Goal: Task Accomplishment & Management: Use online tool/utility

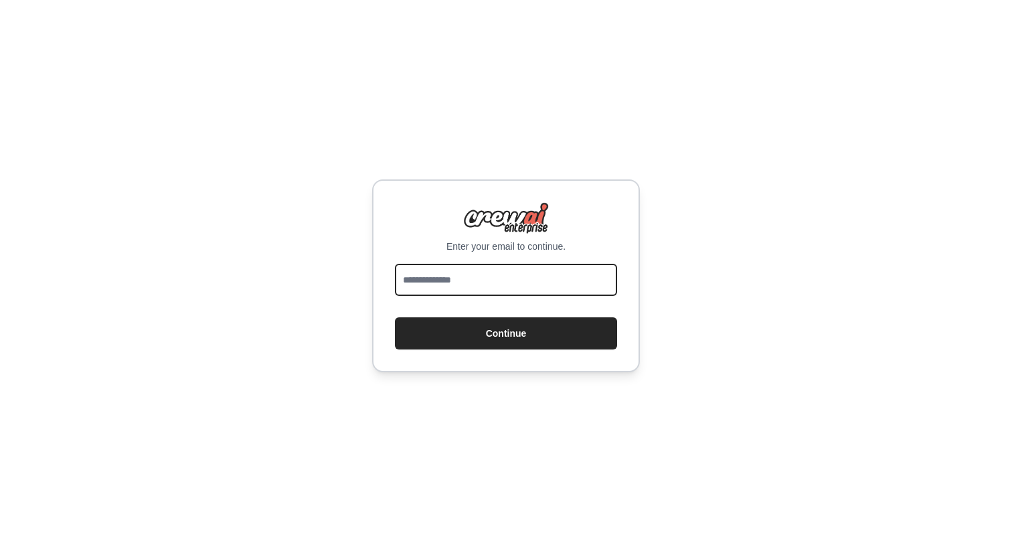
click at [457, 274] on input "email" at bounding box center [506, 280] width 222 height 32
type input "**********"
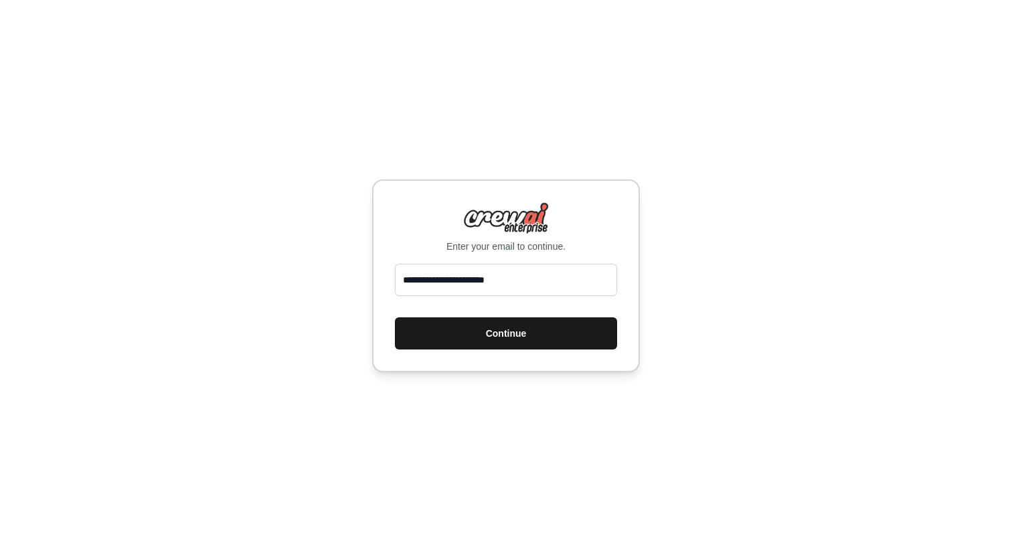
click at [533, 334] on button "Continue" at bounding box center [506, 333] width 222 height 32
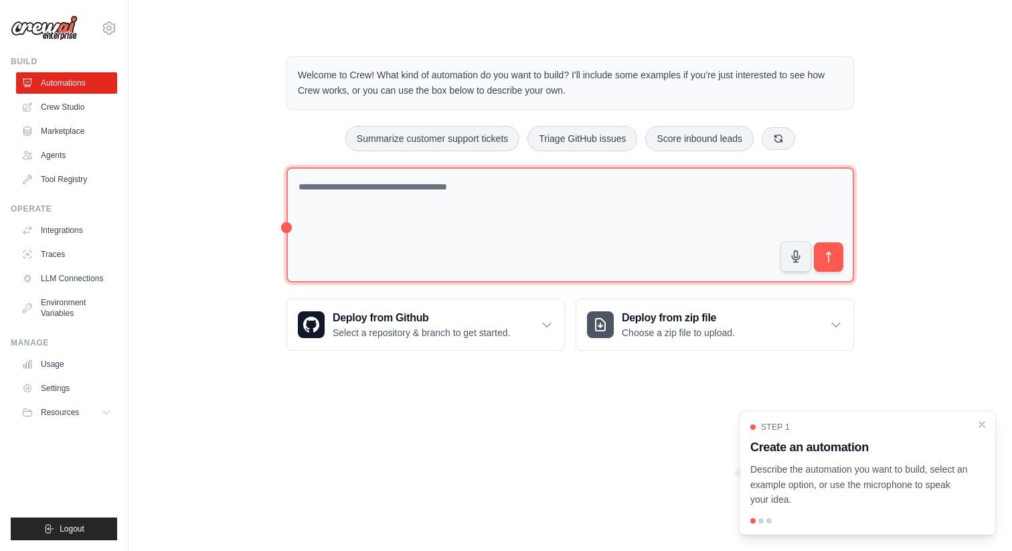
click at [610, 189] on textarea at bounding box center [570, 225] width 568 height 116
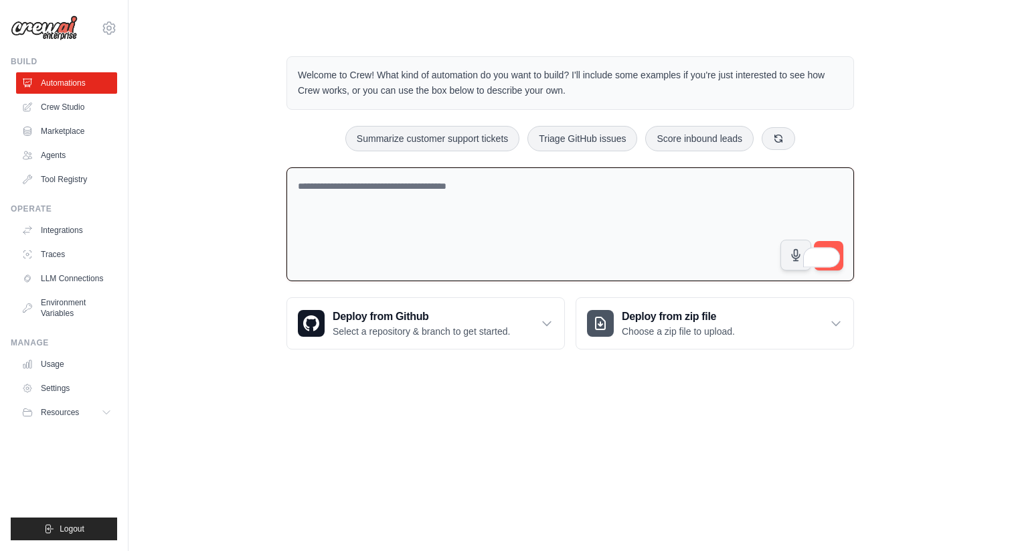
click at [564, 187] on textarea "To enrich screen reader interactions, please activate Accessibility in Grammarl…" at bounding box center [570, 224] width 568 height 114
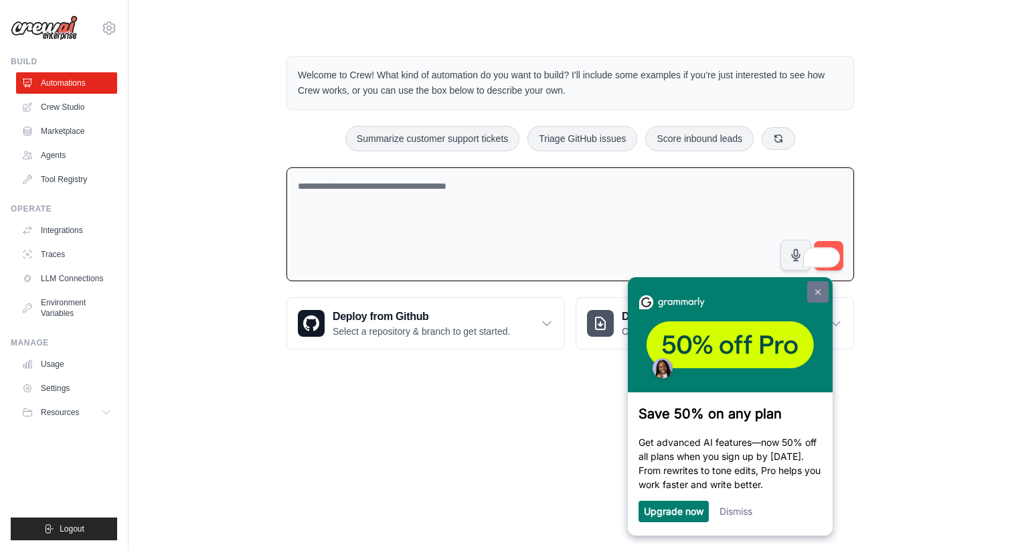
click at [818, 294] on img at bounding box center [817, 292] width 5 height 6
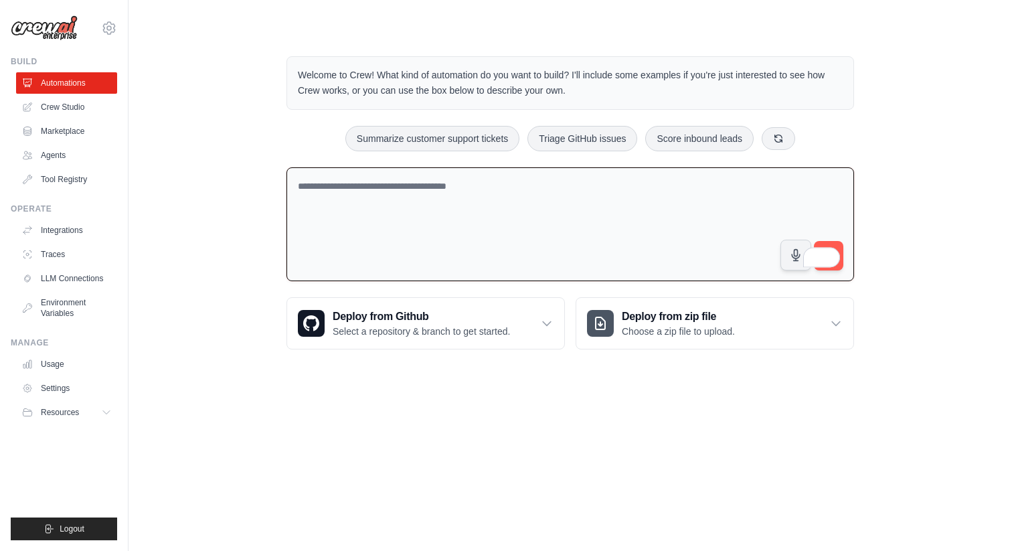
click at [625, 248] on textarea "To enrich screen reader interactions, please activate Accessibility in Grammarl…" at bounding box center [570, 224] width 568 height 114
click at [436, 192] on textarea "To enrich screen reader interactions, please activate Accessibility in Grammarl…" at bounding box center [570, 224] width 568 height 114
click at [806, 185] on textarea "**********" at bounding box center [570, 224] width 568 height 114
click at [759, 185] on textarea "**********" at bounding box center [570, 224] width 568 height 114
click at [763, 179] on textarea "**********" at bounding box center [570, 224] width 568 height 114
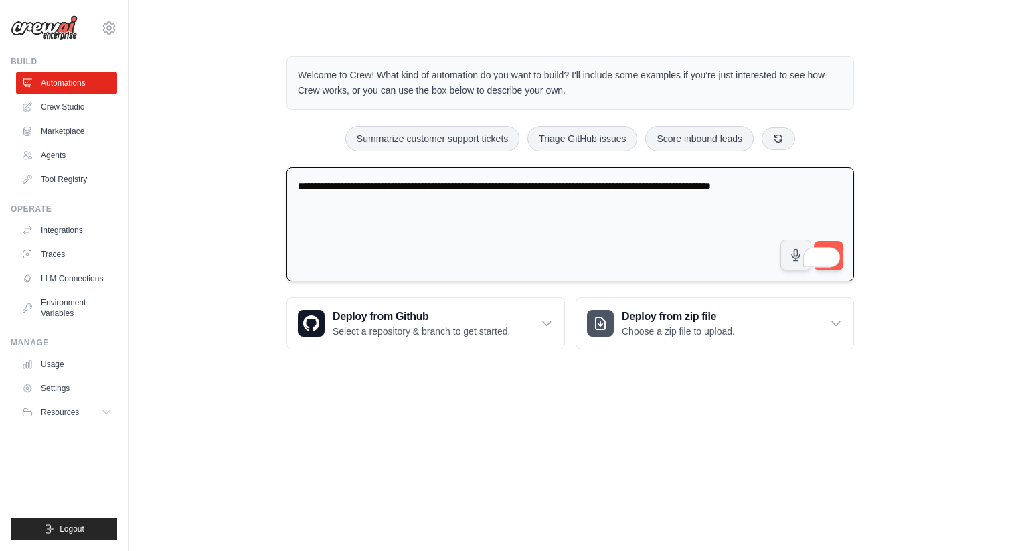
click at [844, 184] on textarea "**********" at bounding box center [570, 224] width 568 height 114
type textarea "**********"
click at [827, 258] on div "1" at bounding box center [830, 257] width 18 height 18
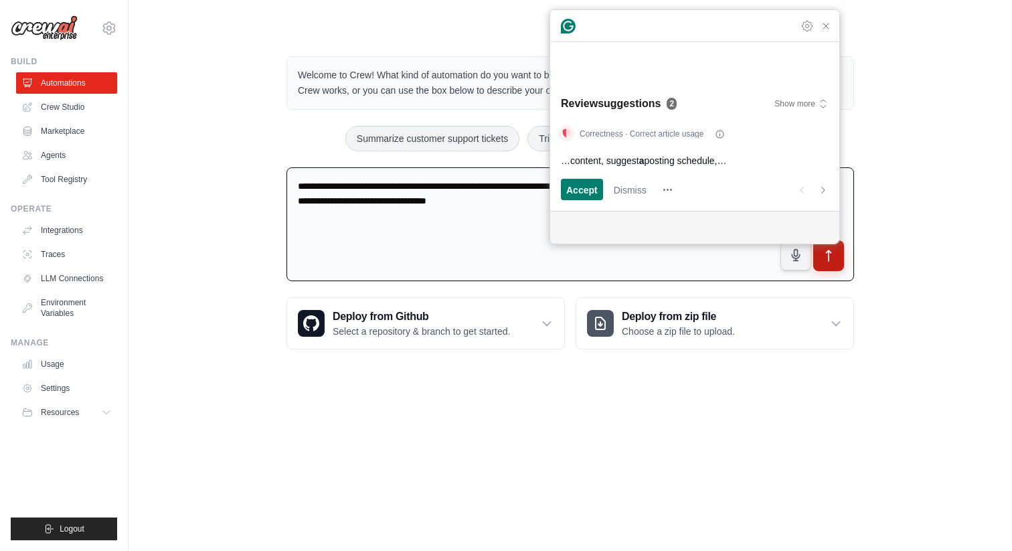
click at [835, 254] on icon "submit" at bounding box center [829, 256] width 14 height 14
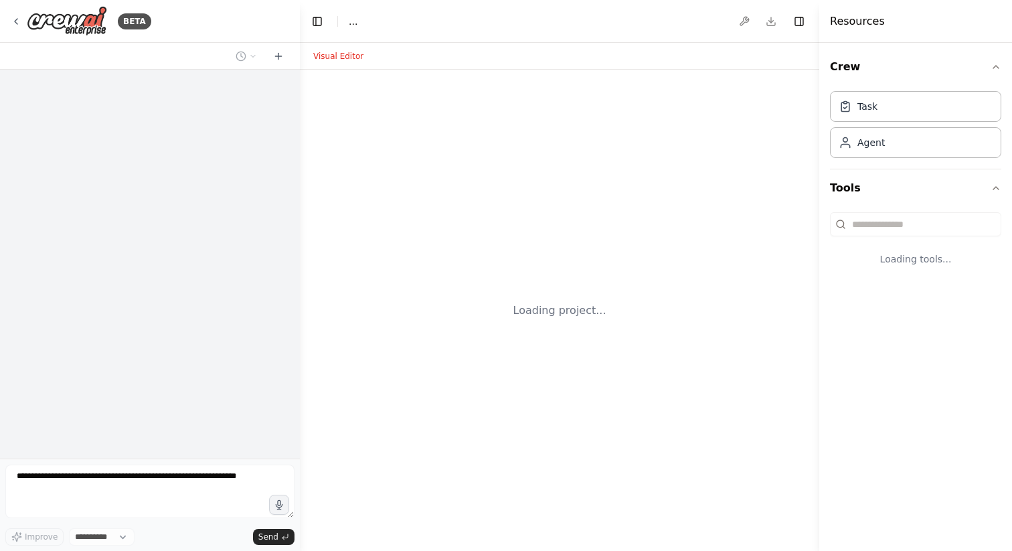
select select "****"
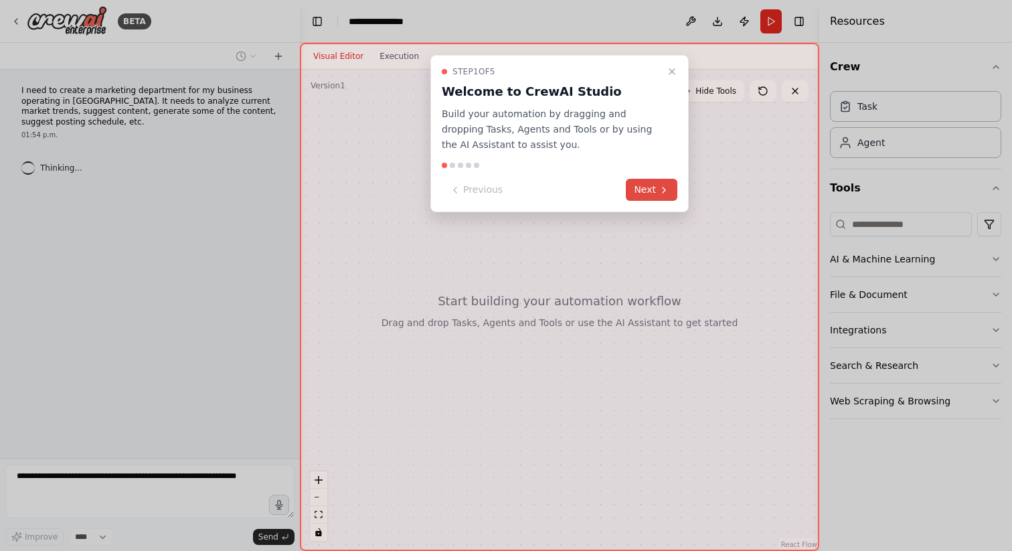
click at [636, 184] on button "Next" at bounding box center [652, 190] width 52 height 22
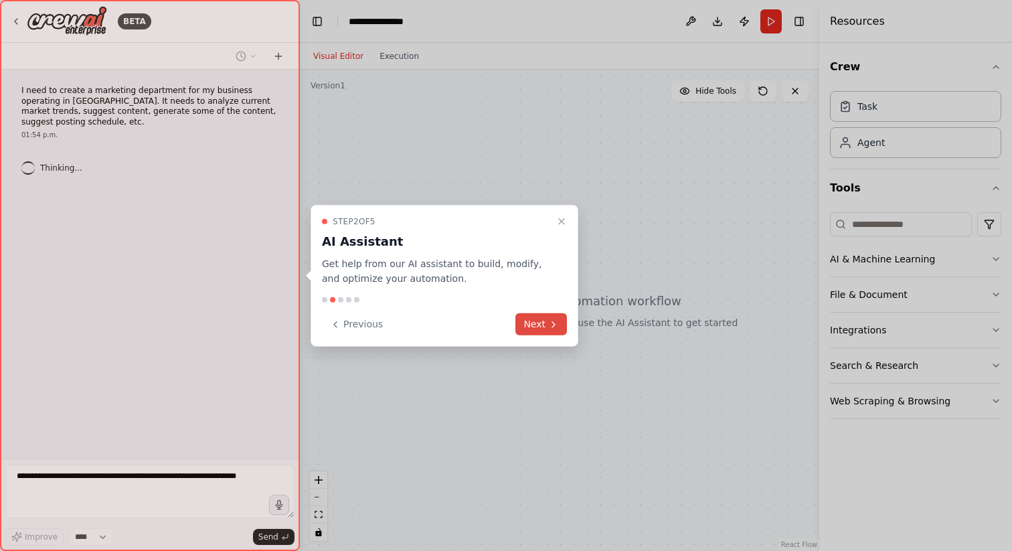
click at [535, 319] on button "Next" at bounding box center [541, 324] width 52 height 22
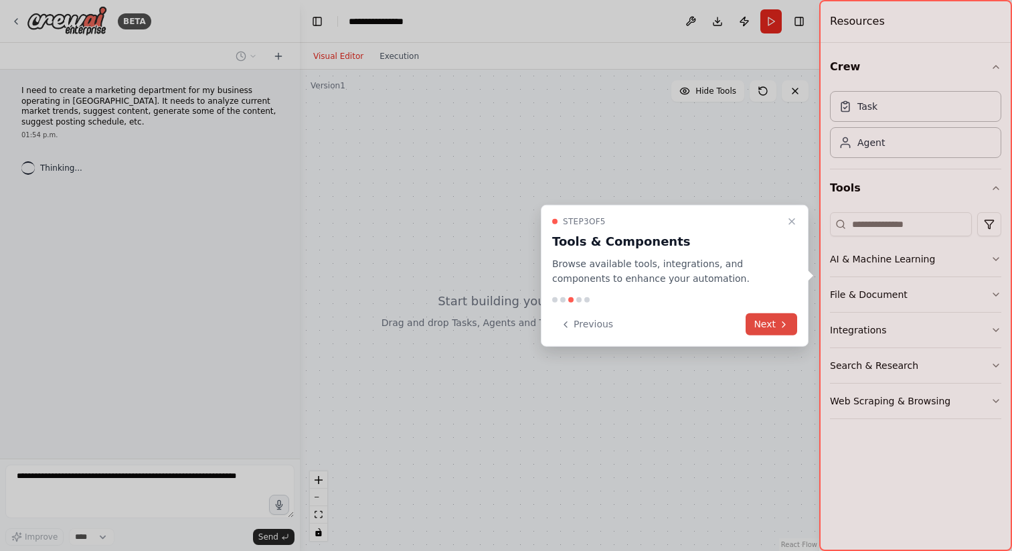
click at [776, 323] on button "Next" at bounding box center [772, 324] width 52 height 22
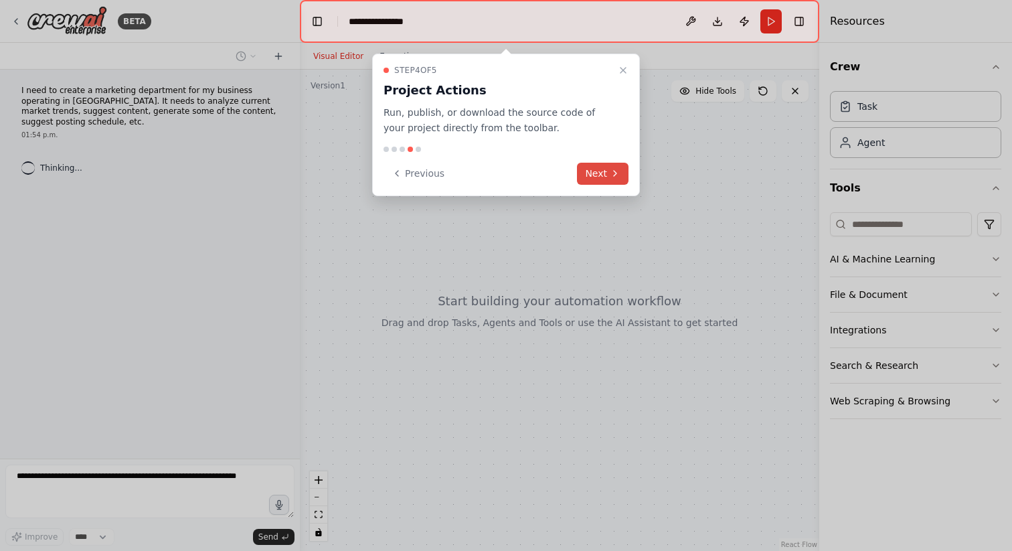
click at [589, 177] on button "Next" at bounding box center [603, 174] width 52 height 22
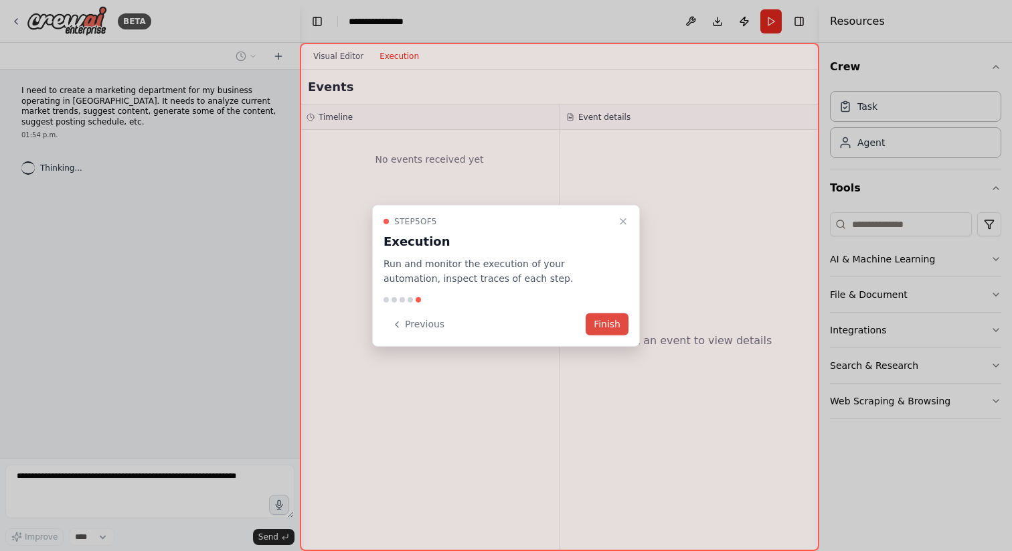
click at [613, 326] on button "Finish" at bounding box center [607, 324] width 43 height 22
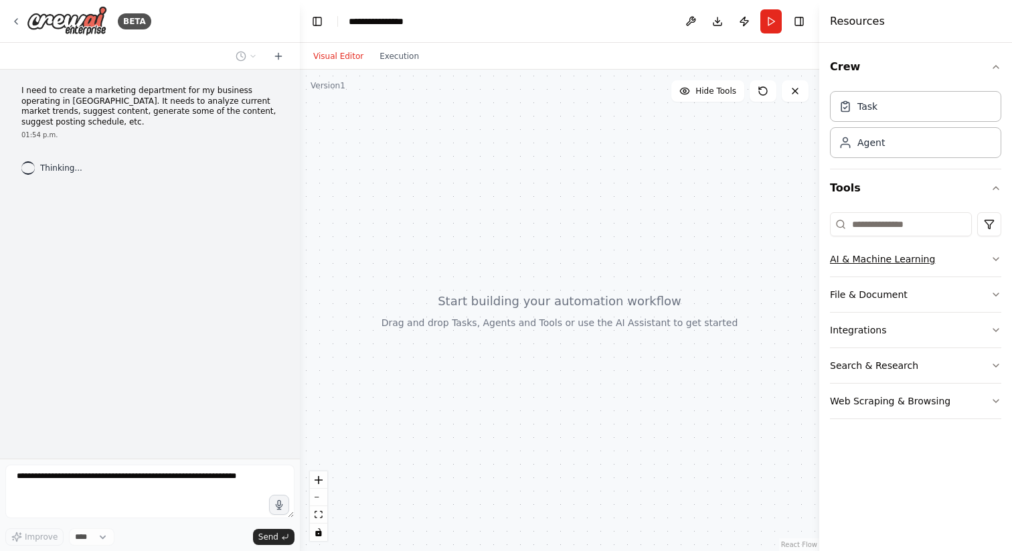
click at [994, 259] on icon "button" at bounding box center [995, 259] width 11 height 11
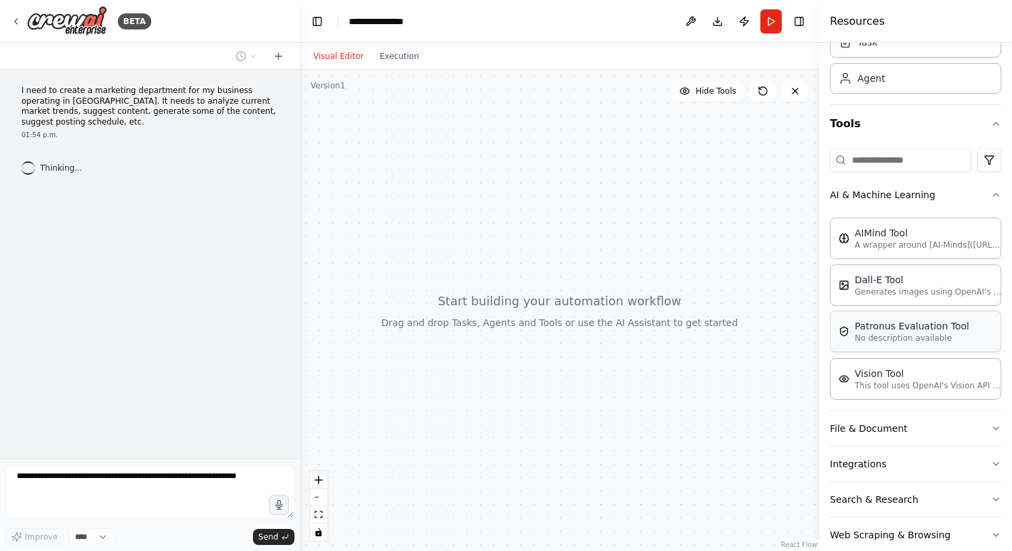
scroll to position [82, 0]
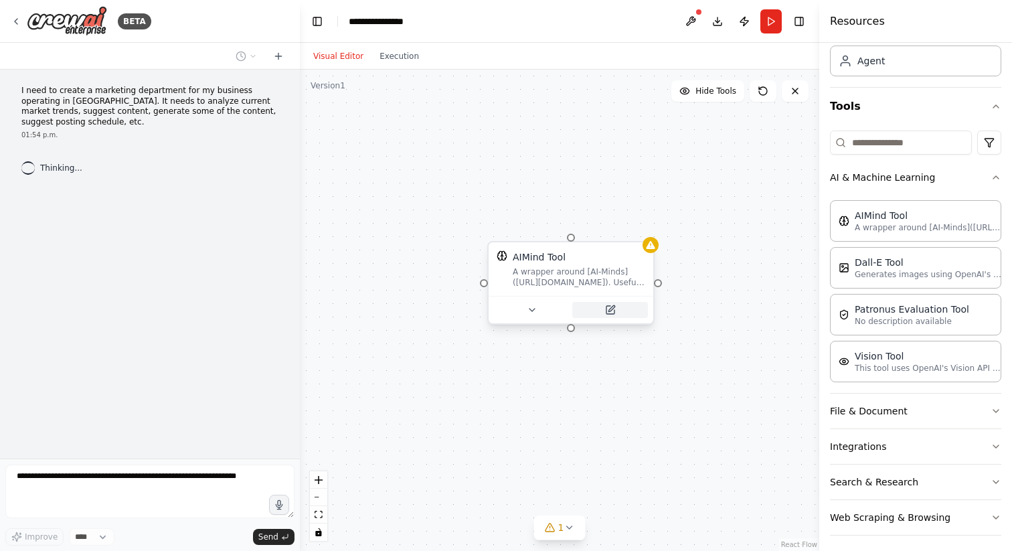
click at [607, 313] on icon at bounding box center [610, 310] width 8 height 8
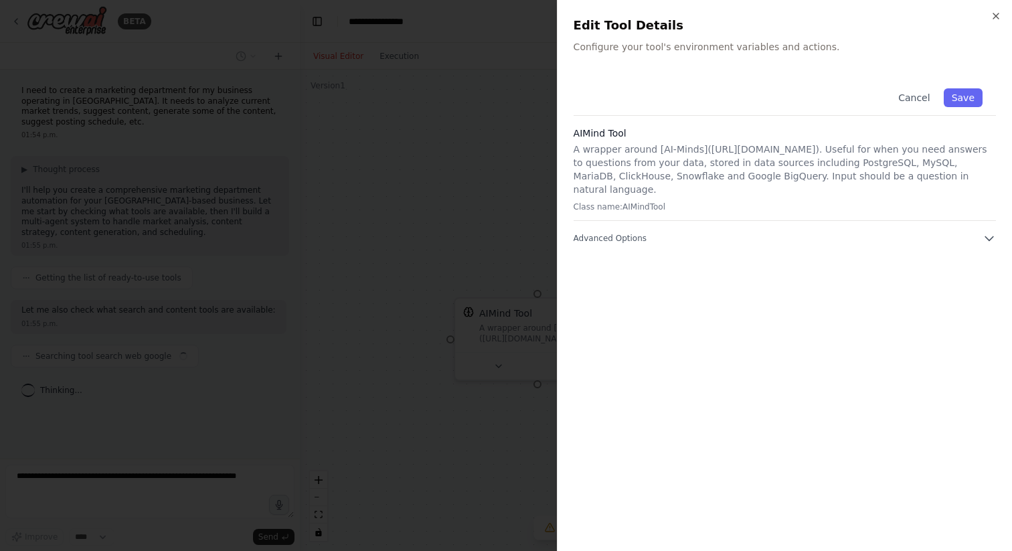
click at [490, 272] on div at bounding box center [506, 275] width 1012 height 551
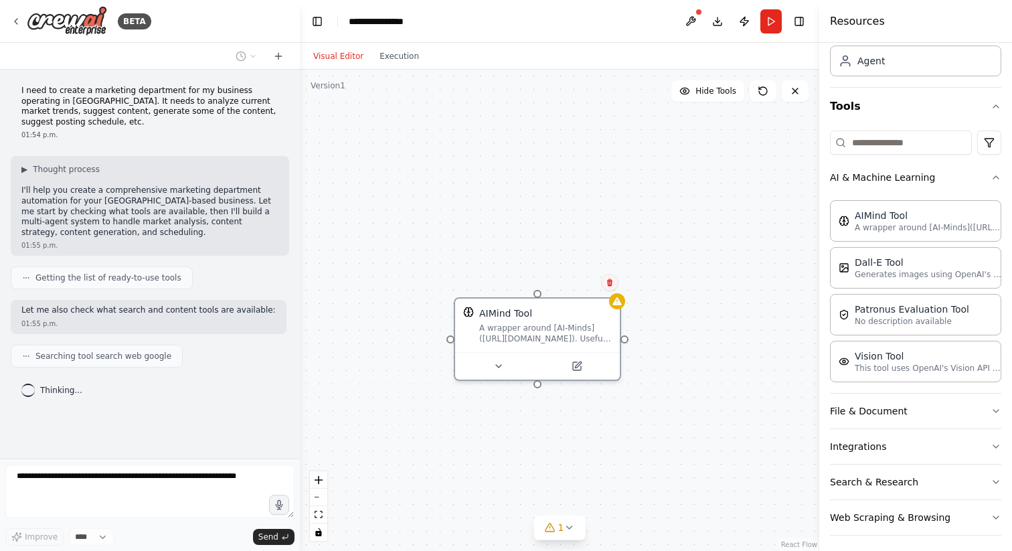
click at [614, 288] on button at bounding box center [609, 282] width 17 height 17
click at [578, 280] on button "Confirm" at bounding box center [572, 282] width 48 height 16
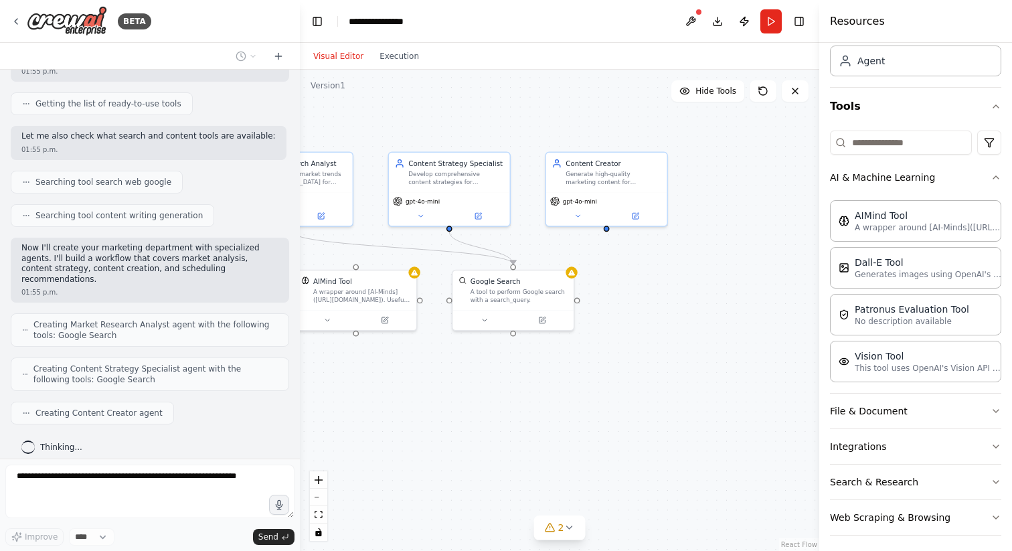
scroll to position [207, 0]
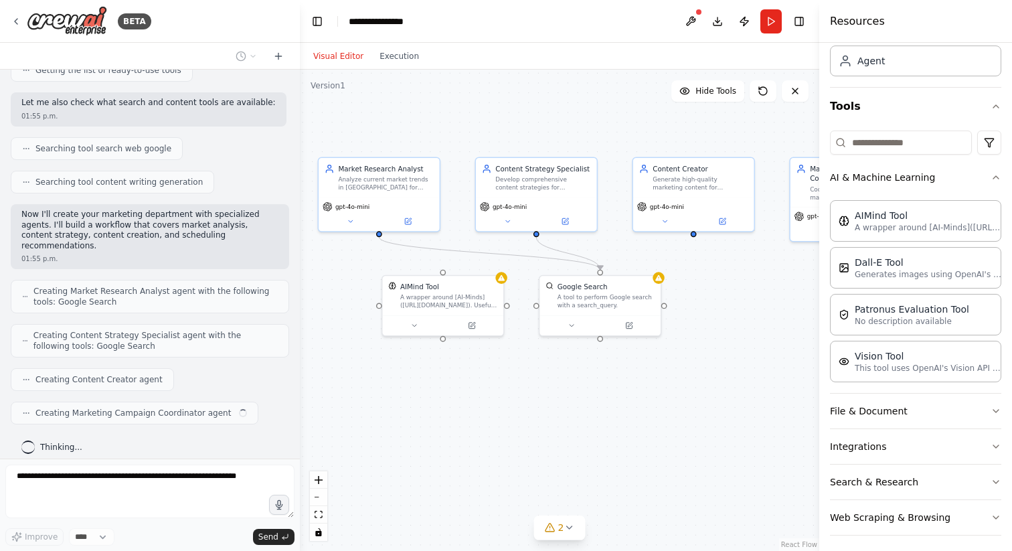
drag, startPoint x: 725, startPoint y: 458, endPoint x: 588, endPoint y: 397, distance: 150.1
click at [588, 396] on div ".deletable-edge-delete-btn { width: 20px; height: 20px; border: 0px solid #ffff…" at bounding box center [559, 310] width 519 height 481
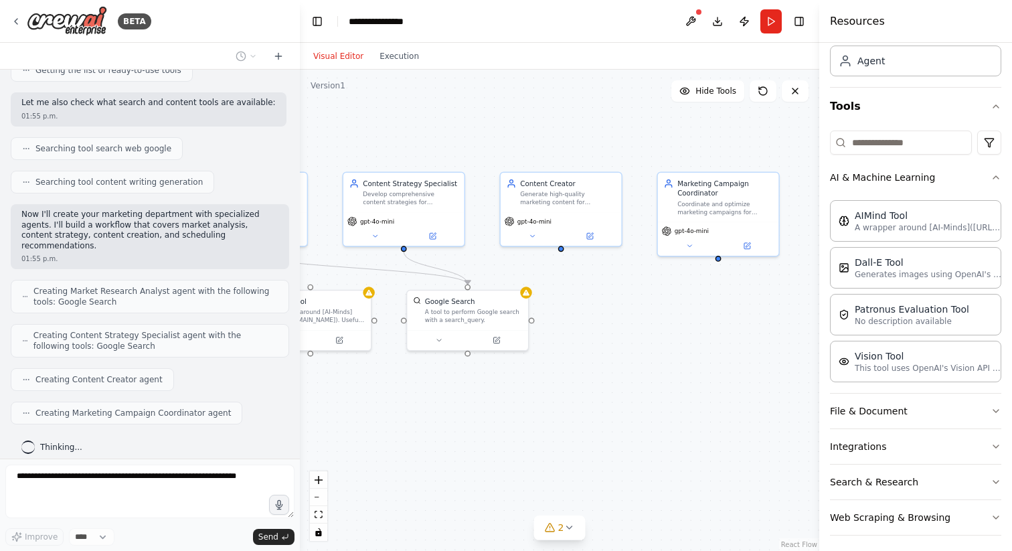
drag, startPoint x: 764, startPoint y: 309, endPoint x: 616, endPoint y: 324, distance: 148.7
click at [616, 324] on div ".deletable-edge-delete-btn { width: 20px; height: 20px; border: 0px solid #ffff…" at bounding box center [559, 310] width 519 height 481
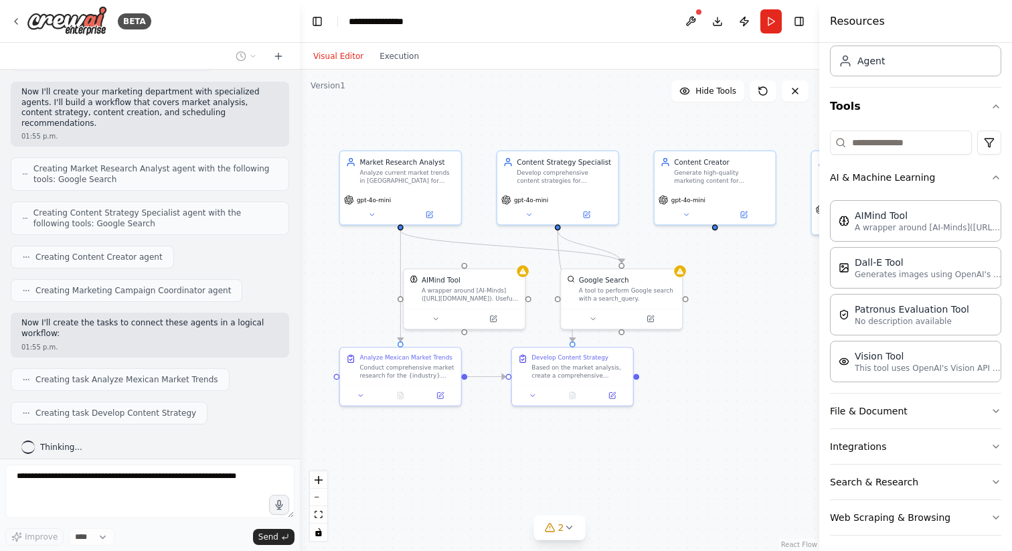
scroll to position [363, 0]
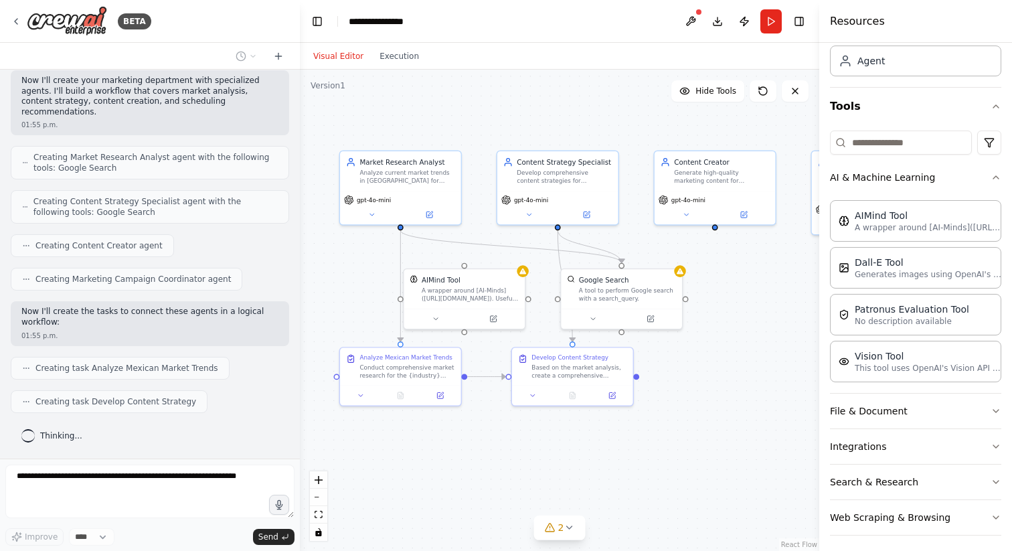
drag, startPoint x: 457, startPoint y: 480, endPoint x: 626, endPoint y: 457, distance: 170.8
click at [626, 457] on div ".deletable-edge-delete-btn { width: 20px; height: 20px; border: 0px solid #ffff…" at bounding box center [559, 310] width 519 height 481
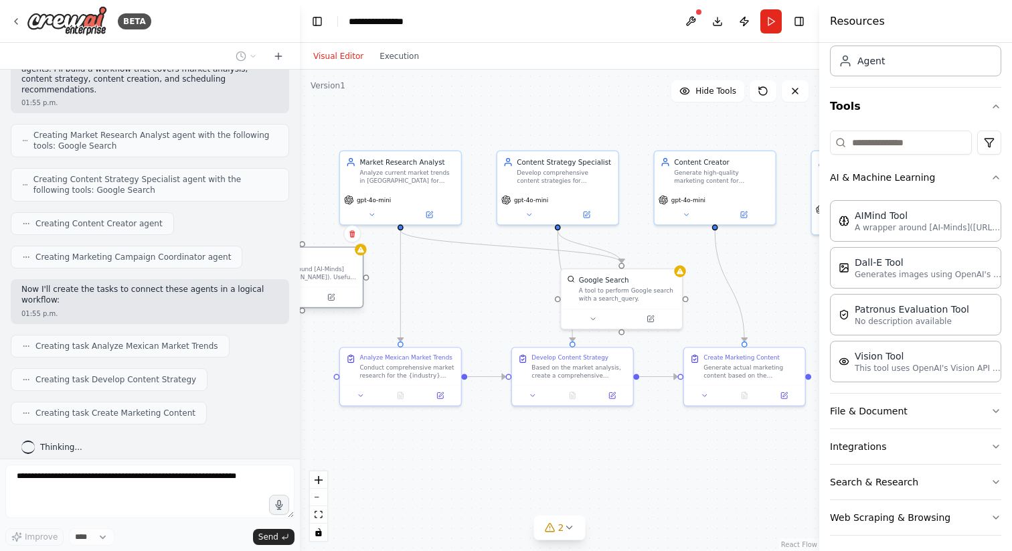
drag, startPoint x: 487, startPoint y: 279, endPoint x: 327, endPoint y: 261, distance: 160.3
click at [327, 261] on div "AIMind Tool" at bounding box center [308, 259] width 97 height 10
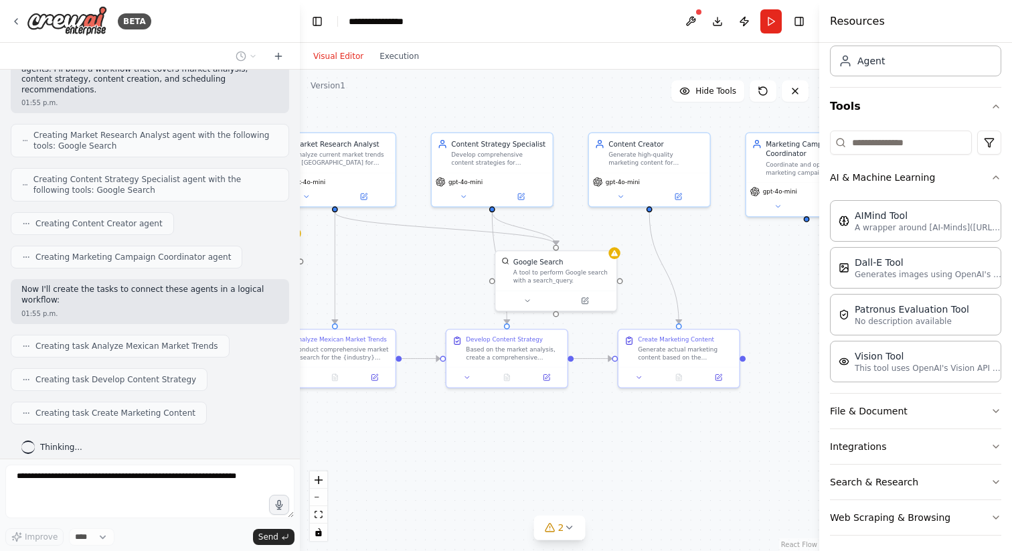
drag, startPoint x: 499, startPoint y: 444, endPoint x: 434, endPoint y: 425, distance: 68.2
click at [434, 425] on div ".deletable-edge-delete-btn { width: 20px; height: 20px; border: 0px solid #ffff…" at bounding box center [559, 310] width 519 height 481
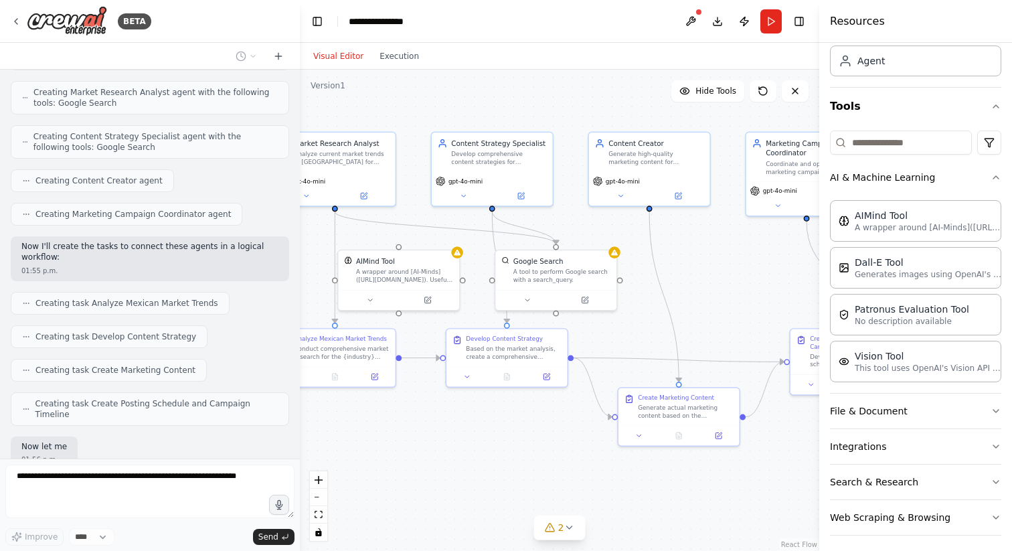
scroll to position [475, 0]
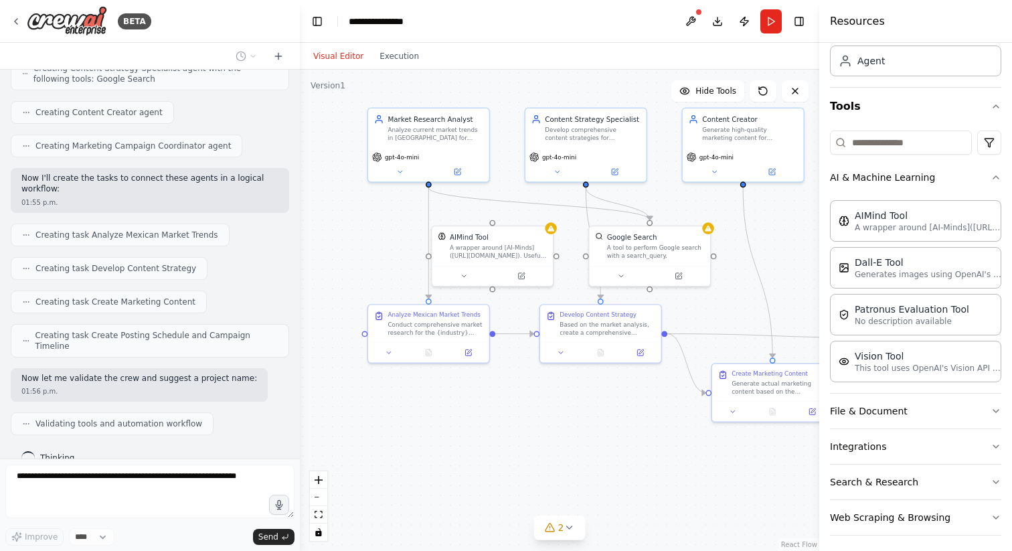
drag, startPoint x: 418, startPoint y: 440, endPoint x: 509, endPoint y: 414, distance: 95.3
click at [509, 414] on div ".deletable-edge-delete-btn { width: 20px; height: 20px; border: 0px solid #ffff…" at bounding box center [559, 310] width 519 height 481
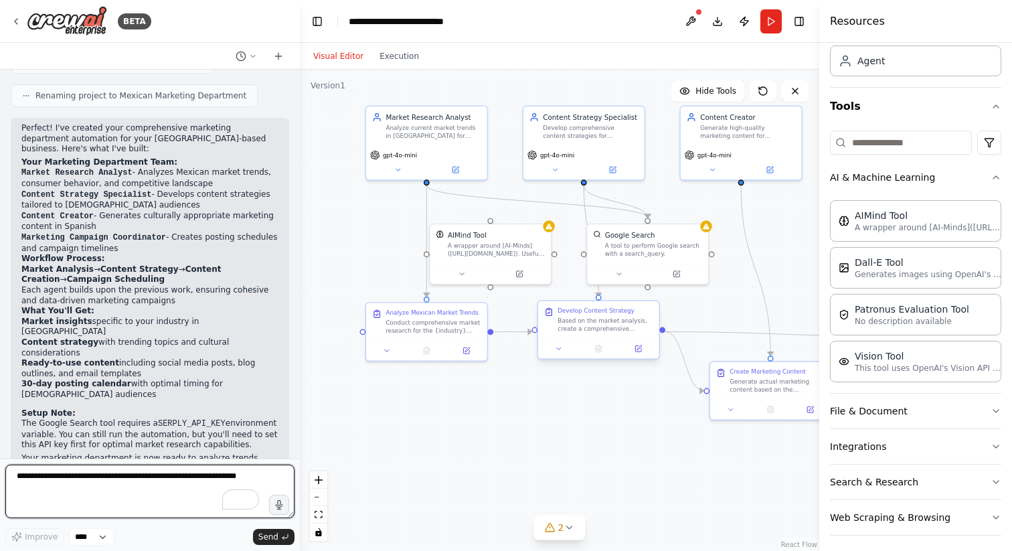
scroll to position [847, 0]
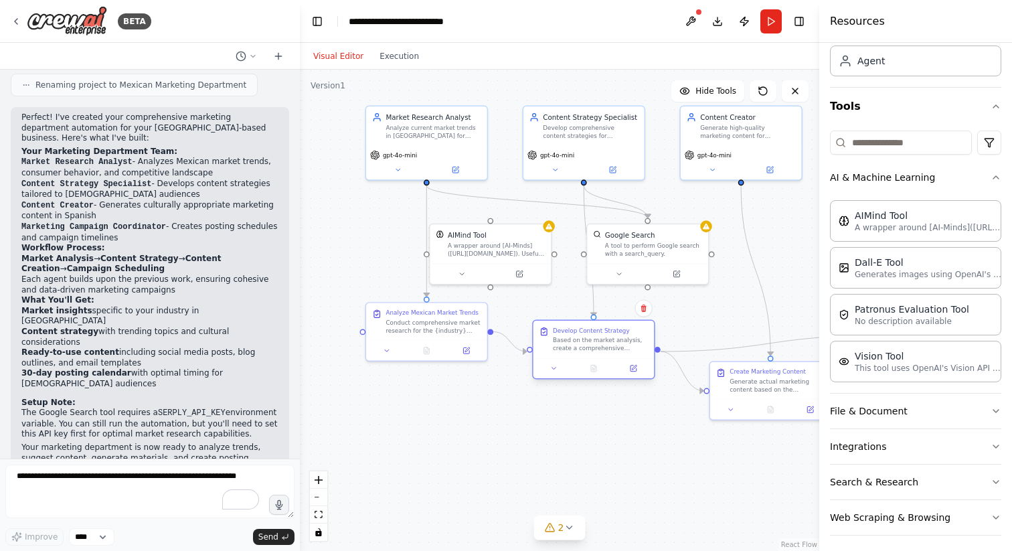
drag, startPoint x: 612, startPoint y: 324, endPoint x: 612, endPoint y: 345, distance: 21.4
click at [612, 345] on div "Based on the market analysis, create a comprehensive content strategy for {indu…" at bounding box center [600, 344] width 95 height 15
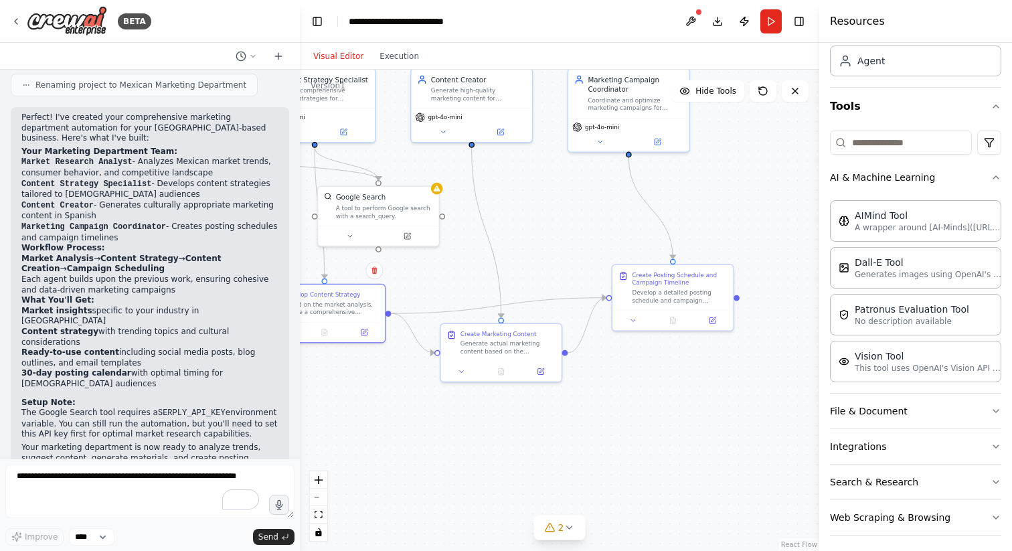
drag, startPoint x: 707, startPoint y: 461, endPoint x: 436, endPoint y: 422, distance: 273.8
click at [436, 422] on div ".deletable-edge-delete-btn { width: 20px; height: 20px; border: 0px solid #ffff…" at bounding box center [559, 310] width 519 height 481
drag, startPoint x: 689, startPoint y: 282, endPoint x: 728, endPoint y: 280, distance: 38.8
click at [728, 280] on div "Create Posting Schedule and Campaign Timeline" at bounding box center [711, 277] width 95 height 15
click at [575, 523] on button "2" at bounding box center [560, 527] width 52 height 25
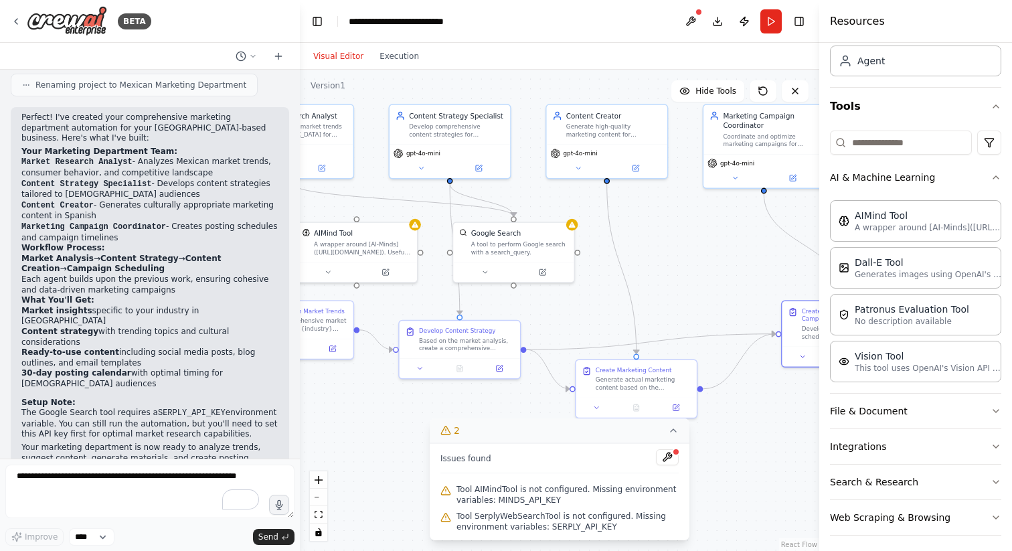
drag, startPoint x: 396, startPoint y: 359, endPoint x: 618, endPoint y: 420, distance: 230.4
click at [618, 420] on div "Version 1 Hide Tools .deletable-edge-delete-btn { width: 20px; height: 20px; bo…" at bounding box center [559, 310] width 519 height 481
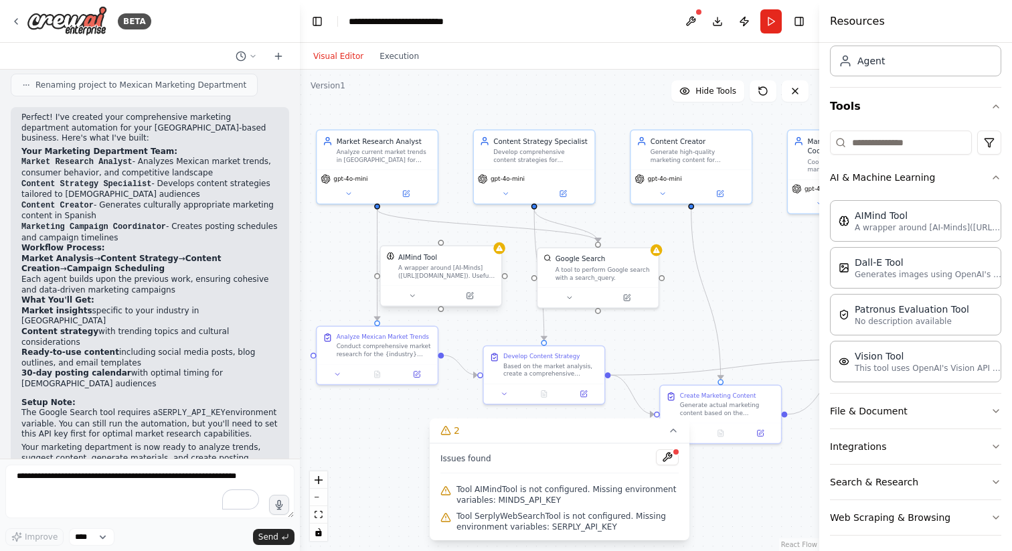
click at [481, 254] on div "AIMind Tool" at bounding box center [446, 257] width 97 height 10
click at [499, 233] on icon at bounding box center [496, 232] width 8 height 8
click at [465, 232] on button "Confirm" at bounding box center [458, 232] width 48 height 16
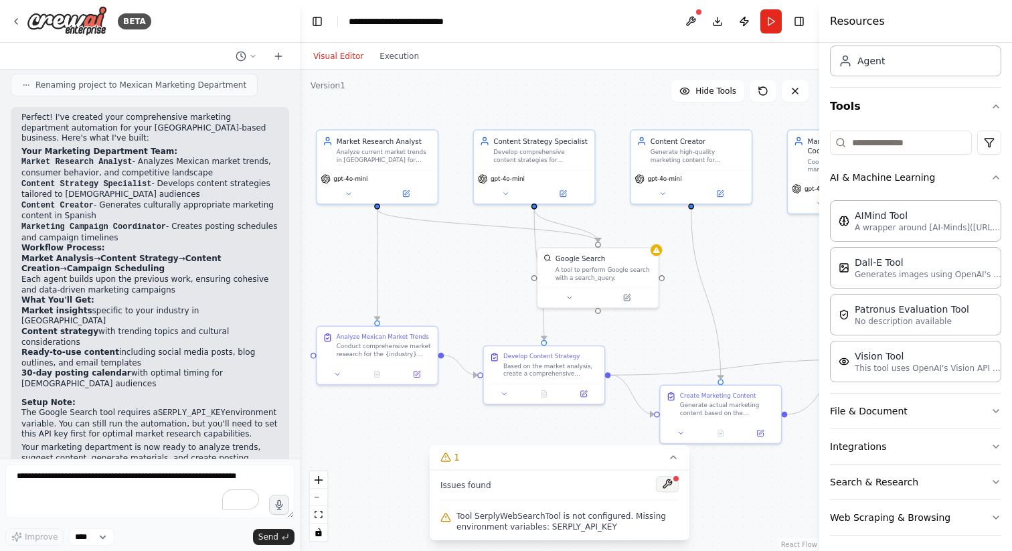
click at [670, 489] on button at bounding box center [667, 484] width 23 height 16
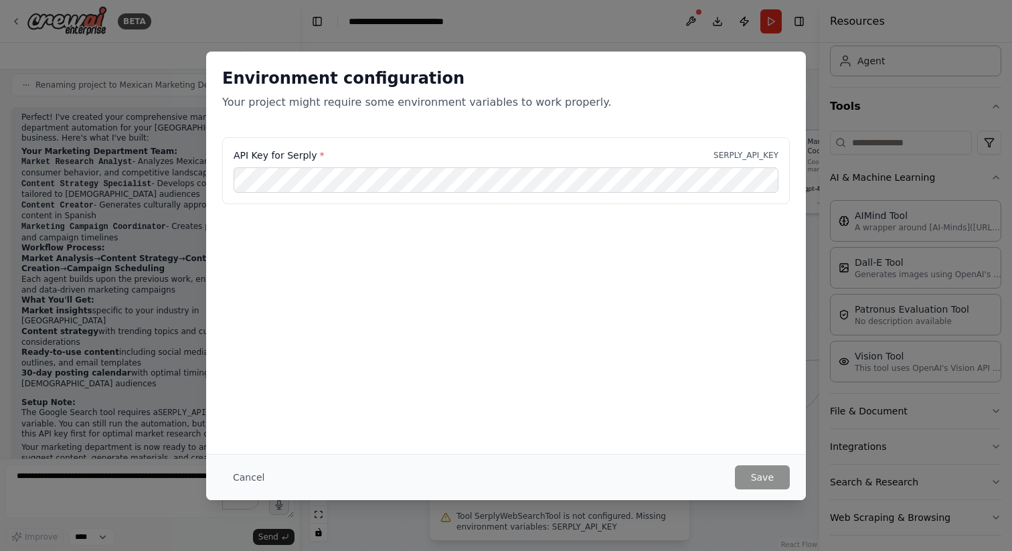
click at [609, 36] on div "Environment configuration Your project might require some environment variables…" at bounding box center [506, 275] width 1012 height 551
click at [238, 479] on button "Cancel" at bounding box center [248, 477] width 53 height 24
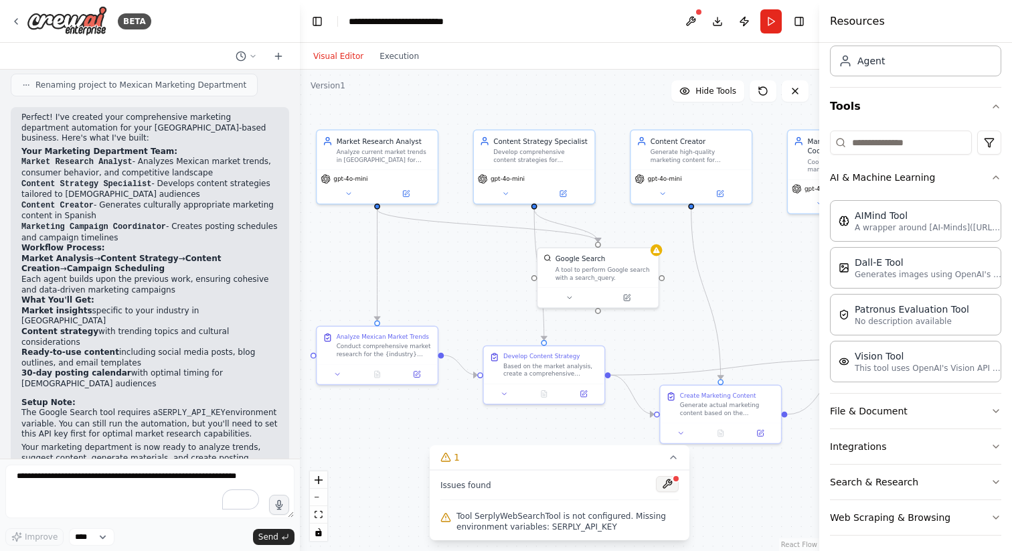
click at [671, 483] on button at bounding box center [667, 484] width 23 height 16
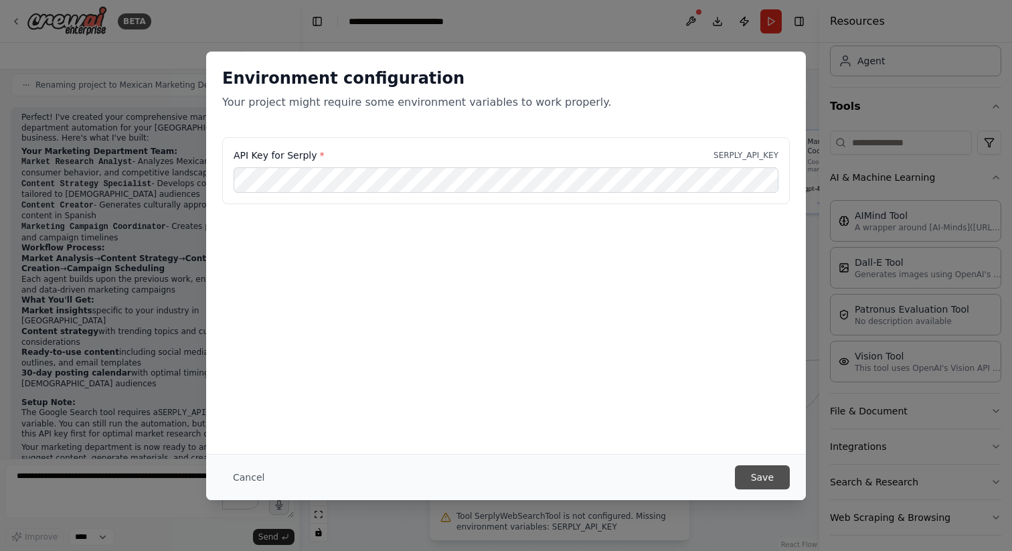
click at [769, 470] on button "Save" at bounding box center [762, 477] width 55 height 24
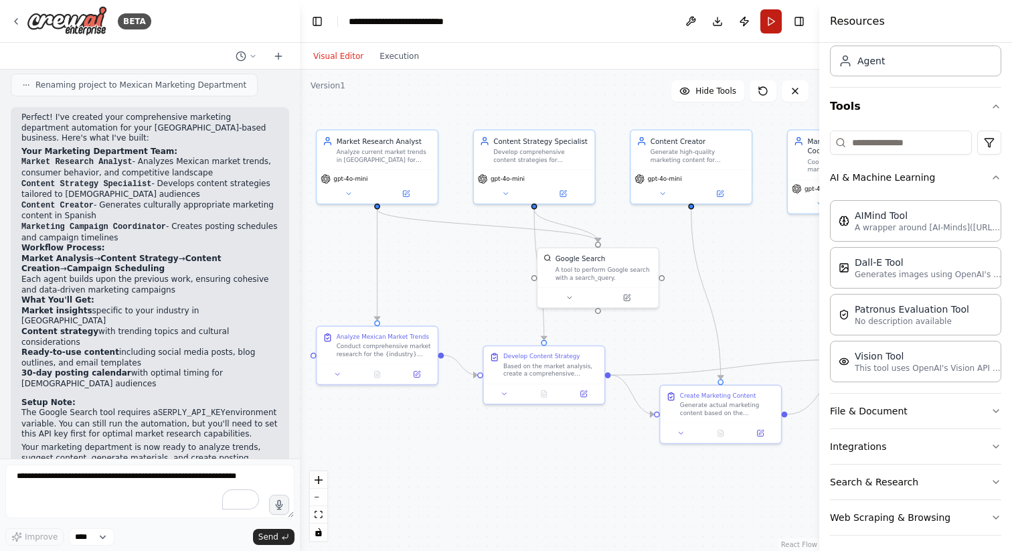
click at [771, 21] on button "Run" at bounding box center [770, 21] width 21 height 24
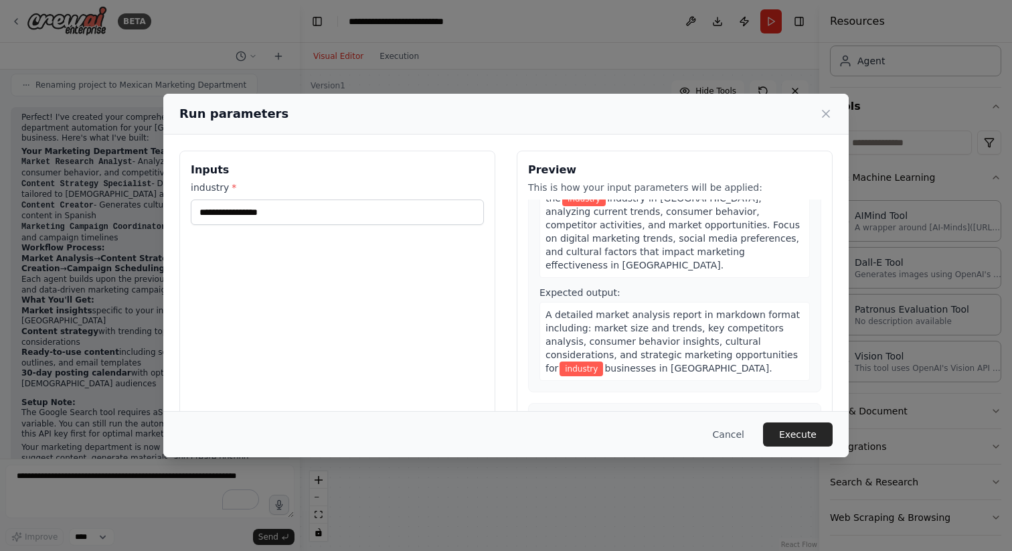
scroll to position [92, 0]
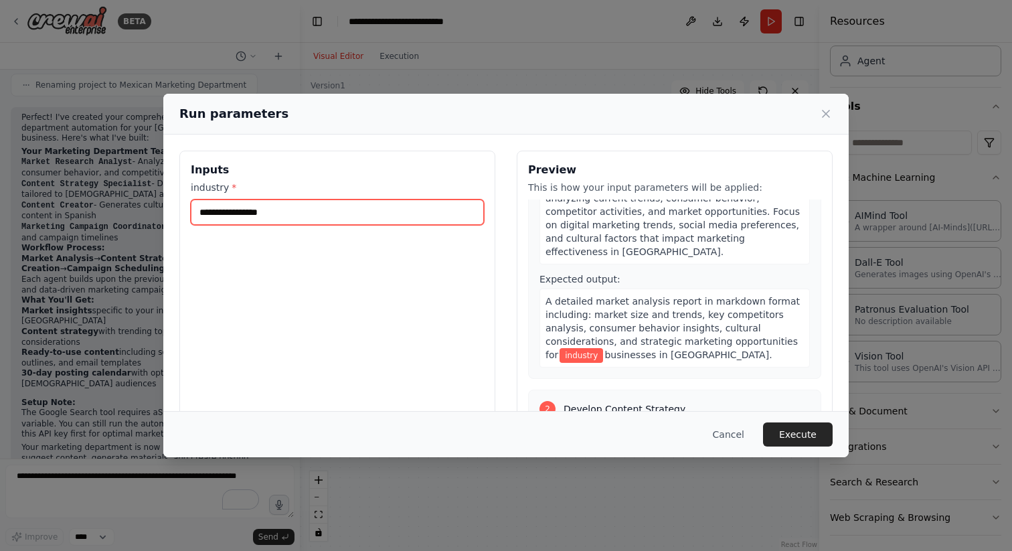
click at [307, 211] on input "industry *" at bounding box center [337, 211] width 293 height 25
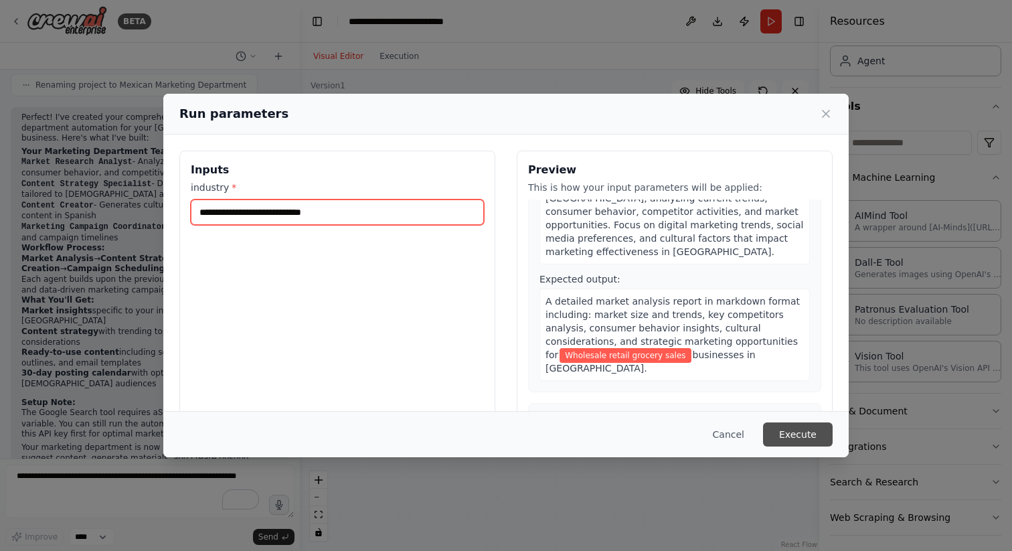
type input "**********"
click at [802, 443] on button "Execute" at bounding box center [798, 434] width 70 height 24
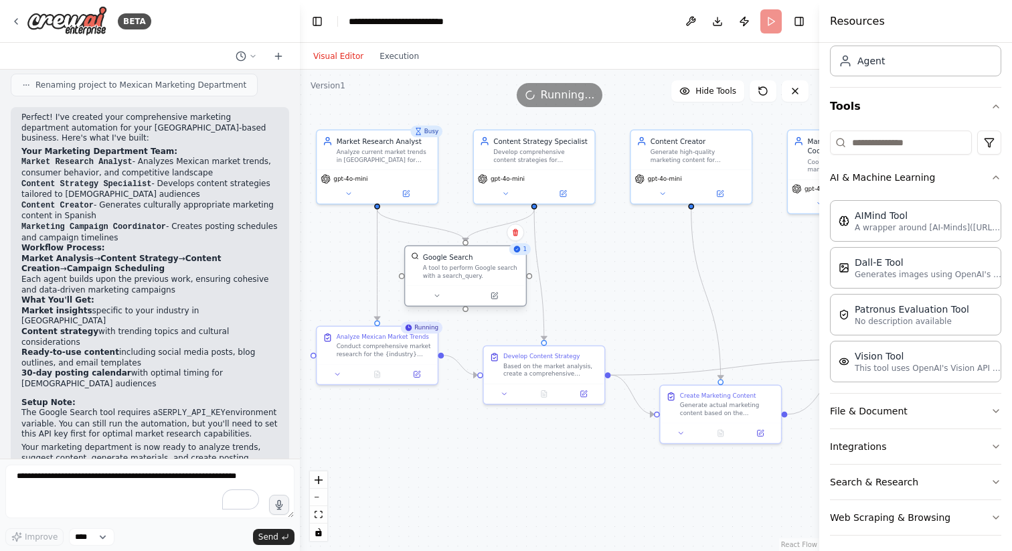
drag, startPoint x: 626, startPoint y: 262, endPoint x: 490, endPoint y: 261, distance: 135.9
click at [490, 261] on div "Google Search A tool to perform Google search with a search_query." at bounding box center [471, 265] width 97 height 27
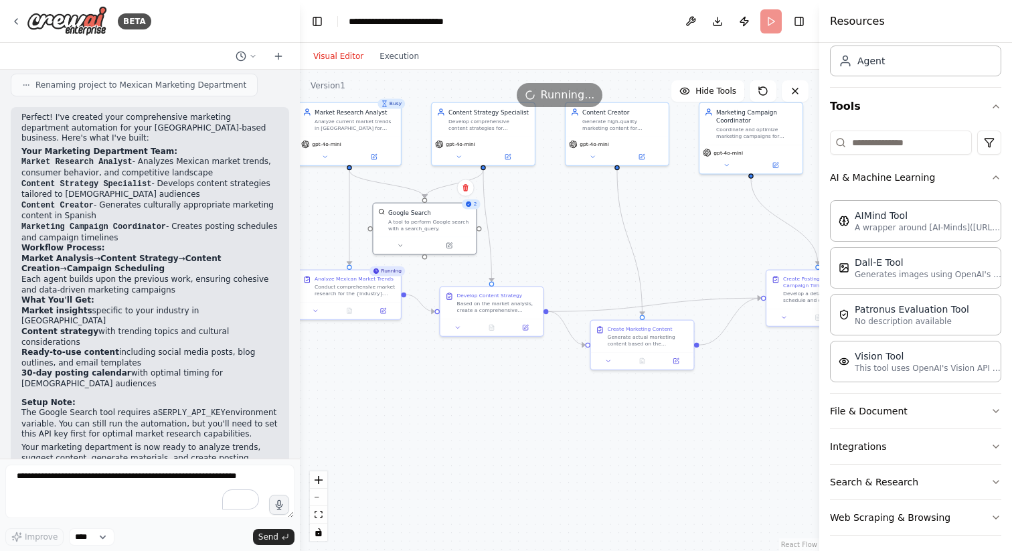
drag, startPoint x: 766, startPoint y: 311, endPoint x: 693, endPoint y: 258, distance: 90.5
click at [693, 258] on div ".deletable-edge-delete-btn { width: 20px; height: 20px; border: 0px solid #ffff…" at bounding box center [559, 310] width 519 height 481
click at [953, 412] on button "File & Document" at bounding box center [915, 411] width 171 height 35
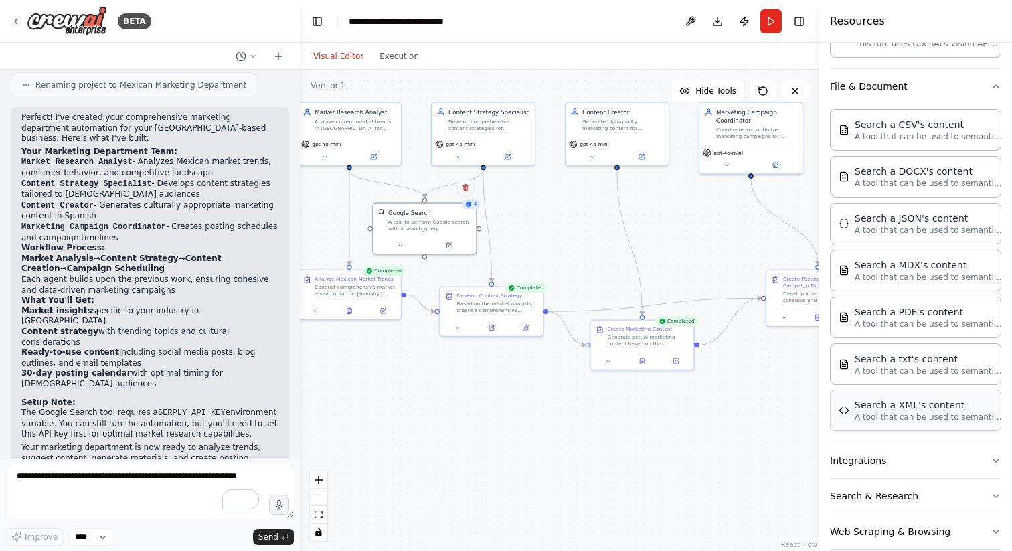
scroll to position [426, 0]
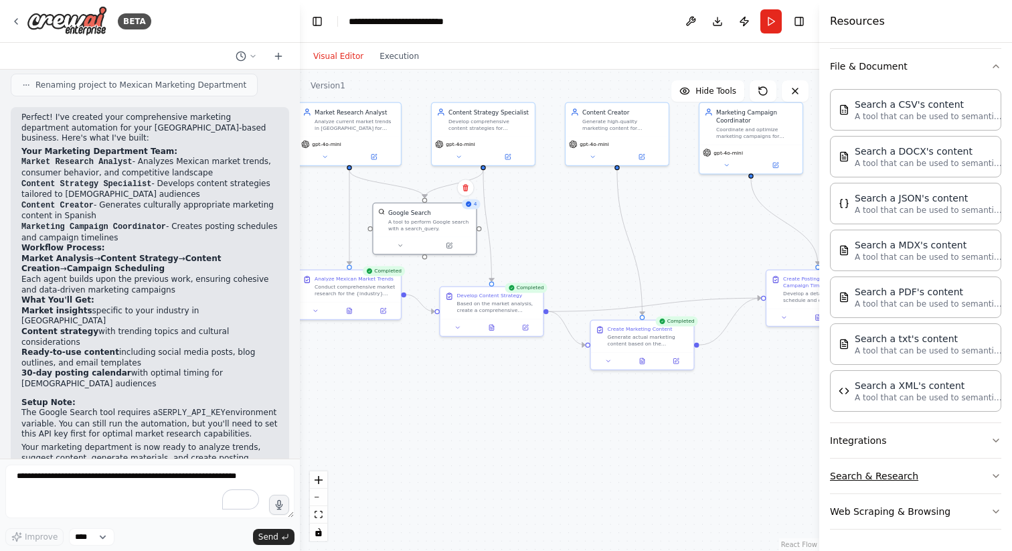
click at [982, 473] on button "Search & Research" at bounding box center [915, 475] width 171 height 35
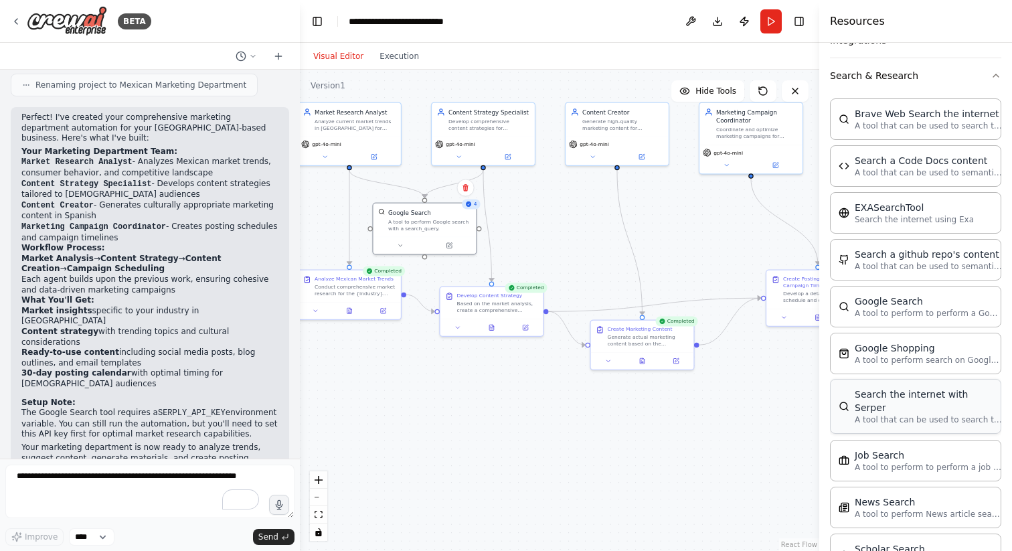
scroll to position [651, 0]
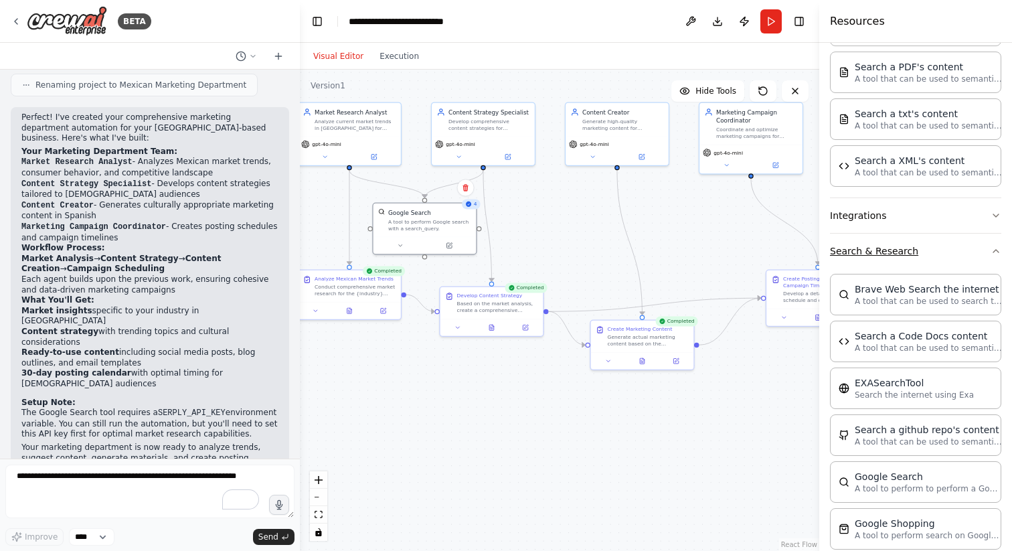
click at [990, 244] on button "Search & Research" at bounding box center [915, 251] width 171 height 35
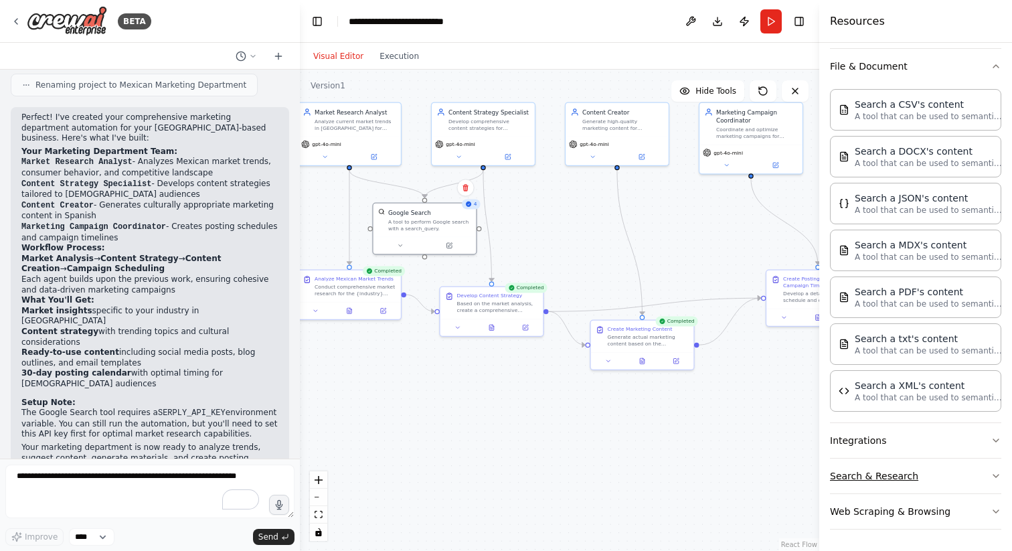
scroll to position [426, 0]
click at [990, 448] on button "Integrations" at bounding box center [915, 440] width 171 height 35
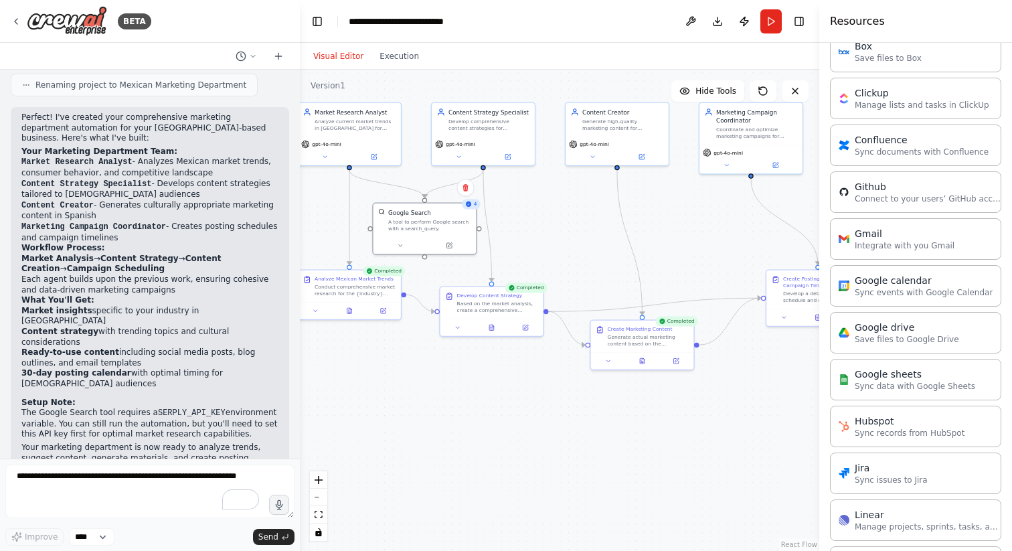
scroll to position [894, 0]
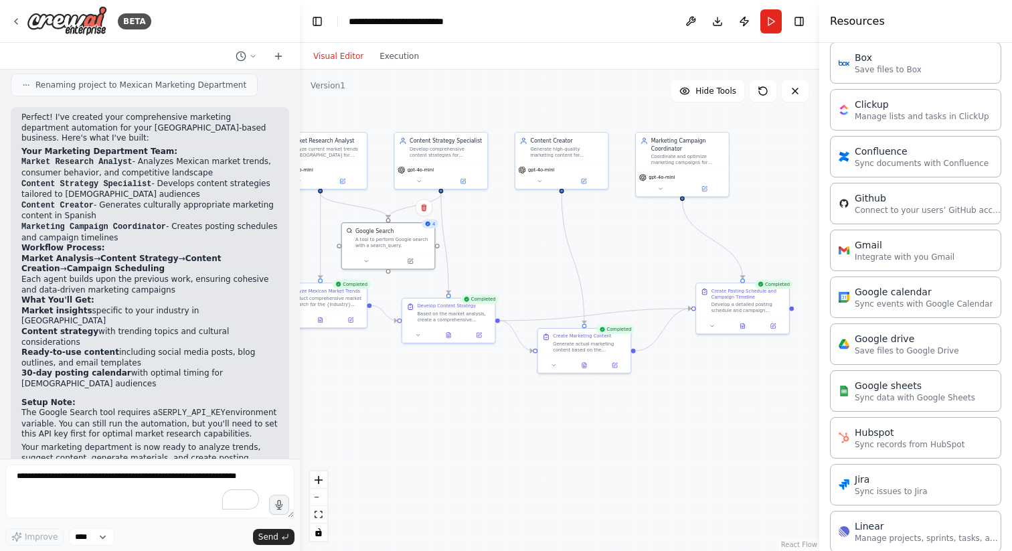
drag, startPoint x: 760, startPoint y: 432, endPoint x: 692, endPoint y: 432, distance: 68.3
click at [692, 432] on div ".deletable-edge-delete-btn { width: 20px; height: 20px; border: 0px solid #ffff…" at bounding box center [559, 310] width 519 height 481
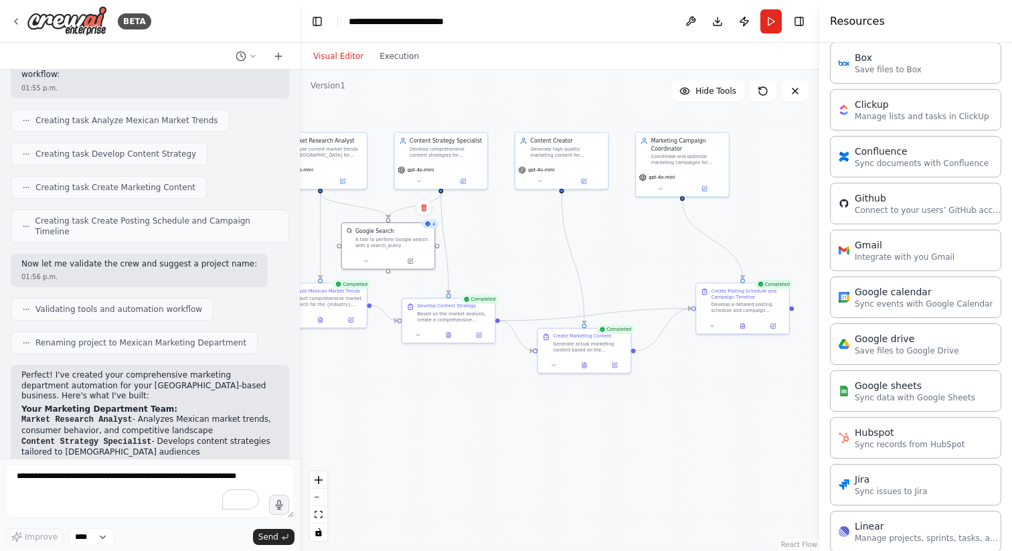
scroll to position [616, 0]
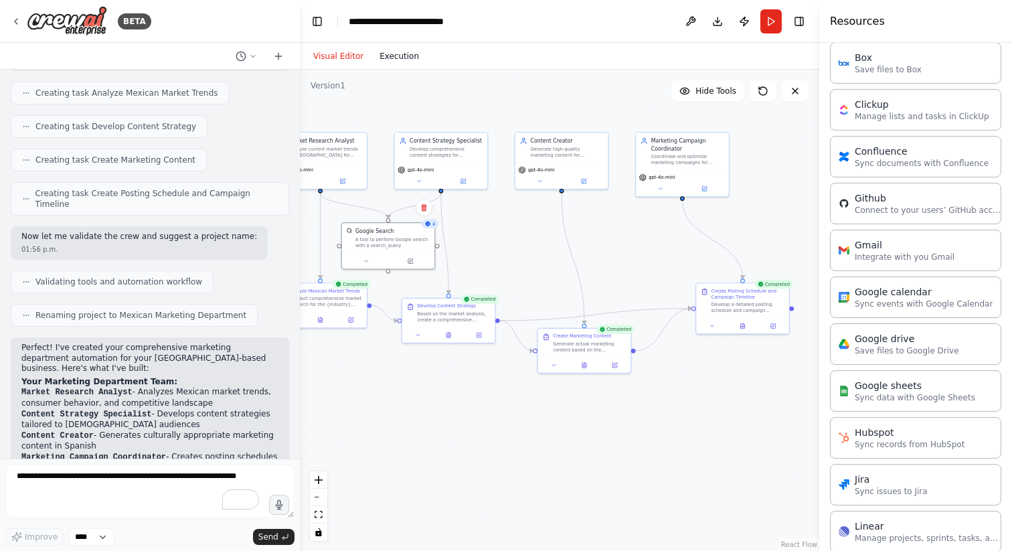
click at [390, 61] on button "Execution" at bounding box center [399, 56] width 56 height 16
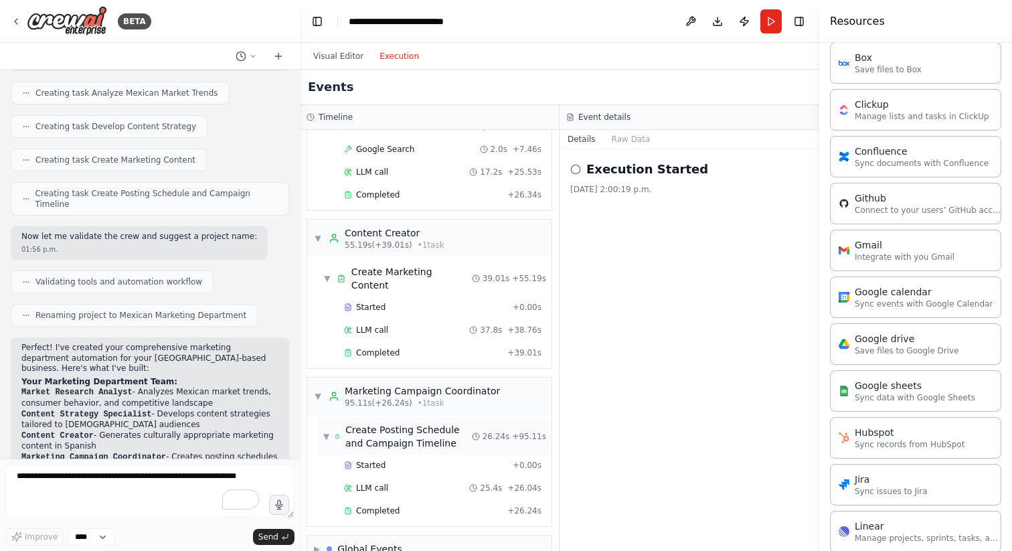
scroll to position [0, 0]
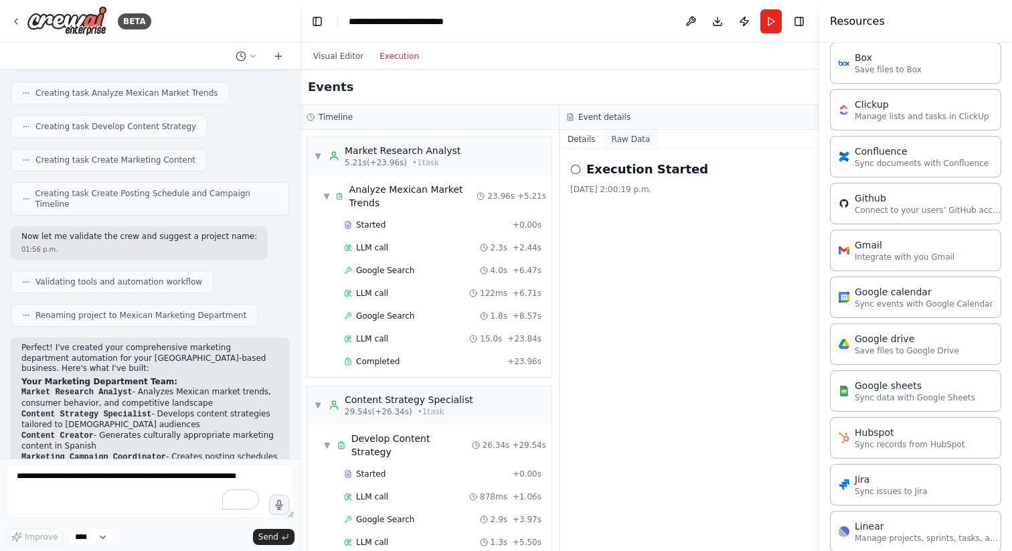
click at [631, 141] on button "Raw Data" at bounding box center [631, 139] width 55 height 19
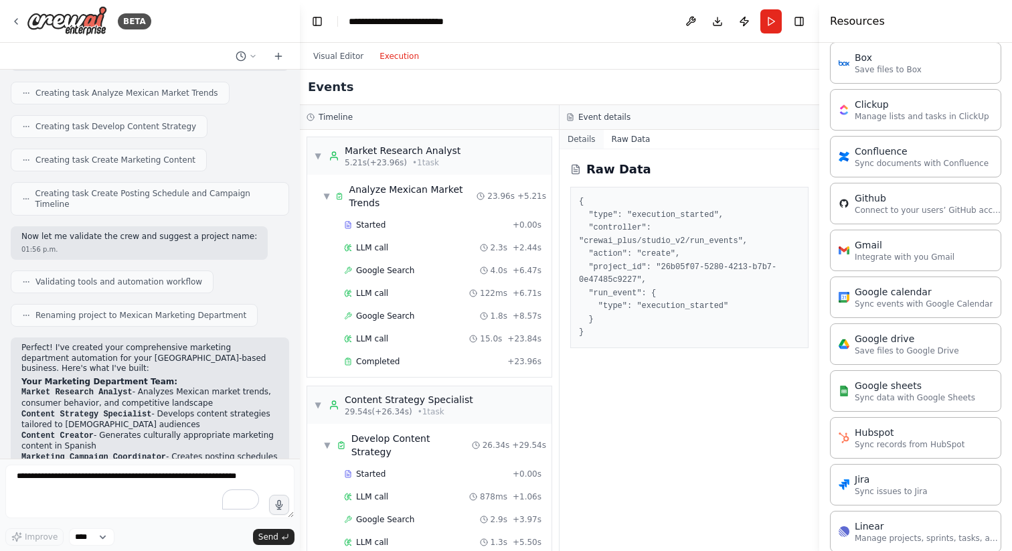
click at [586, 139] on button "Details" at bounding box center [581, 139] width 44 height 19
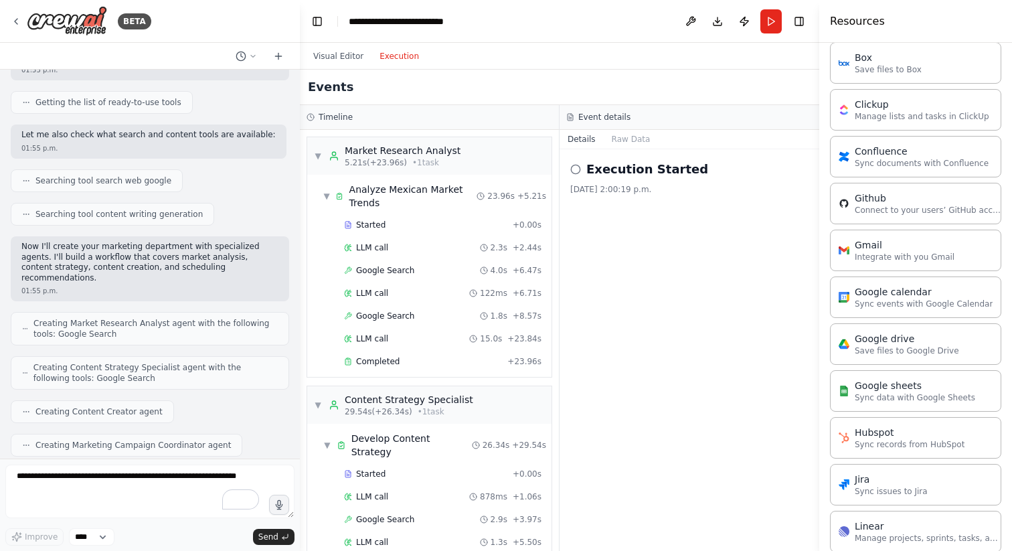
scroll to position [15, 0]
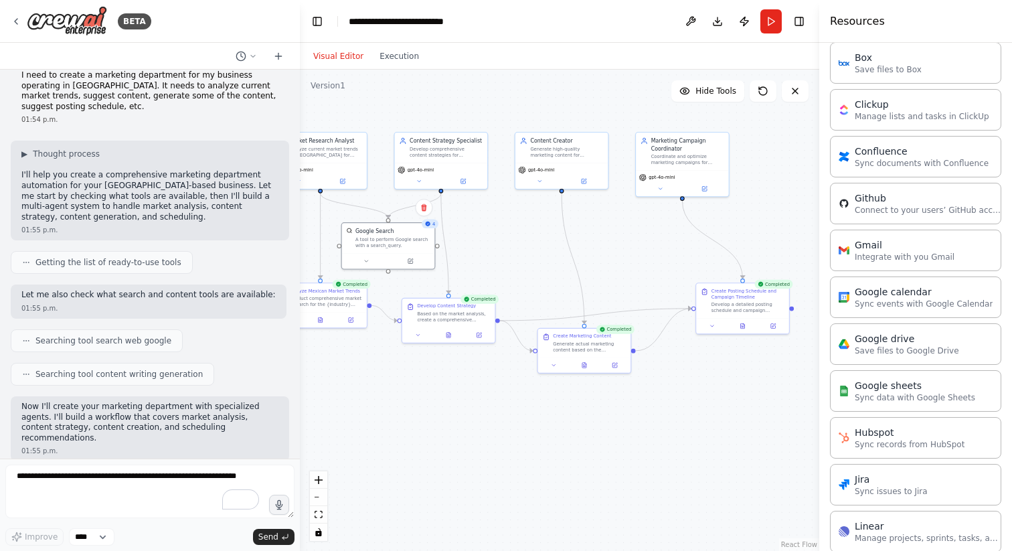
click at [347, 51] on button "Visual Editor" at bounding box center [338, 56] width 66 height 16
click at [748, 327] on button at bounding box center [743, 324] width 32 height 9
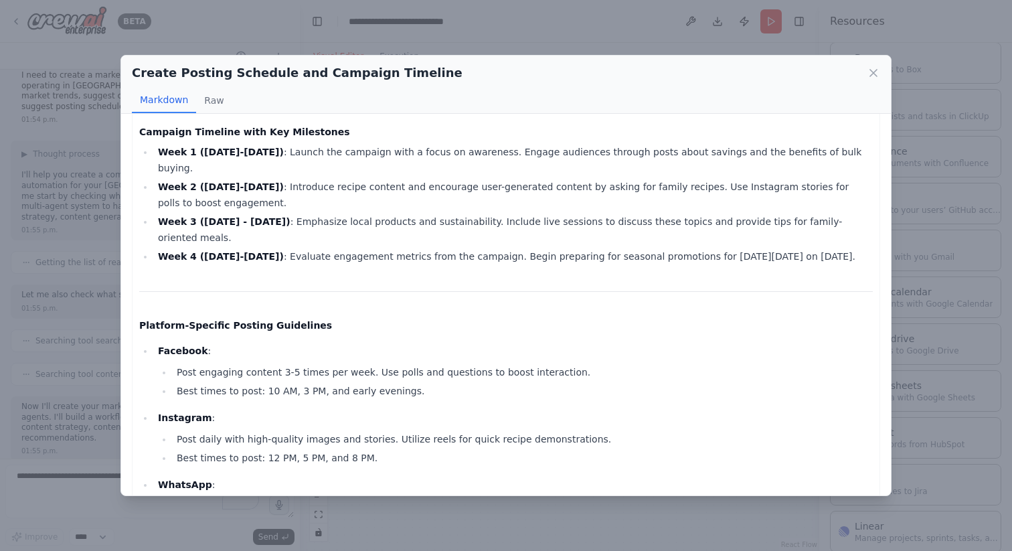
scroll to position [383, 0]
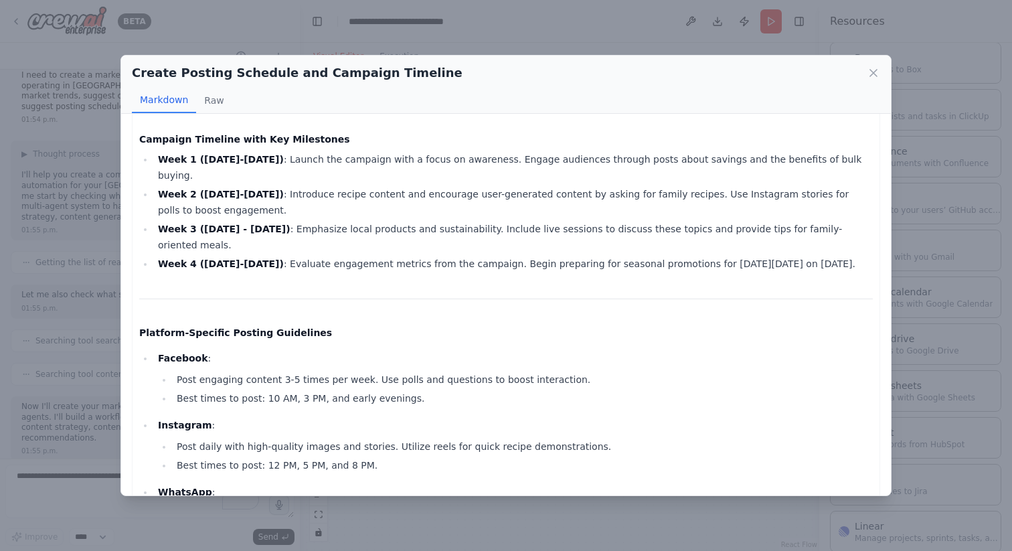
click at [571, 531] on div "Create Posting Schedule and Campaign Timeline Markdown Raw Comprehensive Market…" at bounding box center [506, 275] width 1012 height 551
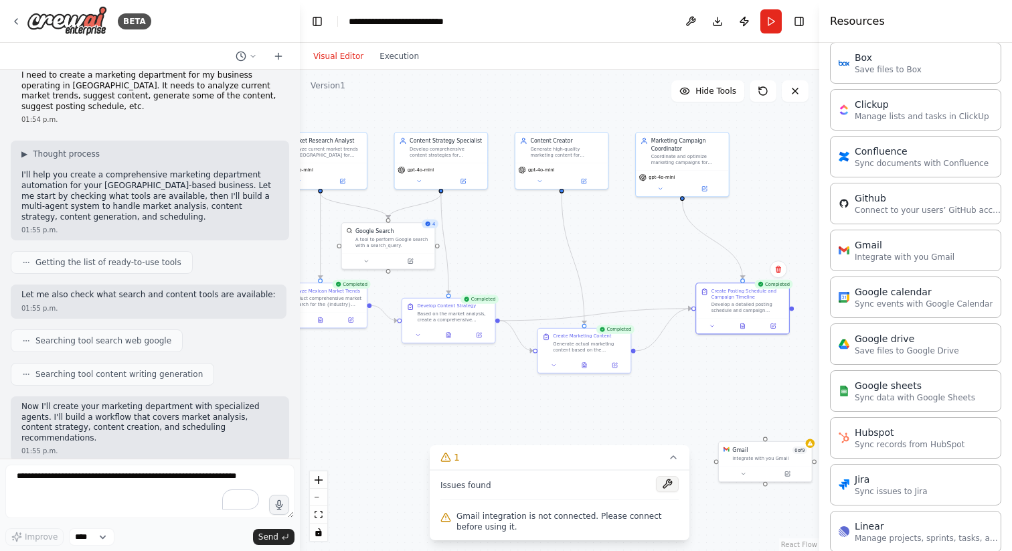
click at [666, 485] on button at bounding box center [667, 484] width 23 height 16
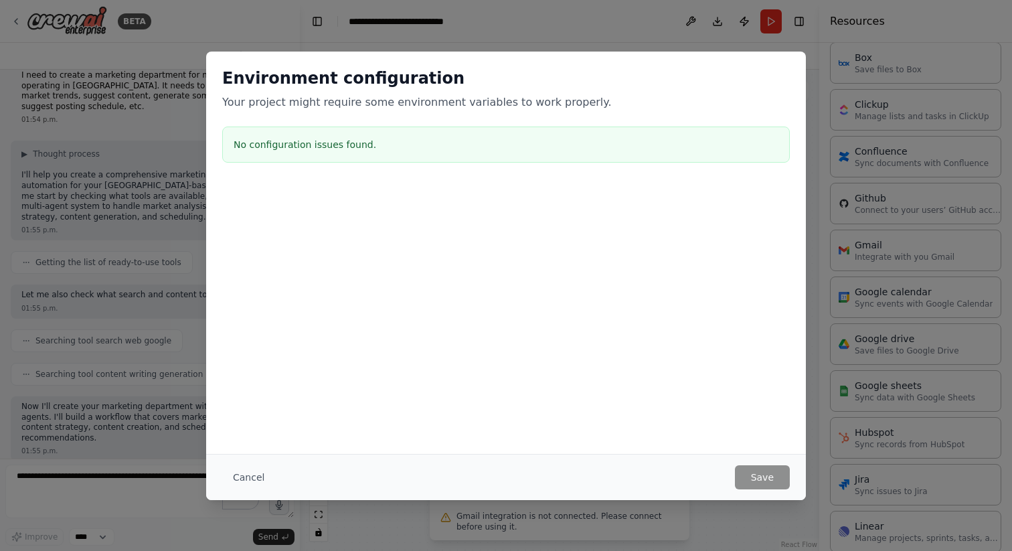
click at [276, 459] on div "Cancel Save" at bounding box center [506, 477] width 600 height 46
click at [262, 465] on button "Cancel" at bounding box center [248, 477] width 53 height 24
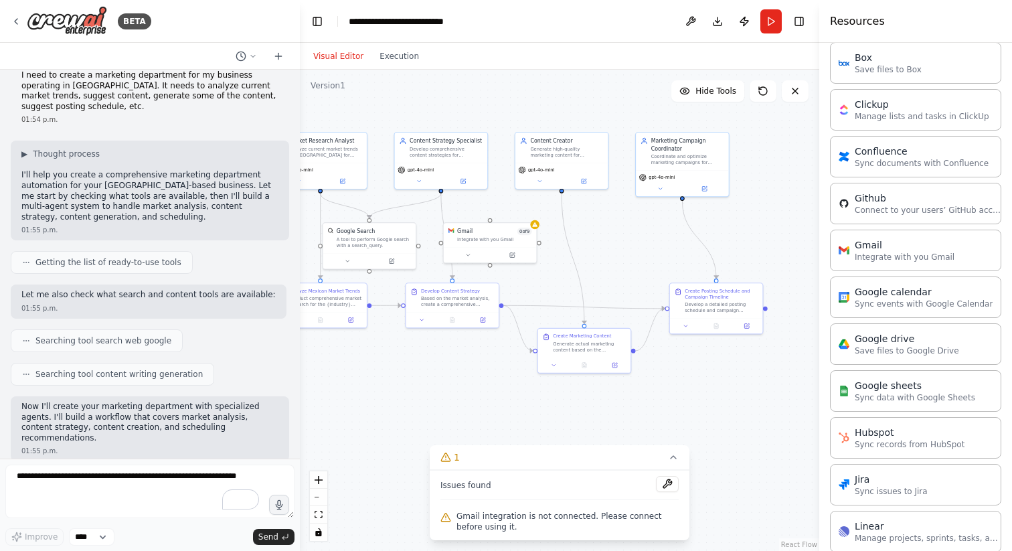
click at [634, 515] on span "Gmail integration is not connected. Please connect before using it." at bounding box center [567, 521] width 222 height 21
drag, startPoint x: 619, startPoint y: 462, endPoint x: 656, endPoint y: 399, distance: 72.9
click at [656, 399] on div "Version 1 Hide Tools .deletable-edge-delete-btn { width: 20px; height: 20px; bo…" at bounding box center [559, 310] width 519 height 481
click at [675, 488] on button at bounding box center [667, 484] width 23 height 16
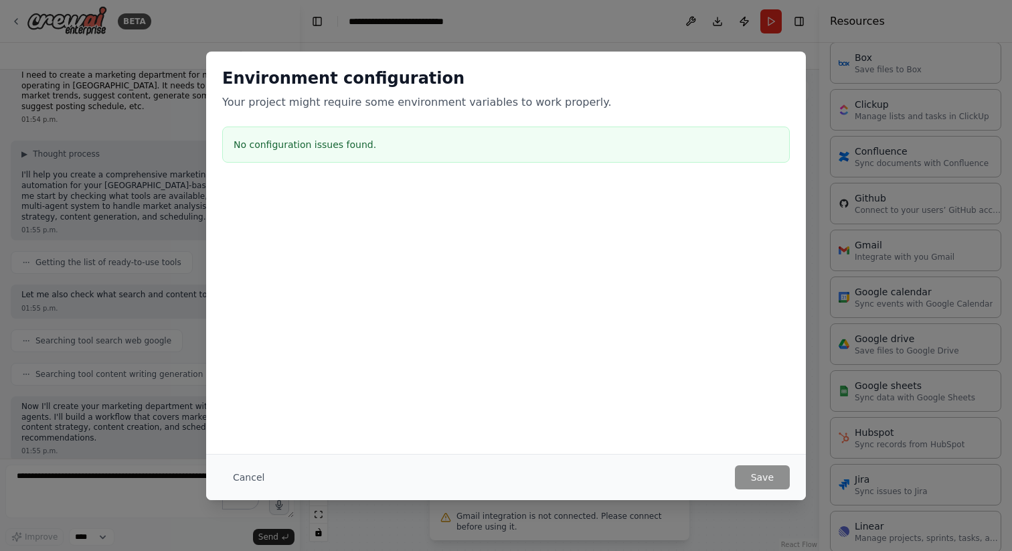
click at [352, 155] on div "No configuration issues found." at bounding box center [506, 144] width 568 height 36
click at [236, 479] on button "Cancel" at bounding box center [248, 477] width 53 height 24
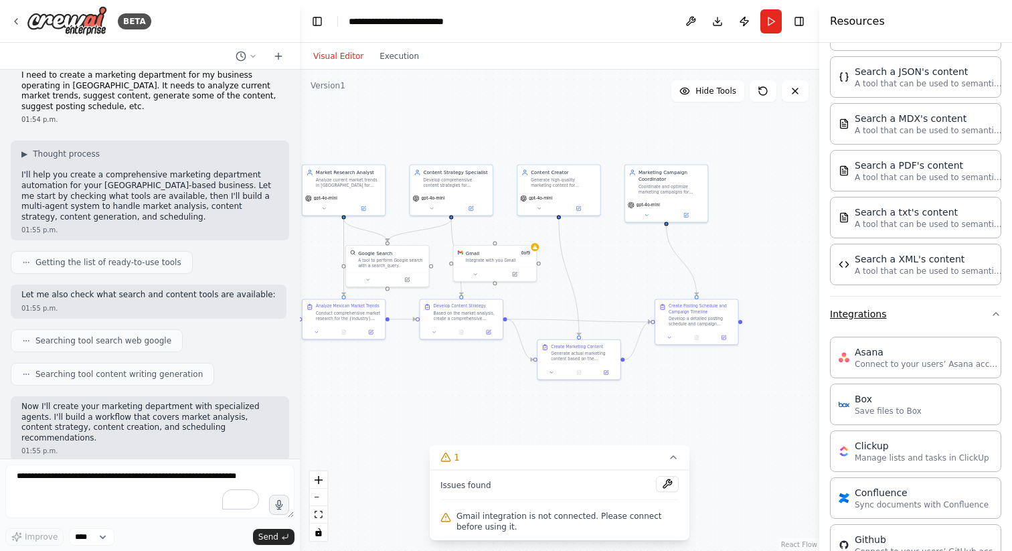
scroll to position [552, 0]
click at [545, 495] on div "Issues found" at bounding box center [559, 488] width 238 height 24
click at [675, 459] on icon at bounding box center [673, 457] width 11 height 11
drag, startPoint x: 690, startPoint y: 440, endPoint x: 674, endPoint y: 438, distance: 16.2
click at [674, 438] on div ".deletable-edge-delete-btn { width: 20px; height: 20px; border: 0px solid #ffff…" at bounding box center [559, 310] width 519 height 481
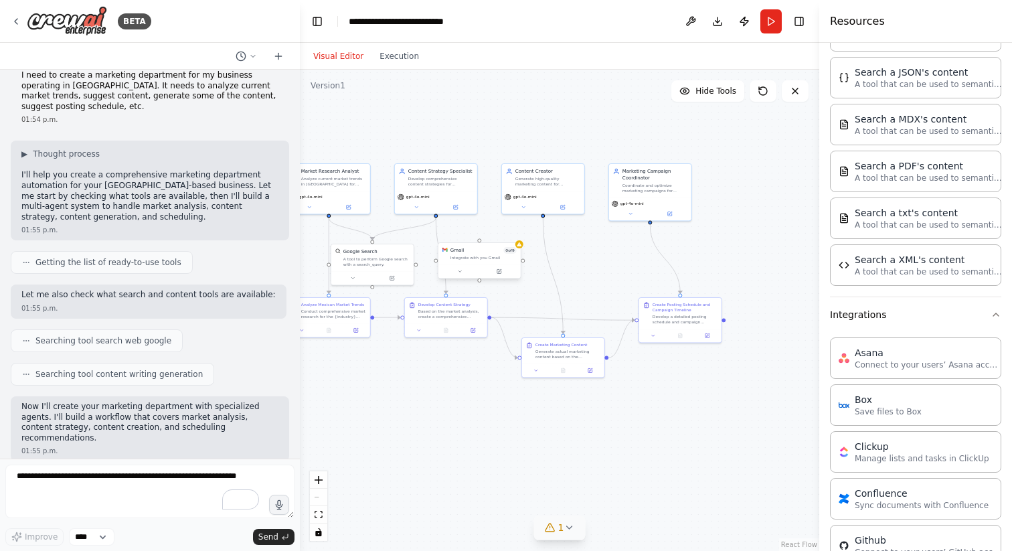
click at [486, 263] on div "Gmail 0 of 9 Integrate with you Gmail" at bounding box center [479, 253] width 82 height 21
click at [460, 260] on div "Gmail 0 of 9 Integrate with you Gmail" at bounding box center [483, 253] width 82 height 21
click at [462, 269] on icon at bounding box center [462, 270] width 5 height 5
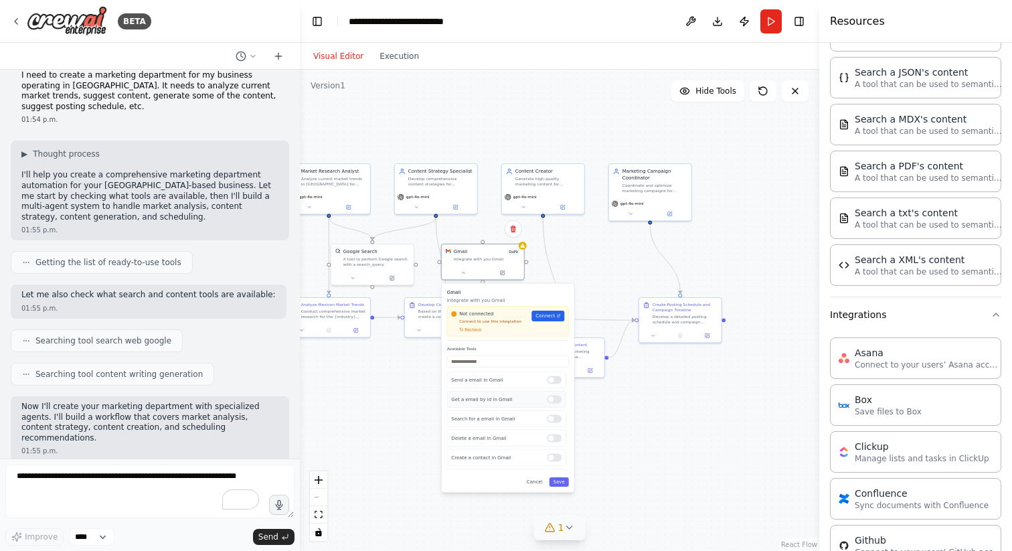
click at [552, 402] on div at bounding box center [554, 399] width 15 height 8
click at [507, 398] on p "Get a email by id in Gmail" at bounding box center [496, 399] width 90 height 7
click at [548, 321] on link "Connect" at bounding box center [547, 316] width 33 height 11
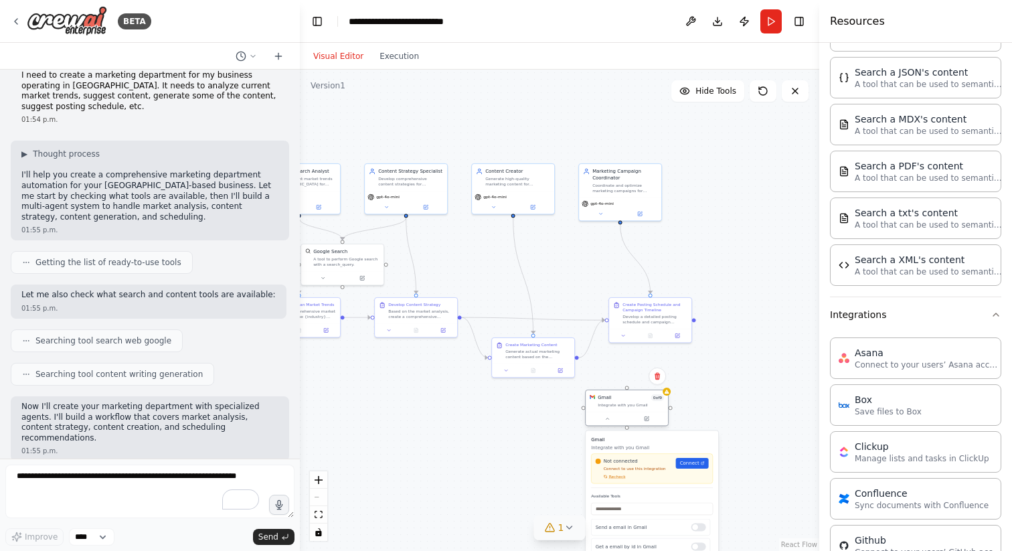
drag, startPoint x: 482, startPoint y: 254, endPoint x: 626, endPoint y: 406, distance: 210.2
click at [626, 406] on div "Gmail 0 of 9 Integrate with you Gmail" at bounding box center [631, 400] width 66 height 13
click at [92, 533] on select "****" at bounding box center [92, 536] width 46 height 17
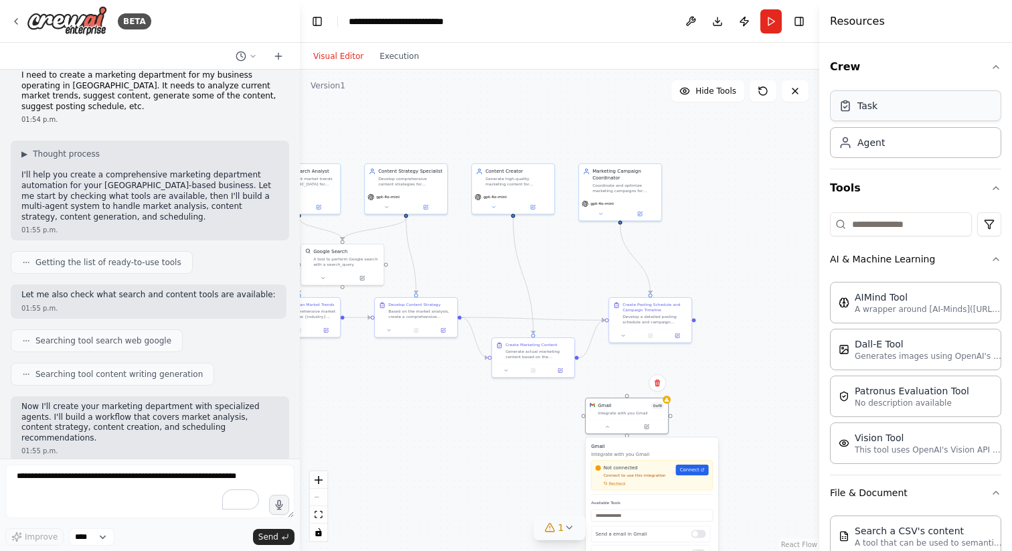
click at [922, 104] on div "Task" at bounding box center [915, 105] width 171 height 31
click at [645, 308] on div "Create Posting Schedule and Campaign Timeline" at bounding box center [654, 305] width 65 height 11
click at [622, 342] on div "Create Posting Schedule and Campaign Timeline Develop a detailed posting schedu…" at bounding box center [650, 320] width 84 height 46
click at [624, 331] on icon at bounding box center [626, 333] width 5 height 5
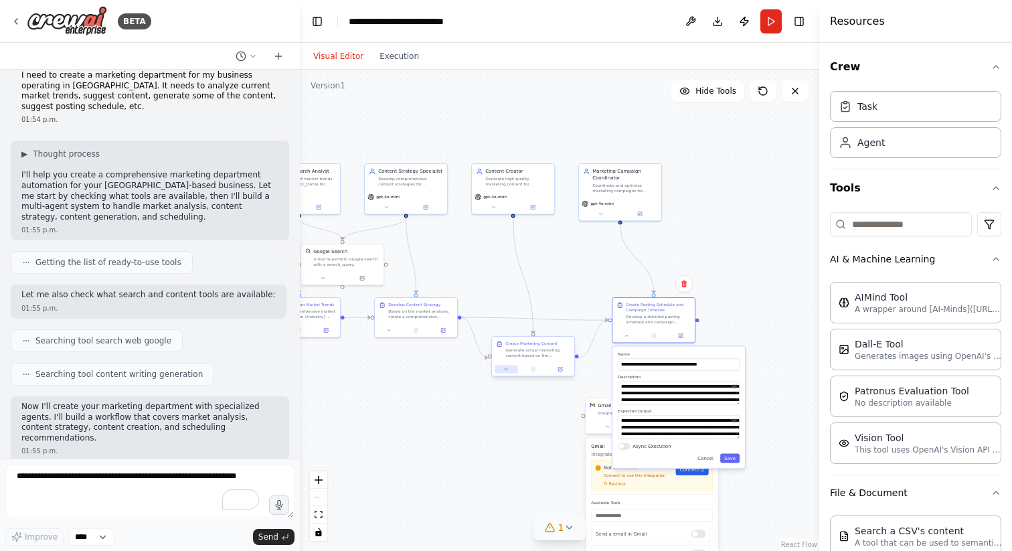
click at [508, 367] on icon at bounding box center [505, 368] width 5 height 5
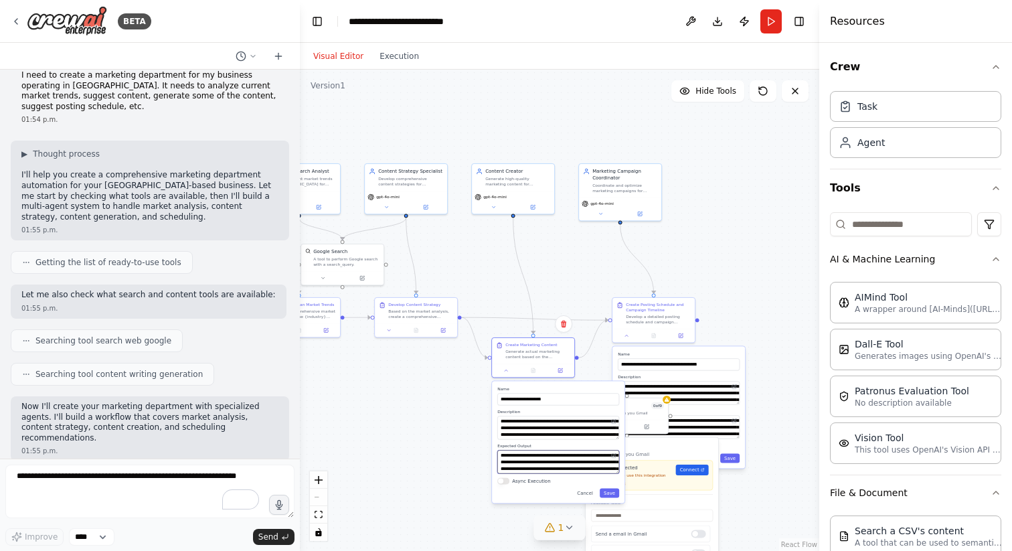
click at [559, 460] on textarea "**********" at bounding box center [558, 461] width 122 height 23
click at [447, 468] on div ".deletable-edge-delete-btn { width: 20px; height: 20px; border: 0px solid #ffff…" at bounding box center [559, 310] width 519 height 481
click at [710, 303] on div ".deletable-edge-delete-btn { width: 20px; height: 20px; border: 0px solid #ffff…" at bounding box center [559, 310] width 519 height 481
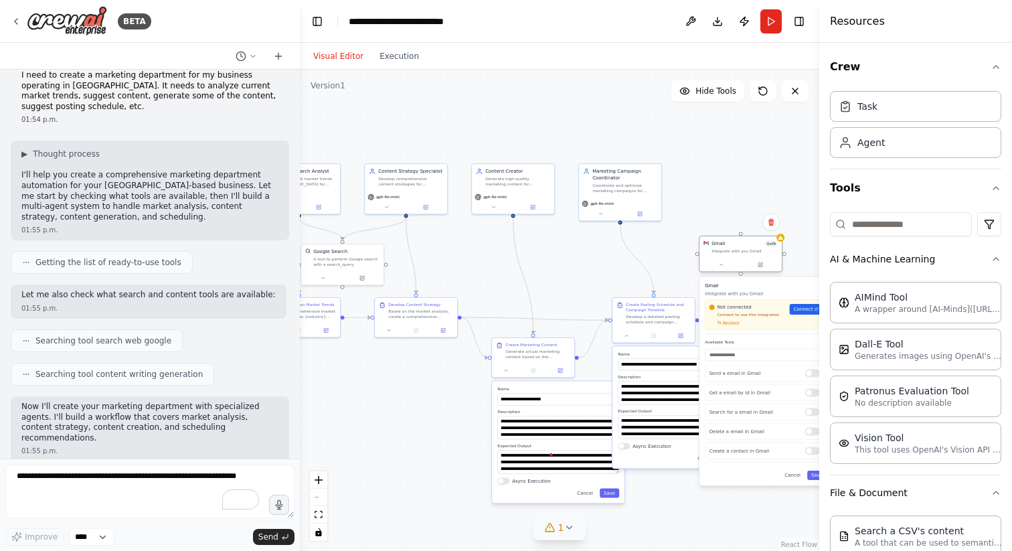
drag, startPoint x: 616, startPoint y: 414, endPoint x: 728, endPoint y: 253, distance: 196.6
click at [728, 253] on div "Gmail 0 of 9 Integrate with you Gmail" at bounding box center [740, 246] width 82 height 21
click at [401, 46] on div "Visual Editor Execution" at bounding box center [366, 56] width 122 height 27
click at [396, 58] on button "Execution" at bounding box center [399, 56] width 56 height 16
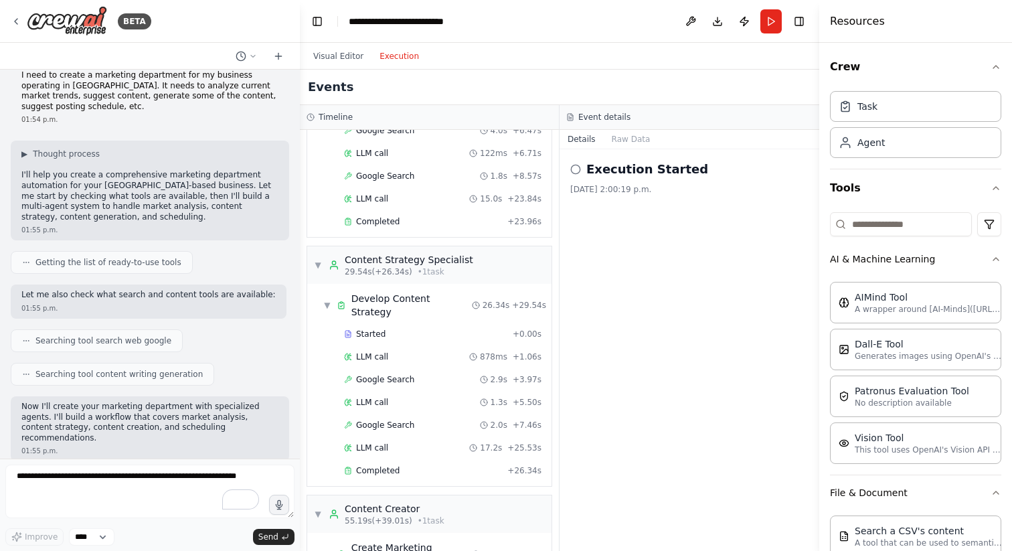
scroll to position [147, 0]
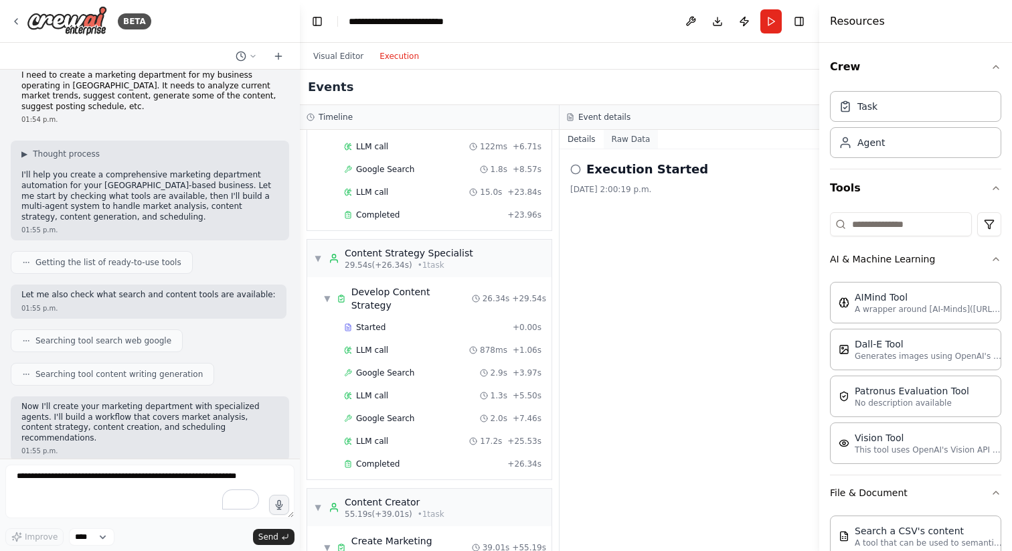
click at [625, 143] on button "Raw Data" at bounding box center [631, 139] width 55 height 19
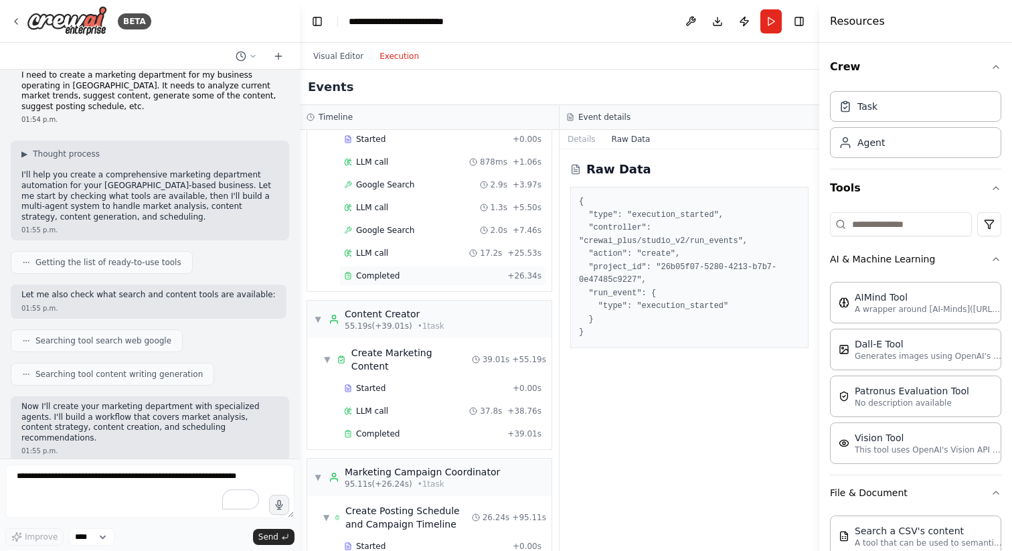
scroll to position [416, 0]
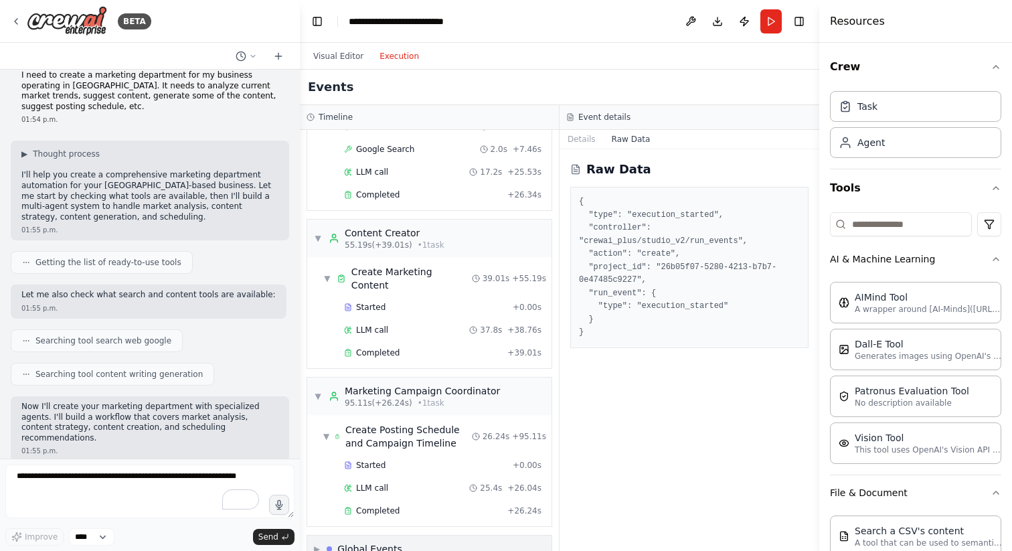
click at [316, 543] on span "▶" at bounding box center [317, 548] width 6 height 11
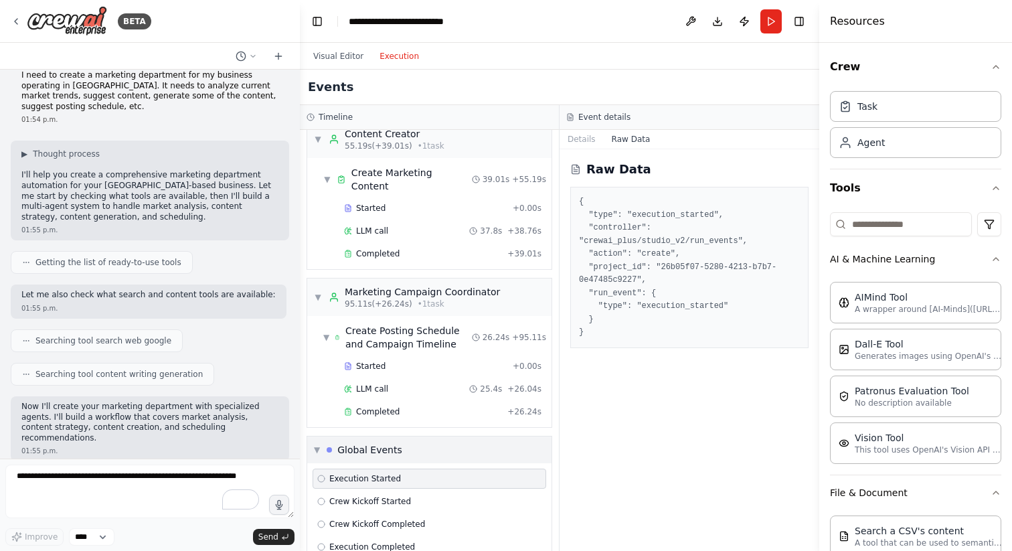
scroll to position [513, 0]
click at [379, 497] on span "Crew Kickoff Started" at bounding box center [370, 502] width 82 height 11
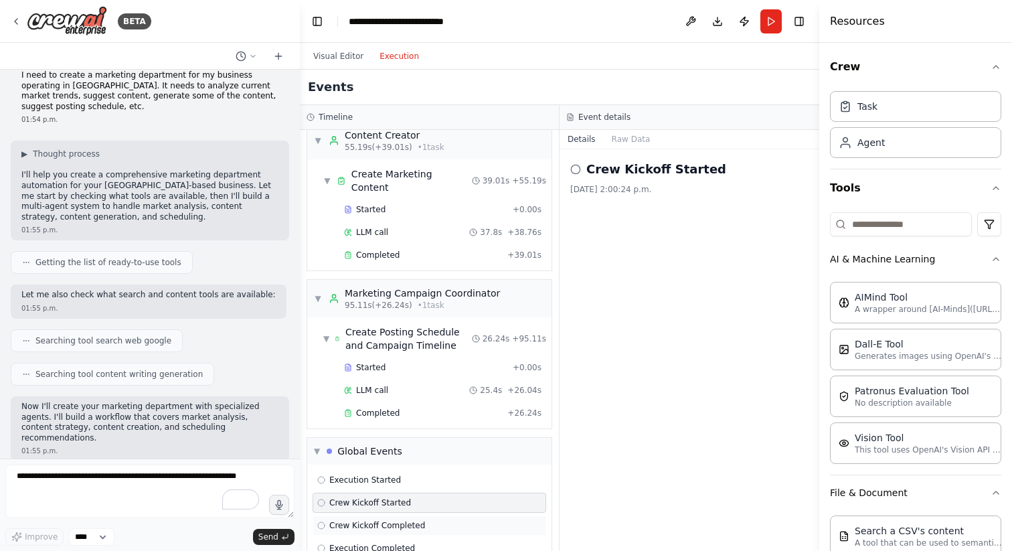
click at [375, 520] on span "Crew Kickoff Completed" at bounding box center [377, 525] width 96 height 11
click at [374, 538] on div "Execution Completed" at bounding box center [430, 548] width 234 height 20
click at [402, 475] on div "Execution Started" at bounding box center [429, 480] width 224 height 11
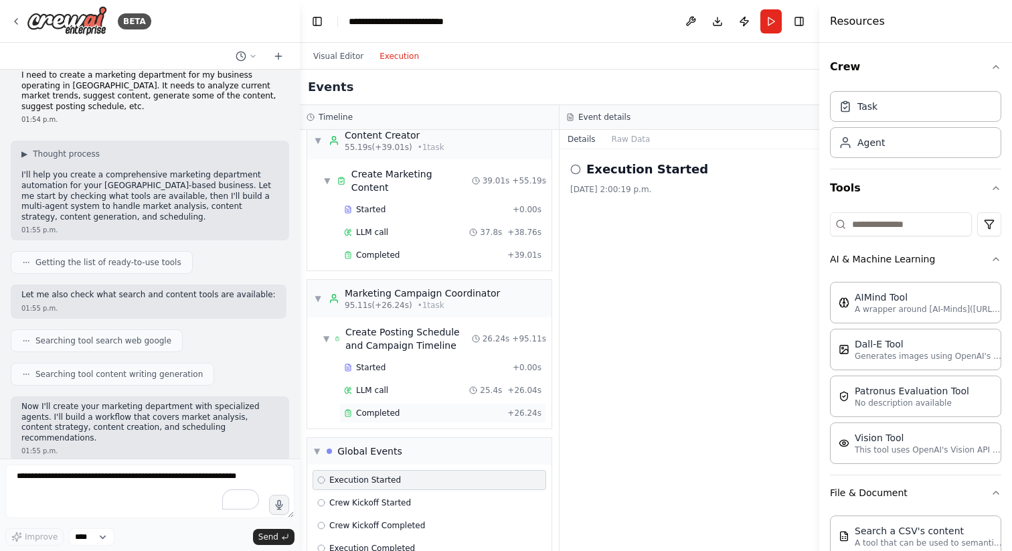
click at [395, 408] on span "Completed" at bounding box center [378, 413] width 44 height 11
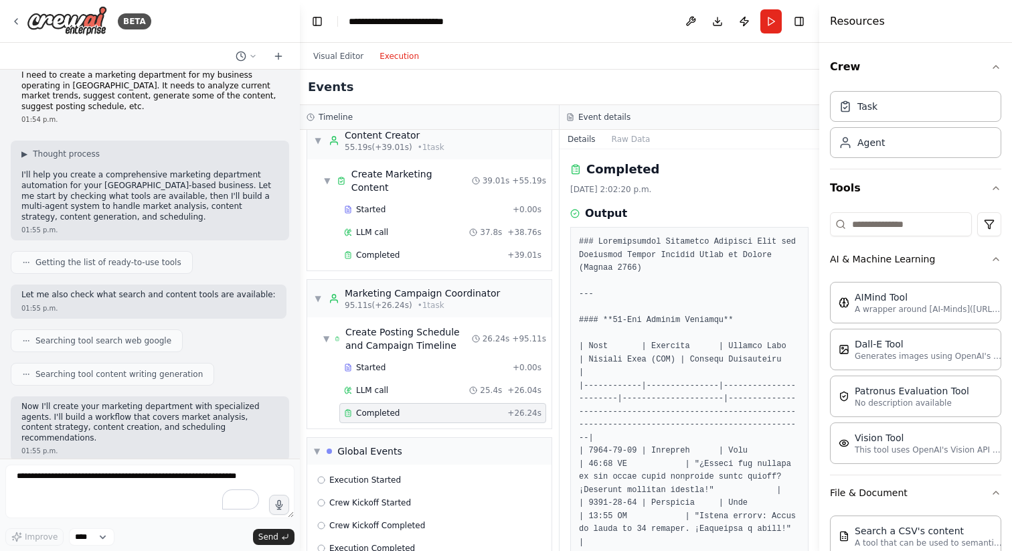
scroll to position [12, 0]
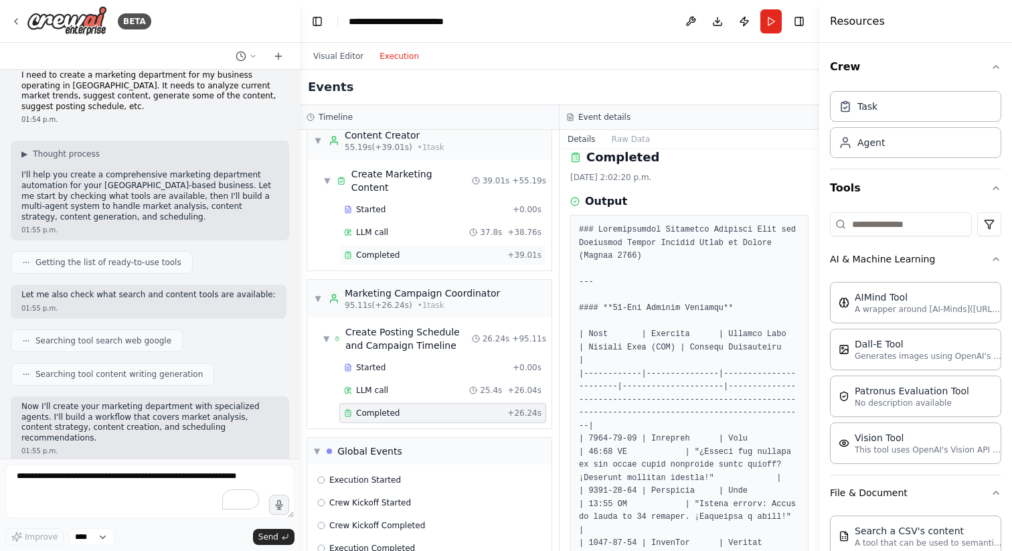
click at [417, 245] on div "Completed + 39.01s" at bounding box center [442, 255] width 207 height 20
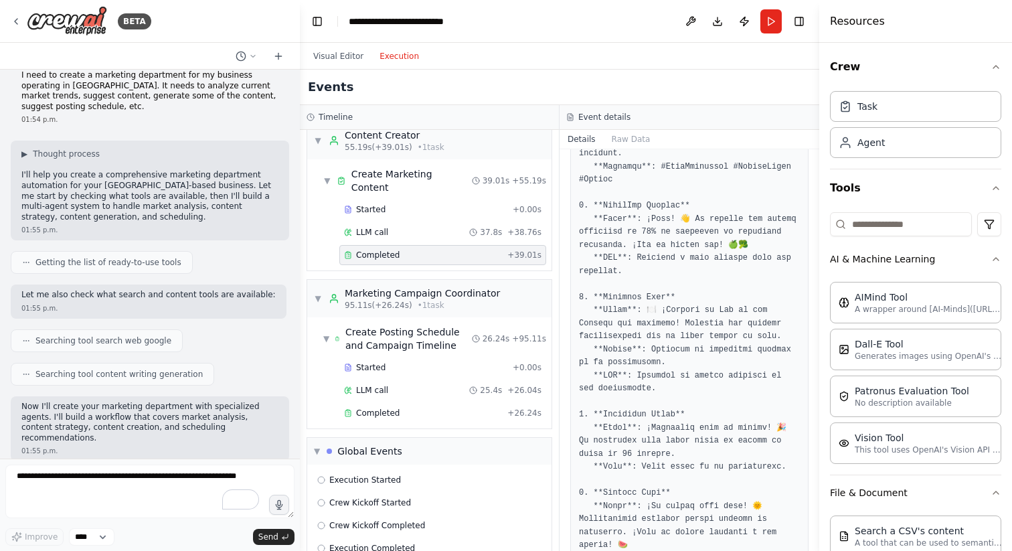
scroll to position [388, 0]
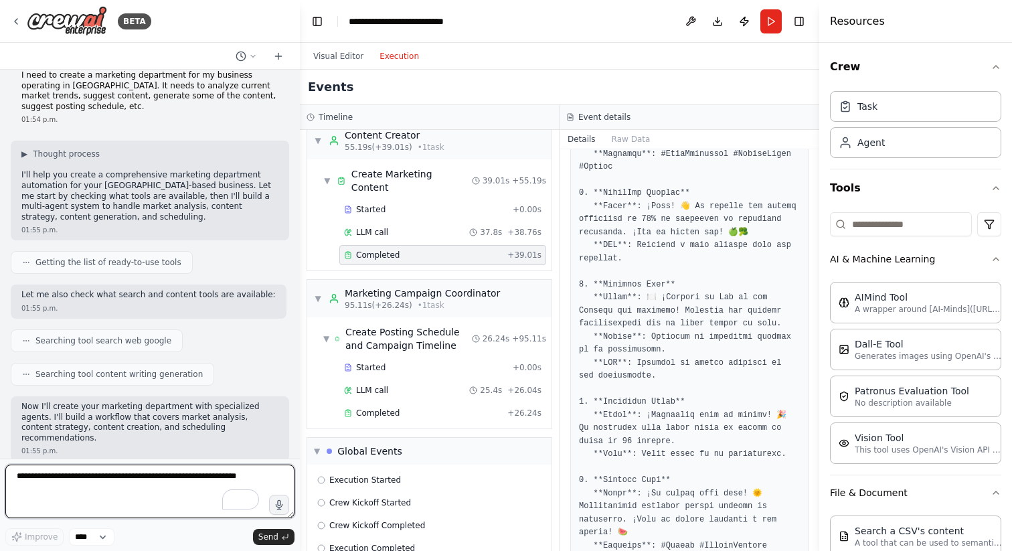
click at [141, 485] on textarea "To enrich screen reader interactions, please activate Accessibility in Grammarl…" at bounding box center [149, 491] width 289 height 54
type textarea "**********"
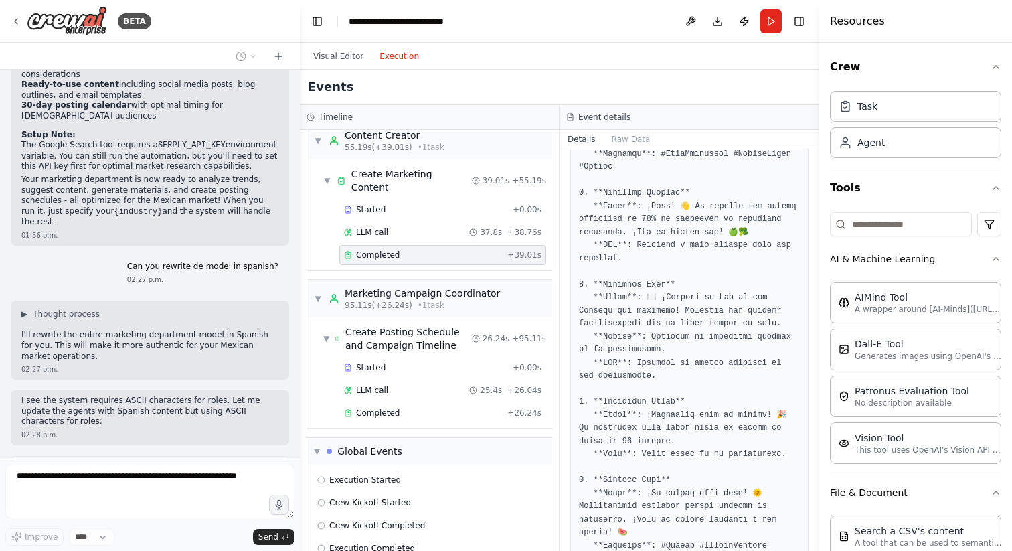
scroll to position [1153, 0]
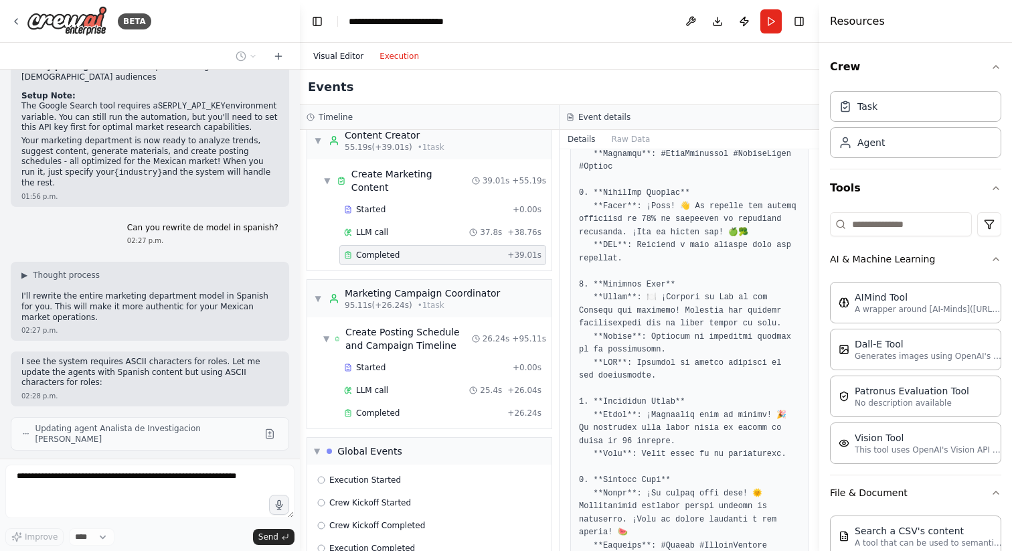
click at [340, 59] on button "Visual Editor" at bounding box center [338, 56] width 66 height 16
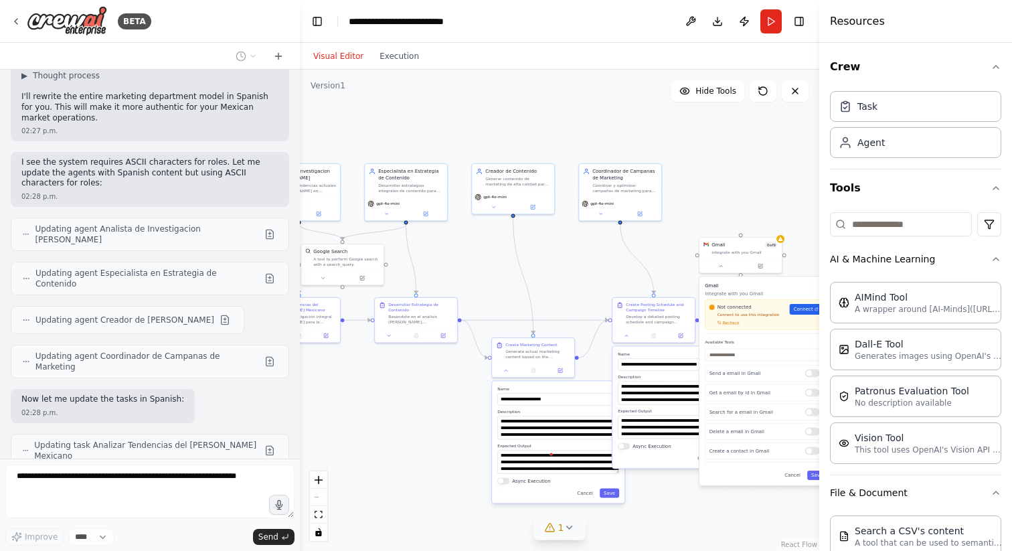
scroll to position [1391, 0]
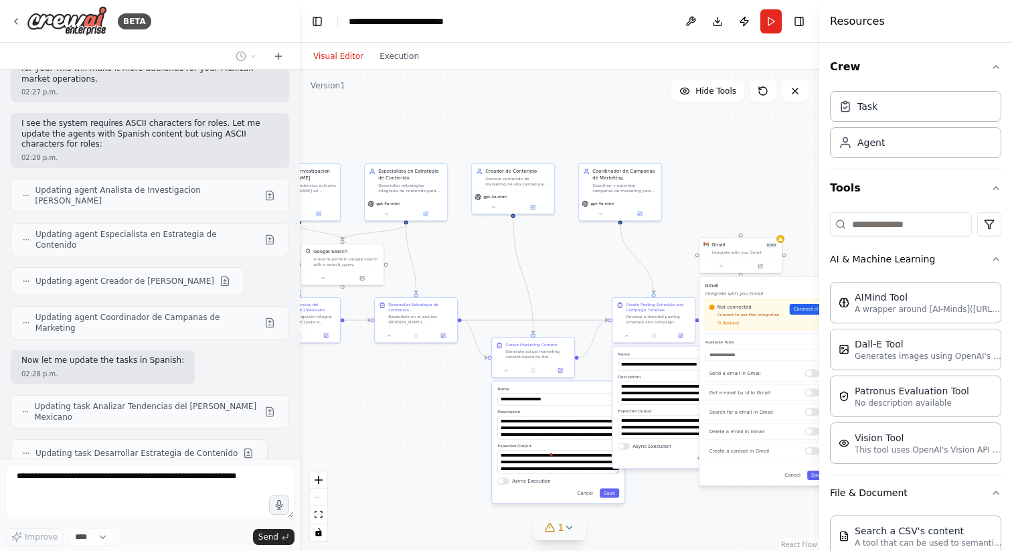
type input "**********"
type textarea "**********"
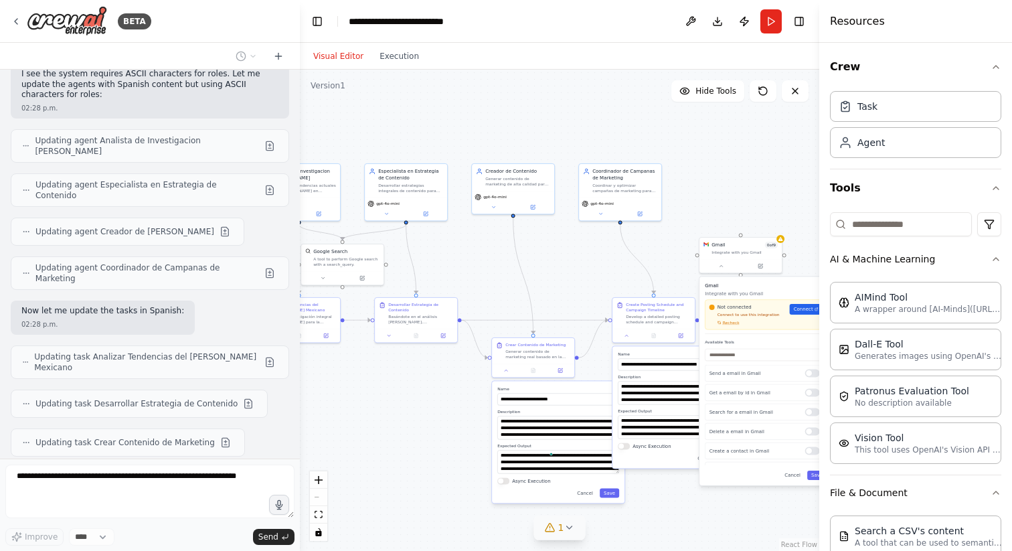
type input "**********"
type textarea "**********"
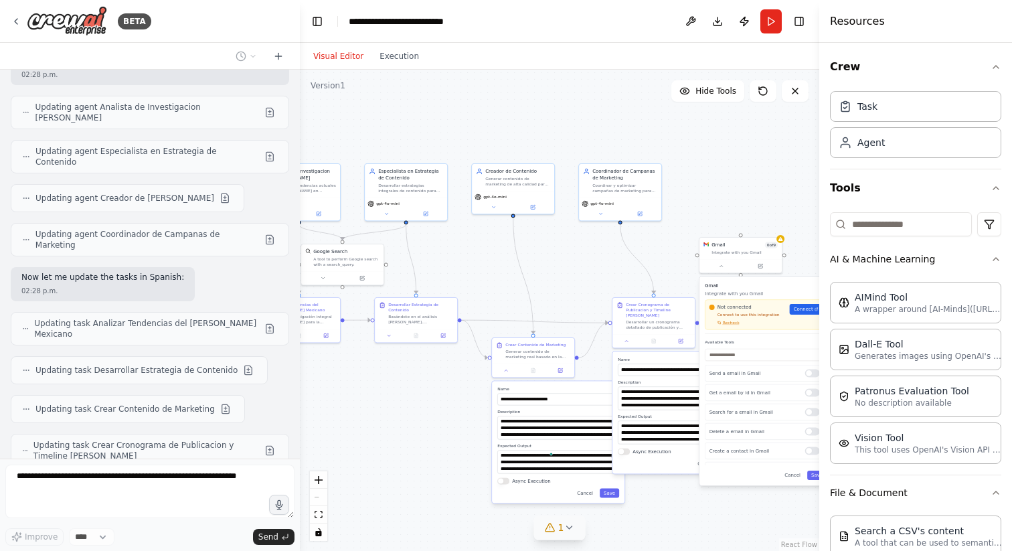
scroll to position [1553, 0]
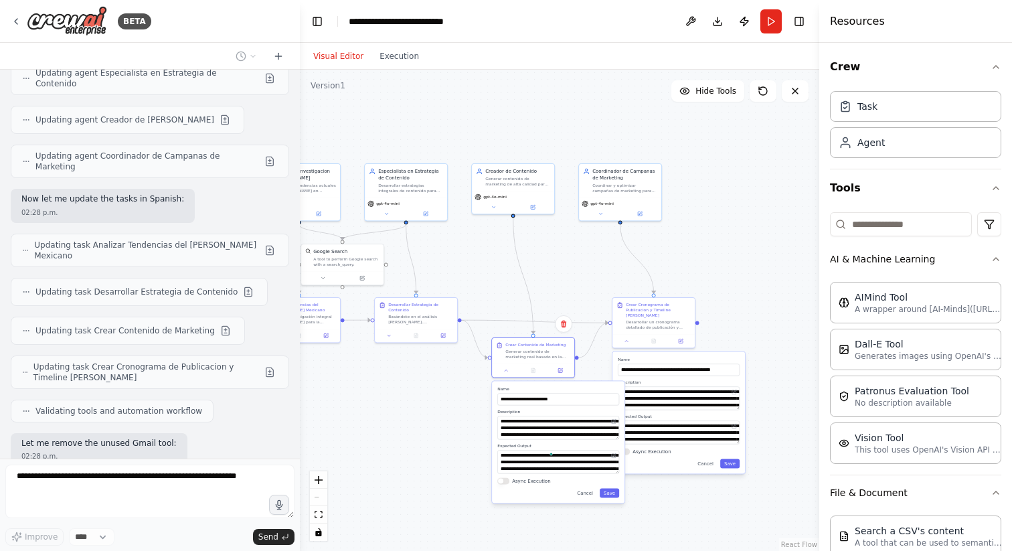
drag, startPoint x: 562, startPoint y: 391, endPoint x: 476, endPoint y: 426, distance: 92.7
click at [497, 405] on div "**********" at bounding box center [558, 395] width 122 height 19
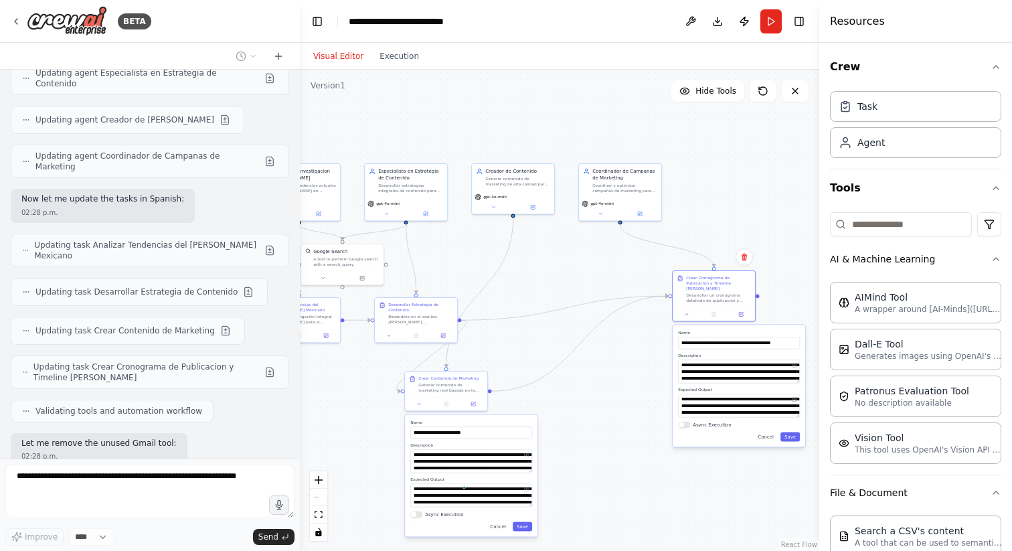
drag, startPoint x: 659, startPoint y: 361, endPoint x: 718, endPoint y: 333, distance: 65.3
click at [718, 333] on label "Name" at bounding box center [739, 332] width 122 height 5
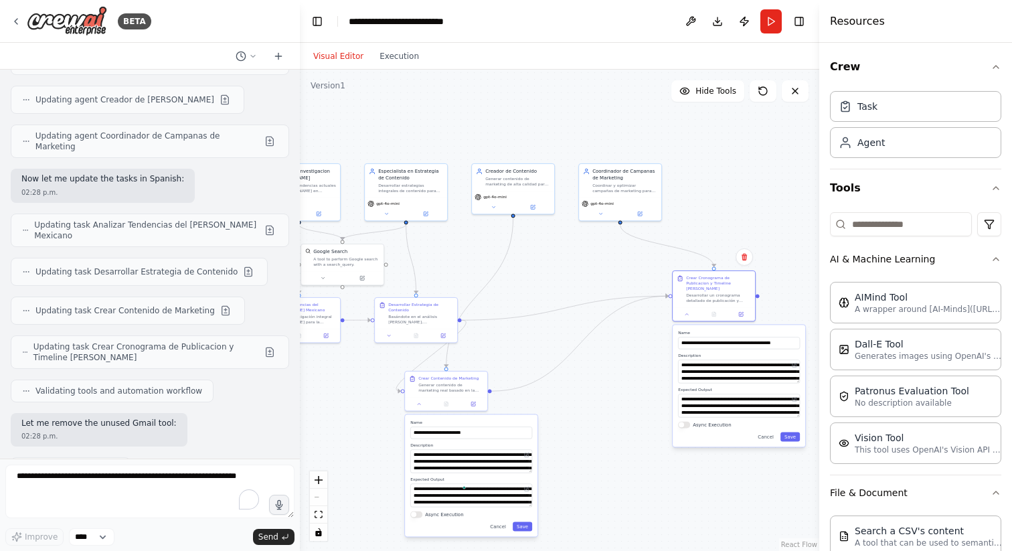
drag, startPoint x: 480, startPoint y: 422, endPoint x: 521, endPoint y: 394, distance: 49.6
click at [512, 420] on label "Name" at bounding box center [471, 422] width 122 height 5
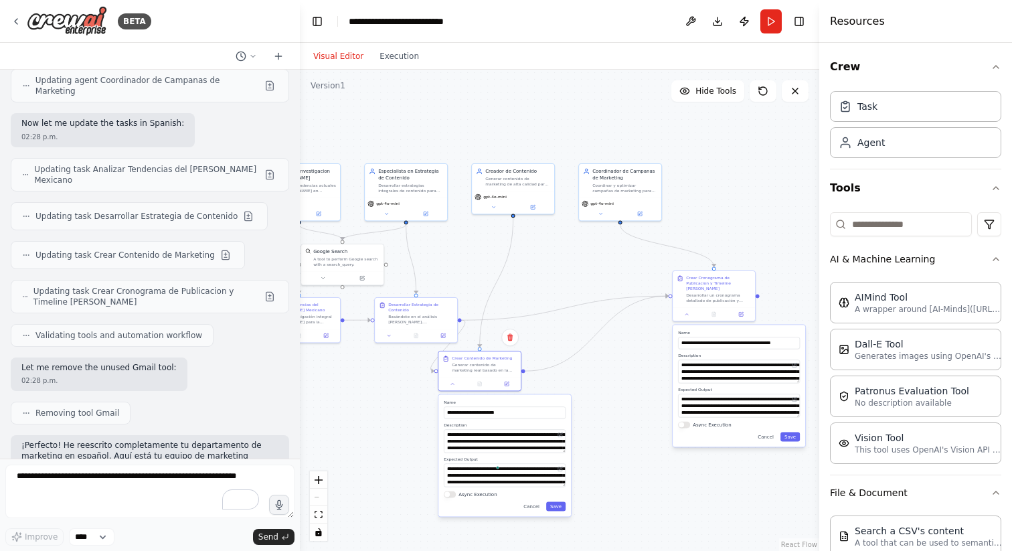
click at [545, 392] on div ".deletable-edge-delete-btn { width: 20px; height: 20px; border: 0px solid #ffff…" at bounding box center [559, 310] width 519 height 481
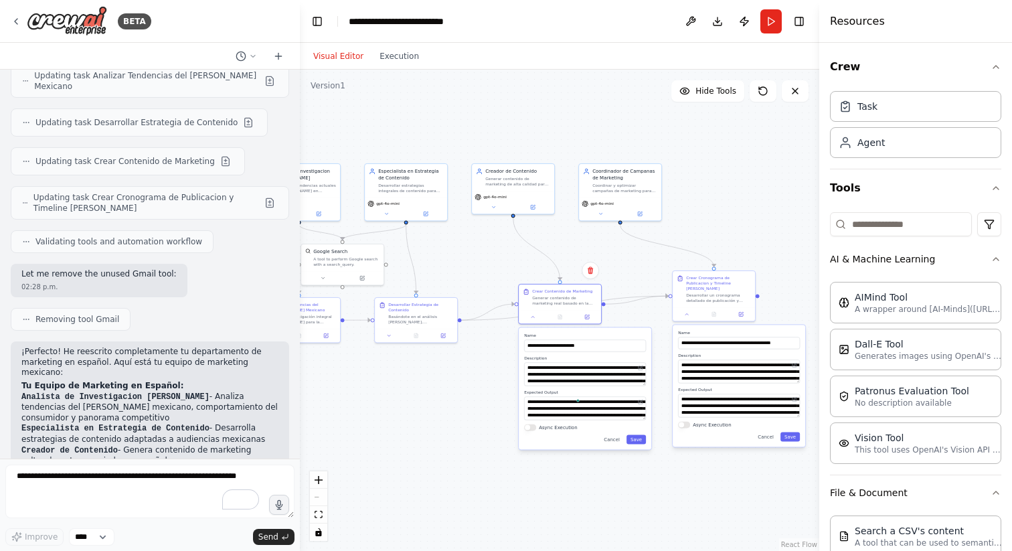
drag, startPoint x: 520, startPoint y: 400, endPoint x: 596, endPoint y: 323, distance: 108.4
click at [597, 327] on div "**********" at bounding box center [585, 388] width 133 height 122
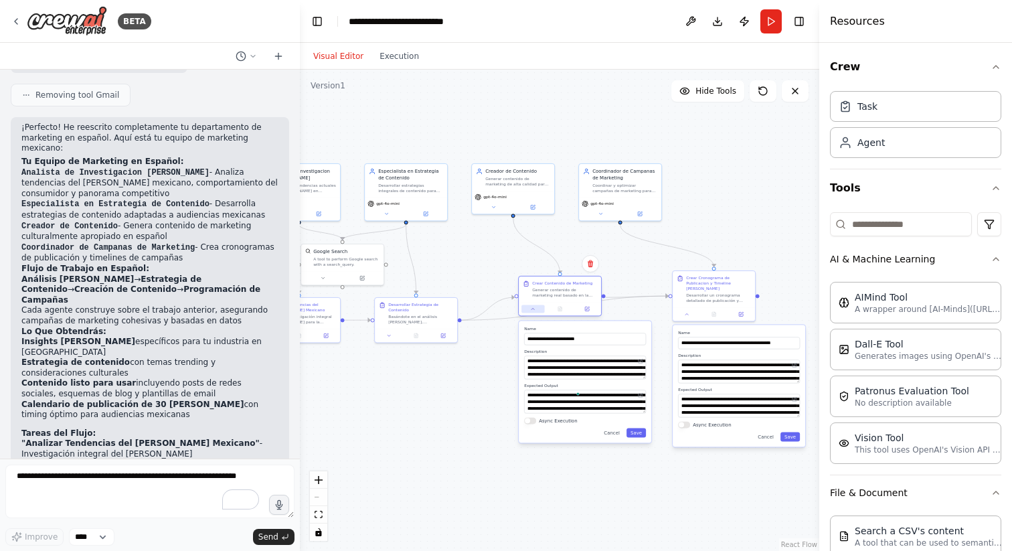
click at [533, 312] on button at bounding box center [532, 309] width 23 height 8
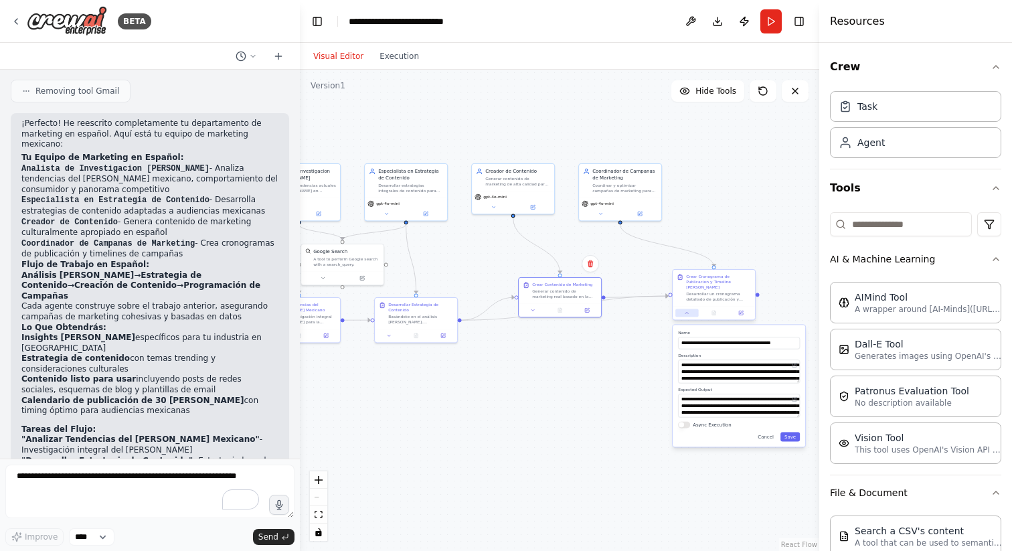
scroll to position [1961, 0]
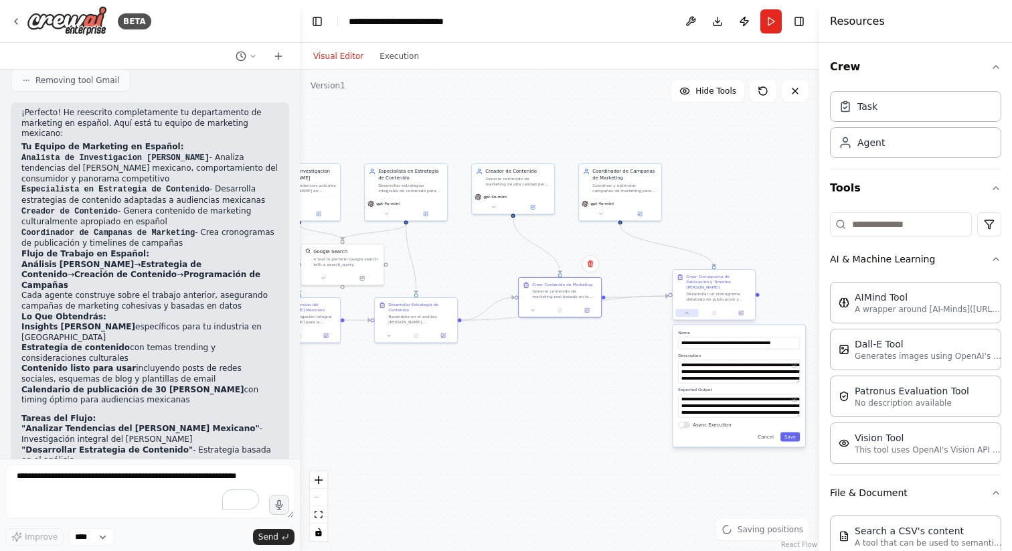
click at [681, 314] on button at bounding box center [686, 313] width 23 height 8
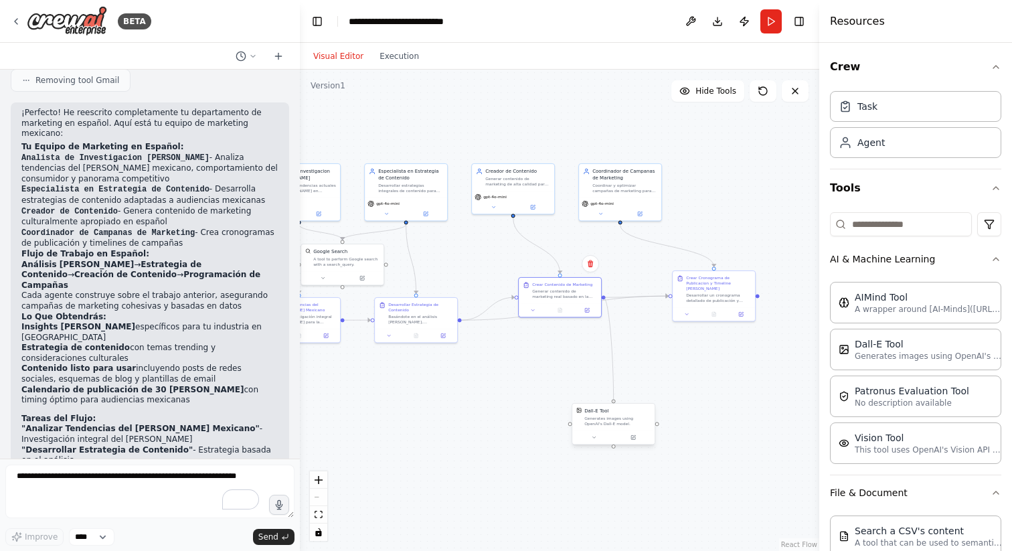
drag, startPoint x: 604, startPoint y: 296, endPoint x: 616, endPoint y: 405, distance: 109.1
click at [483, 370] on div "Analista de Investigacion de Mercado Analizar las tendencias actuales del merca…" at bounding box center [354, 250] width 260 height 240
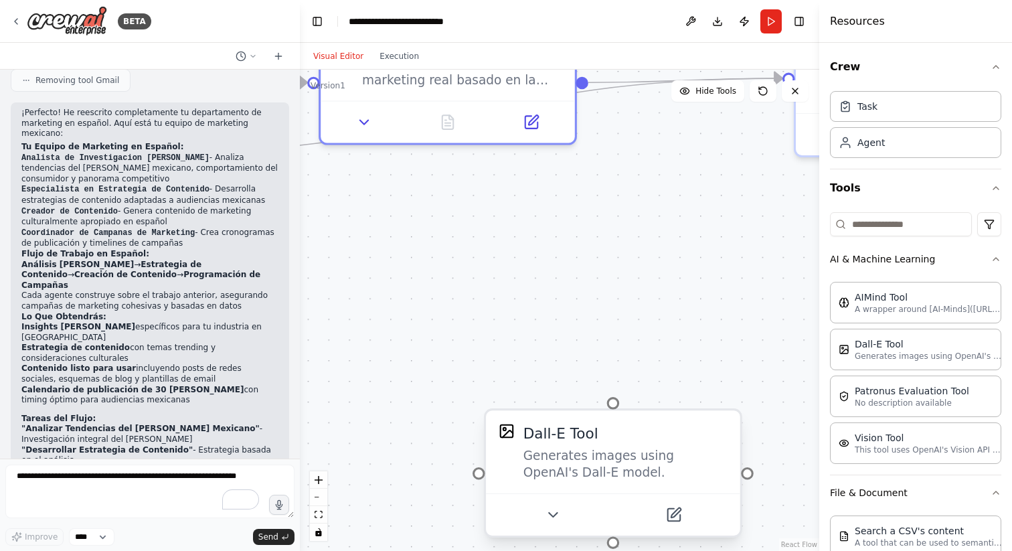
click at [614, 400] on div at bounding box center [613, 403] width 13 height 13
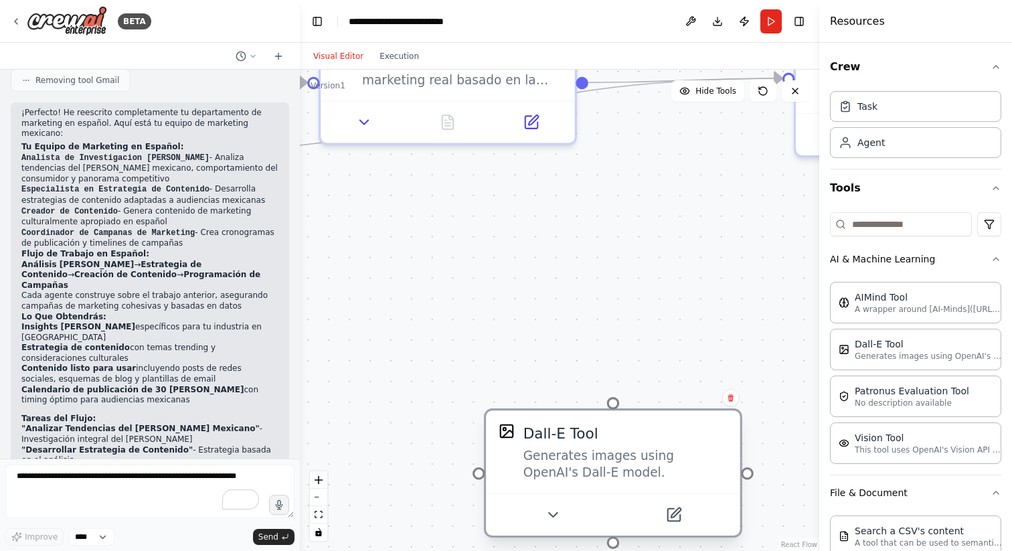
click at [614, 400] on div at bounding box center [613, 403] width 13 height 13
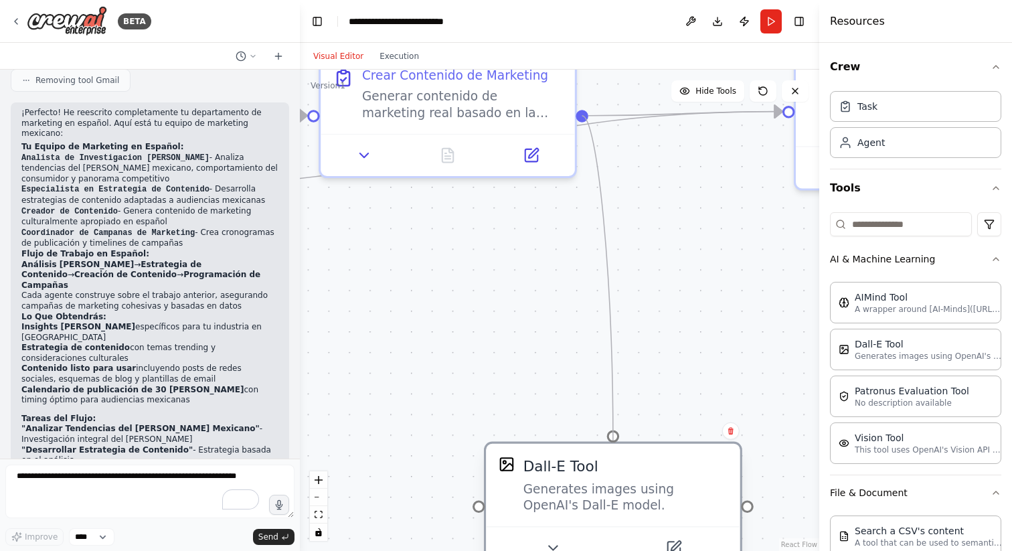
drag, startPoint x: 581, startPoint y: 80, endPoint x: 616, endPoint y: 442, distance: 363.1
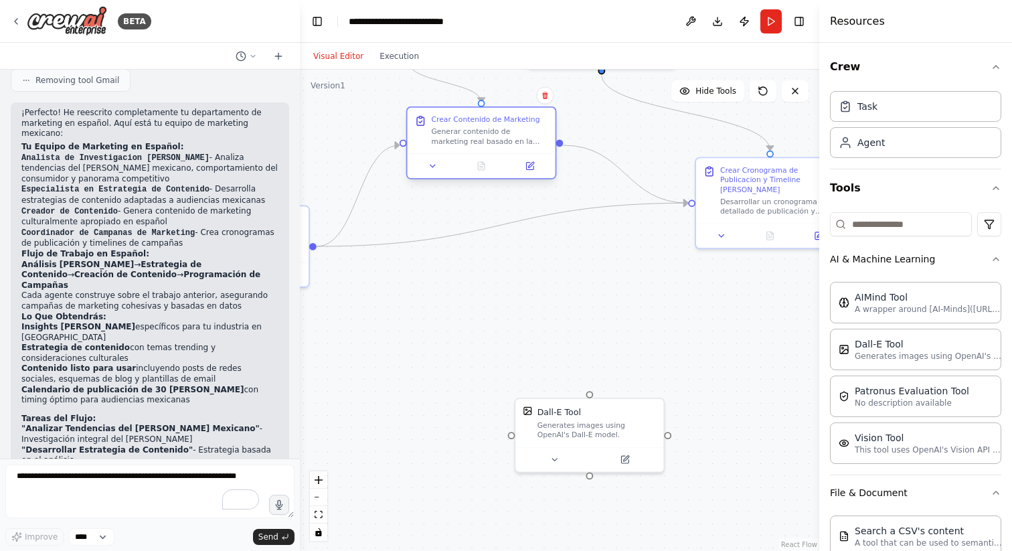
drag, startPoint x: 555, startPoint y: 190, endPoint x: 549, endPoint y: 124, distance: 65.9
click at [549, 124] on div "Crear Contenido de Marketing Generar contenido de marketing real basado en la e…" at bounding box center [482, 131] width 148 height 46
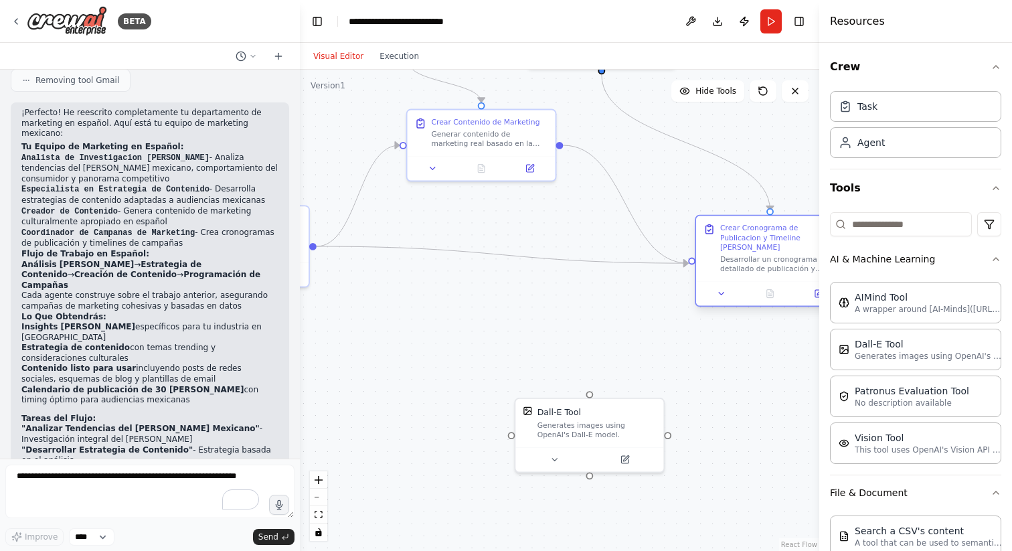
drag, startPoint x: 760, startPoint y: 180, endPoint x: 760, endPoint y: 286, distance: 106.4
click at [760, 252] on div "Crear Cronograma de Publicacion y Timeline de Campana" at bounding box center [778, 237] width 116 height 29
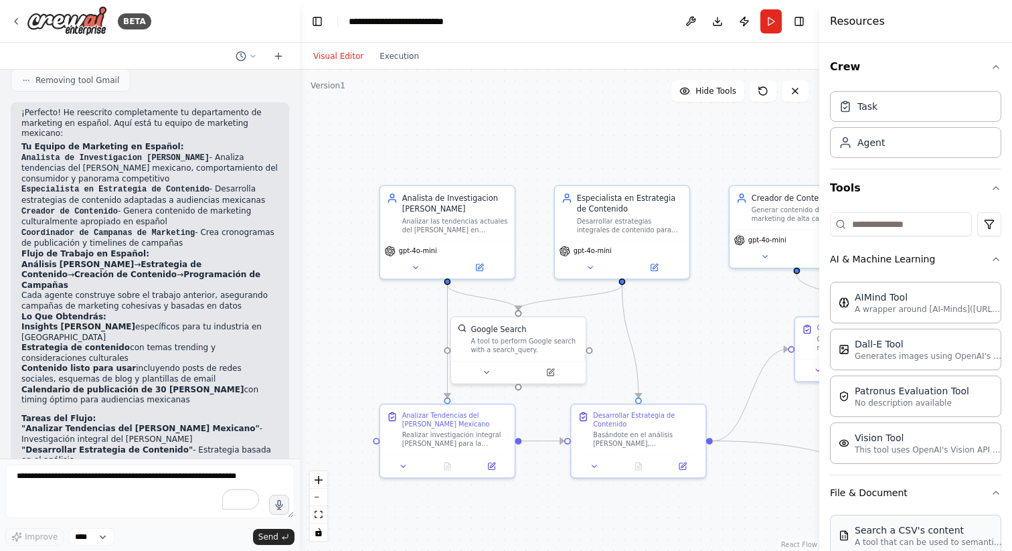
drag, startPoint x: 461, startPoint y: 367, endPoint x: 848, endPoint y: 550, distance: 428.1
click at [848, 550] on div "BETA I need to create a marketing department for my business operating in Mexic…" at bounding box center [506, 275] width 1012 height 551
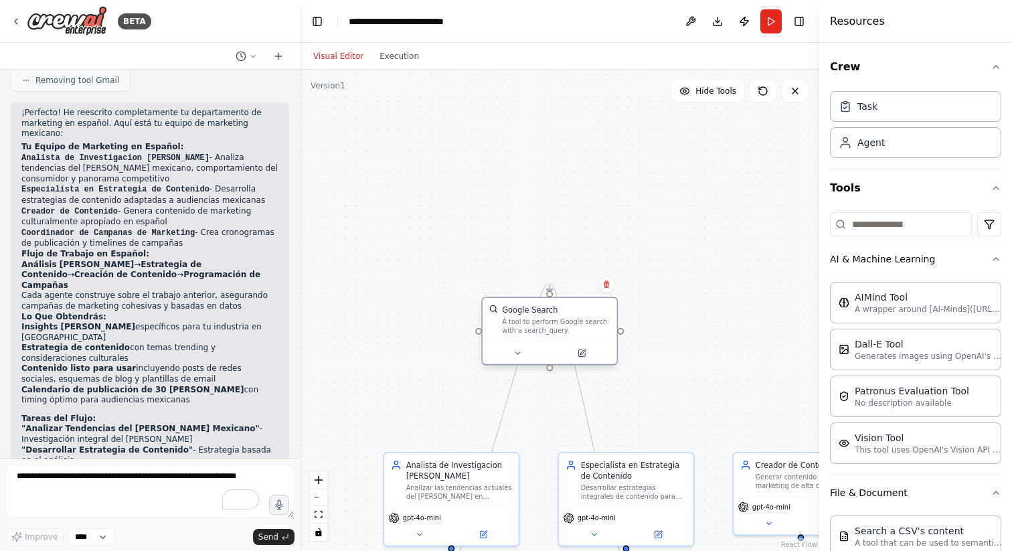
drag, startPoint x: 552, startPoint y: 335, endPoint x: 574, endPoint y: 321, distance: 25.6
click at [574, 321] on div "A tool to perform Google search with a search_query." at bounding box center [556, 325] width 108 height 17
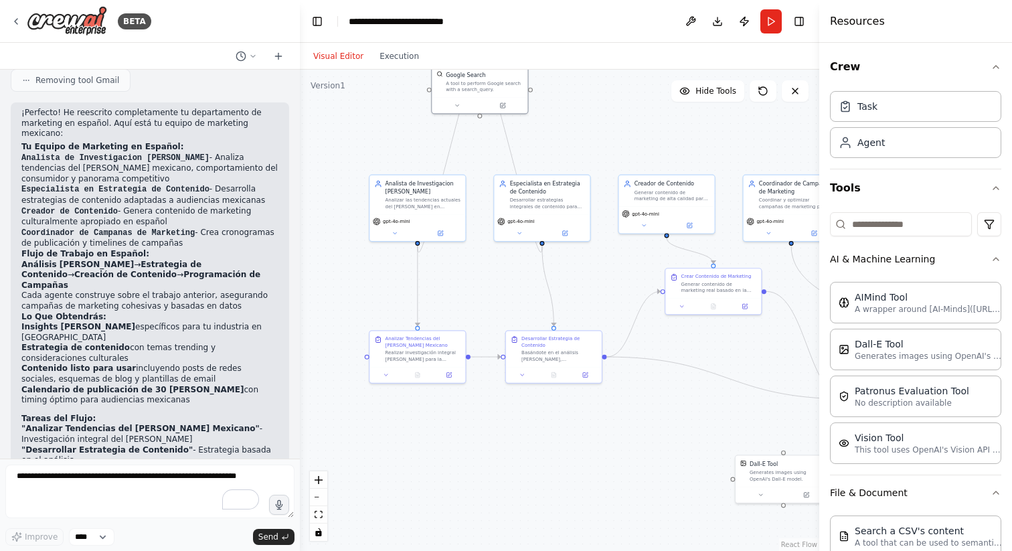
drag, startPoint x: 657, startPoint y: 432, endPoint x: 586, endPoint y: 165, distance: 276.5
click at [586, 165] on div ".deletable-edge-delete-btn { width: 20px; height: 20px; border: 0px solid #ffff…" at bounding box center [559, 310] width 519 height 481
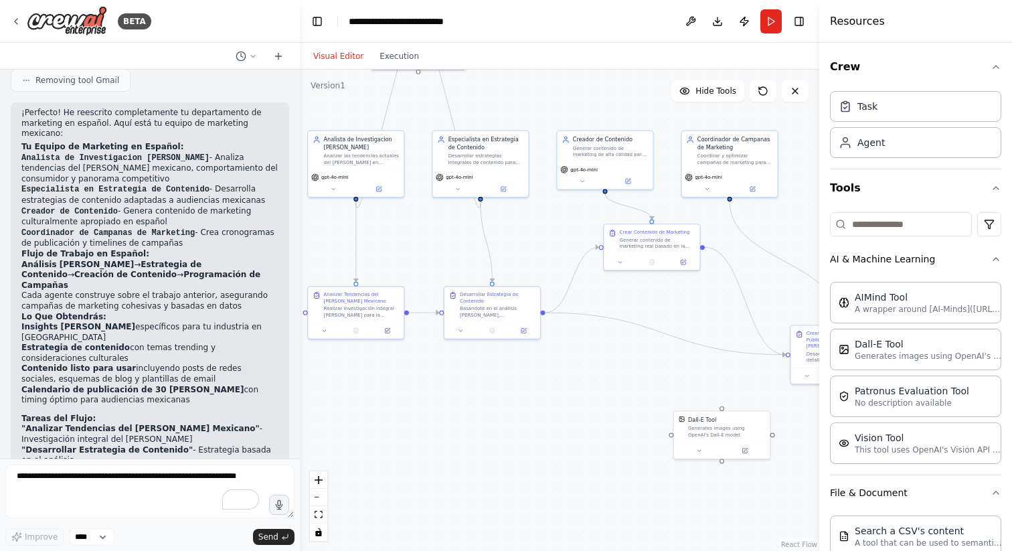
drag, startPoint x: 663, startPoint y: 445, endPoint x: 537, endPoint y: 351, distance: 157.8
click at [537, 351] on div ".deletable-edge-delete-btn { width: 20px; height: 20px; border: 0px solid #ffff…" at bounding box center [559, 310] width 519 height 481
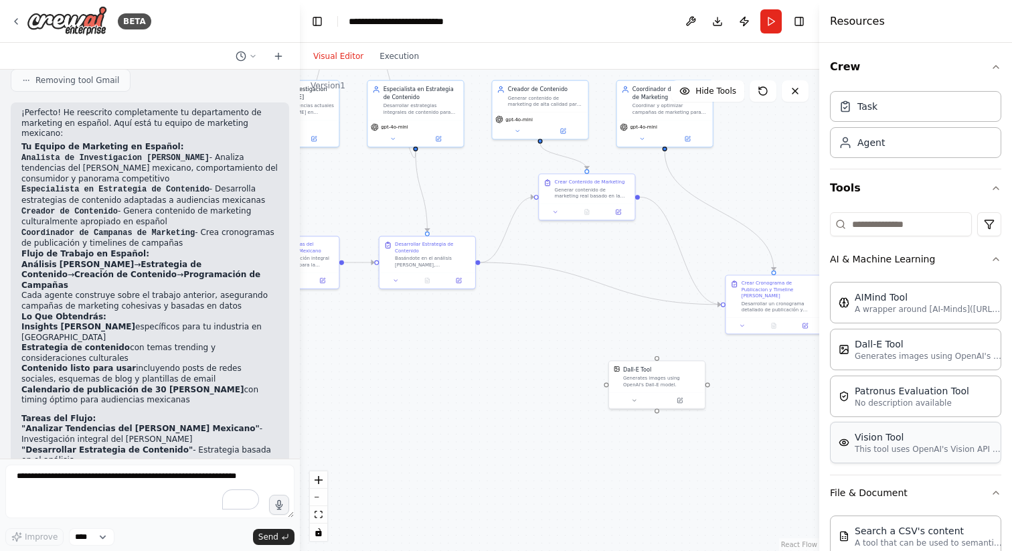
click at [934, 446] on p "This tool uses OpenAI's Vision API to describe the contents of an image." at bounding box center [928, 449] width 147 height 11
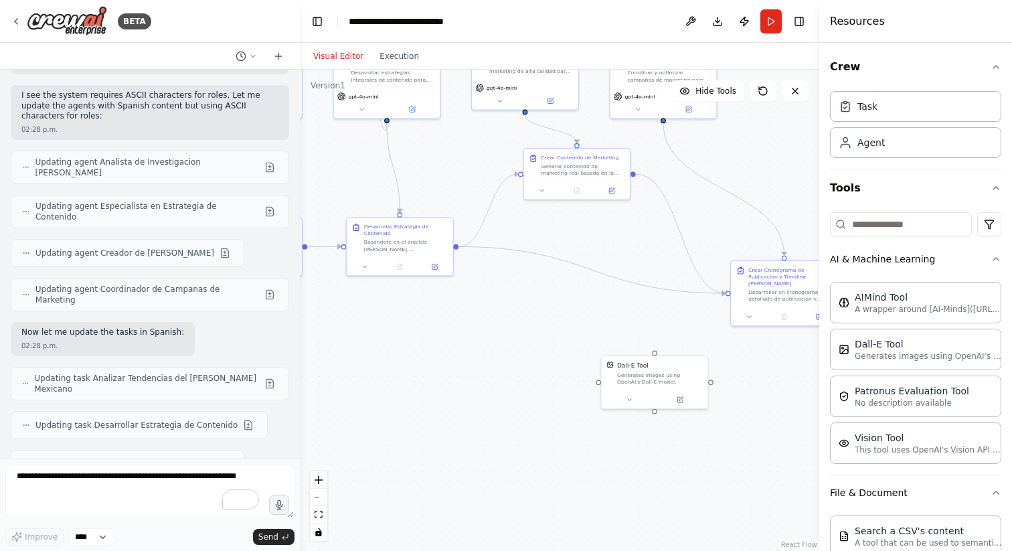
scroll to position [1607, 0]
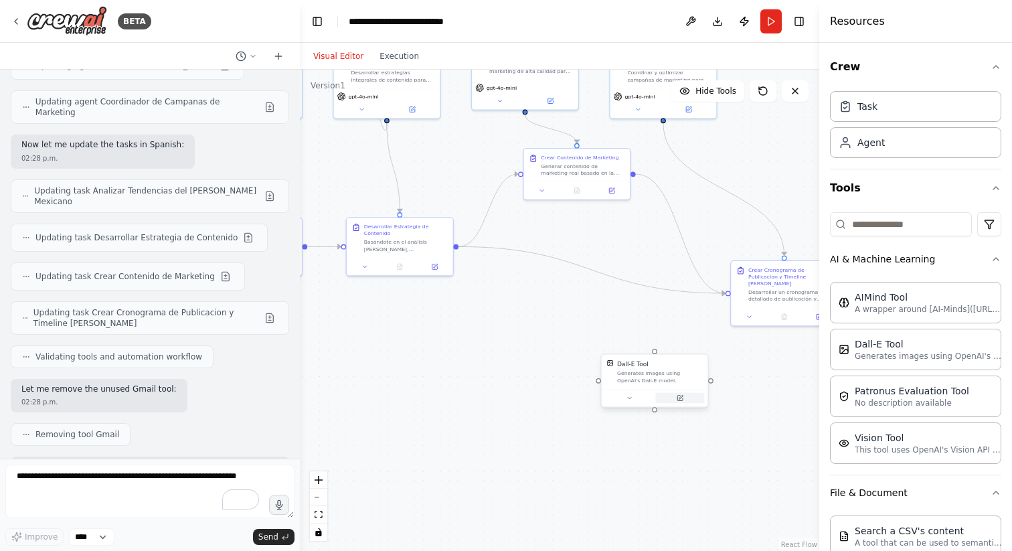
click at [683, 398] on button at bounding box center [679, 398] width 49 height 10
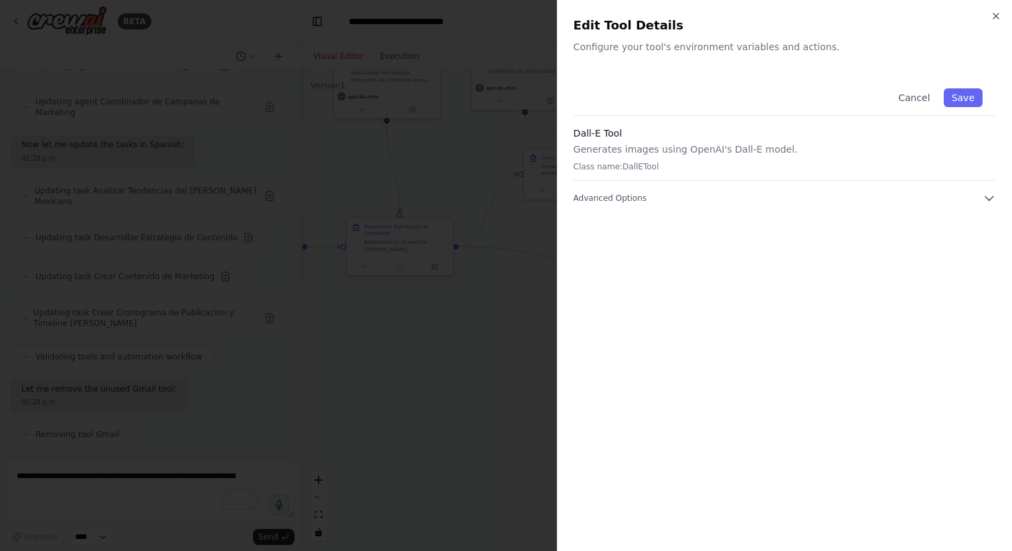
click at [835, 58] on div "Close Edit Tool Details Configure your tool's environment variables and actions…" at bounding box center [784, 275] width 455 height 551
click at [981, 188] on div "Cancel Save Dall-E Tool Generates images using OpenAI's Dall-E model. Class nam…" at bounding box center [785, 140] width 422 height 130
click at [981, 198] on button "Advanced Options" at bounding box center [785, 197] width 422 height 13
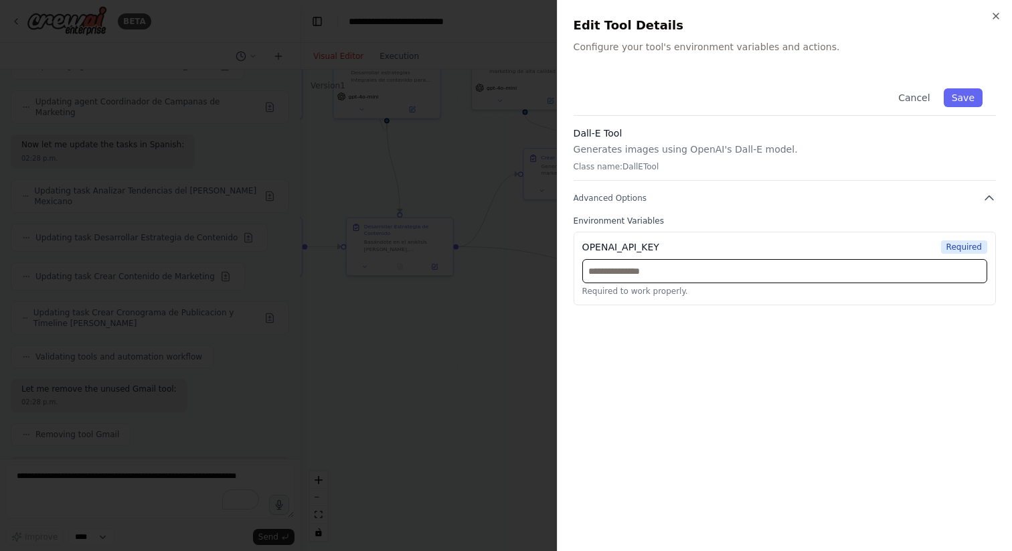
click at [856, 273] on input "text" at bounding box center [784, 271] width 405 height 24
click at [661, 278] on input "text" at bounding box center [784, 271] width 405 height 24
paste input "**********"
type input "**********"
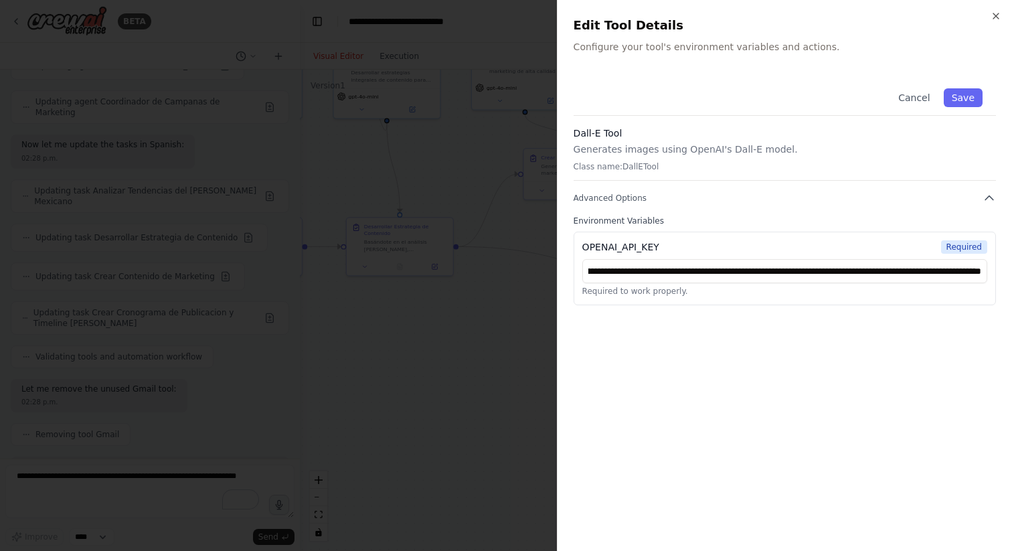
click at [849, 377] on div "**********" at bounding box center [785, 305] width 422 height 460
click at [970, 94] on button "Save" at bounding box center [963, 97] width 39 height 19
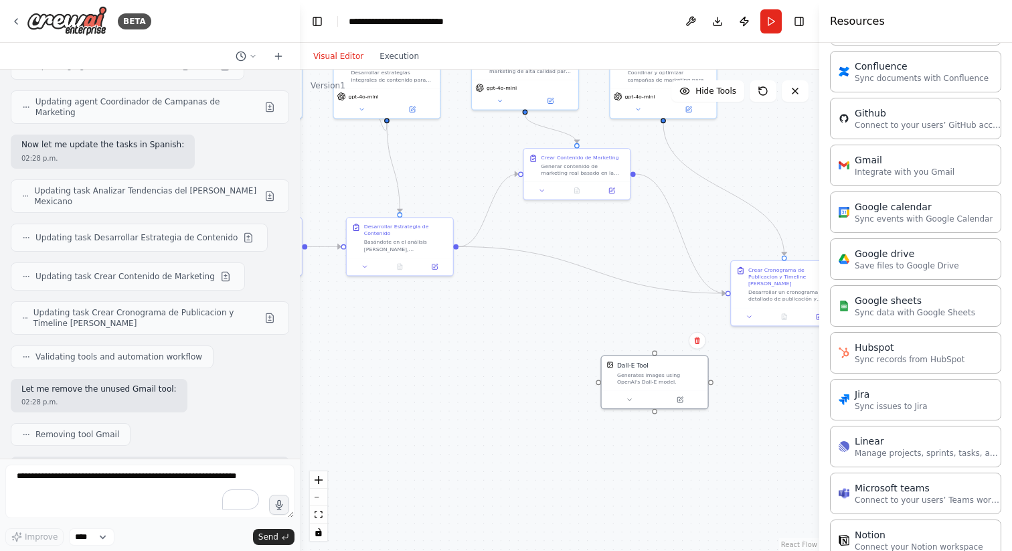
scroll to position [1327, 0]
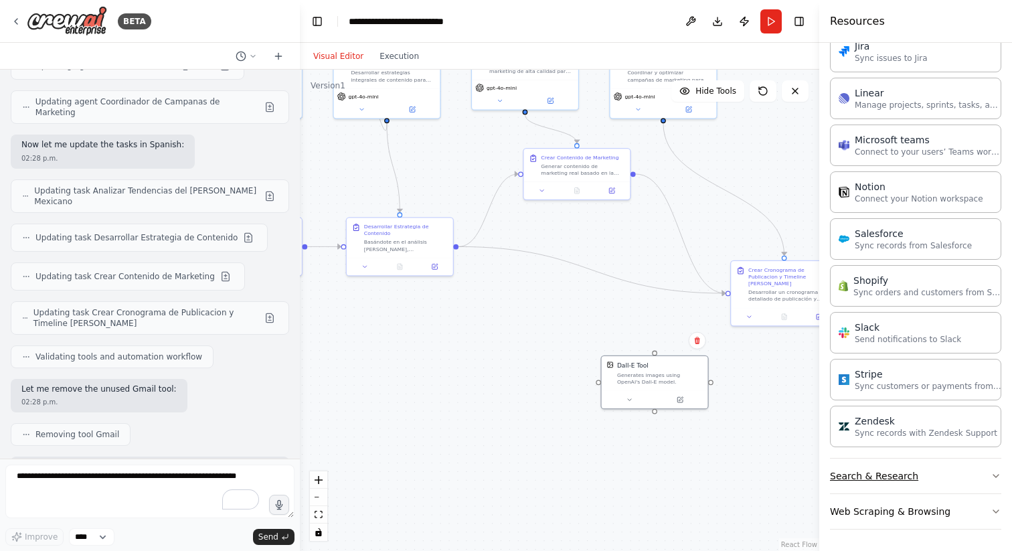
click at [896, 481] on button "Search & Research" at bounding box center [915, 475] width 171 height 35
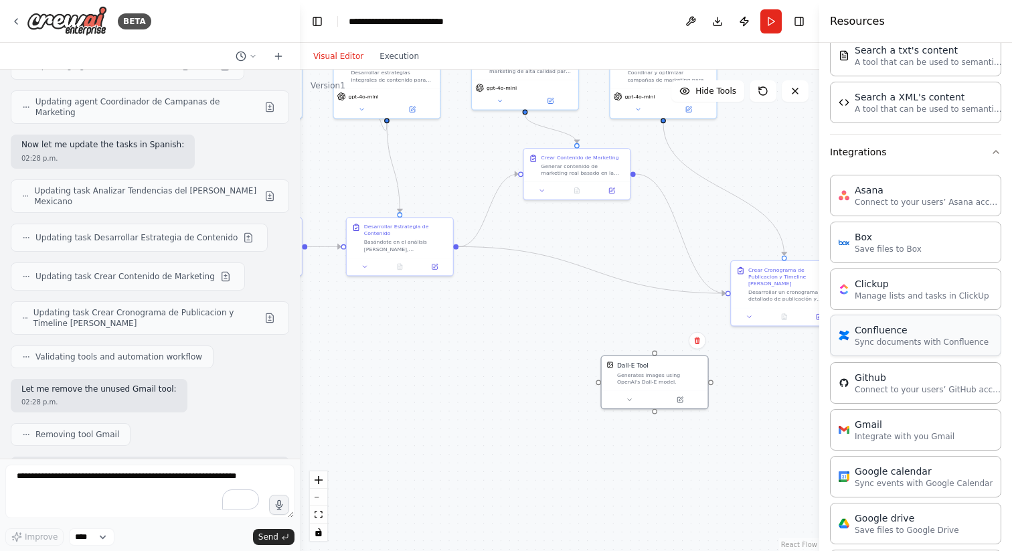
scroll to position [707, 0]
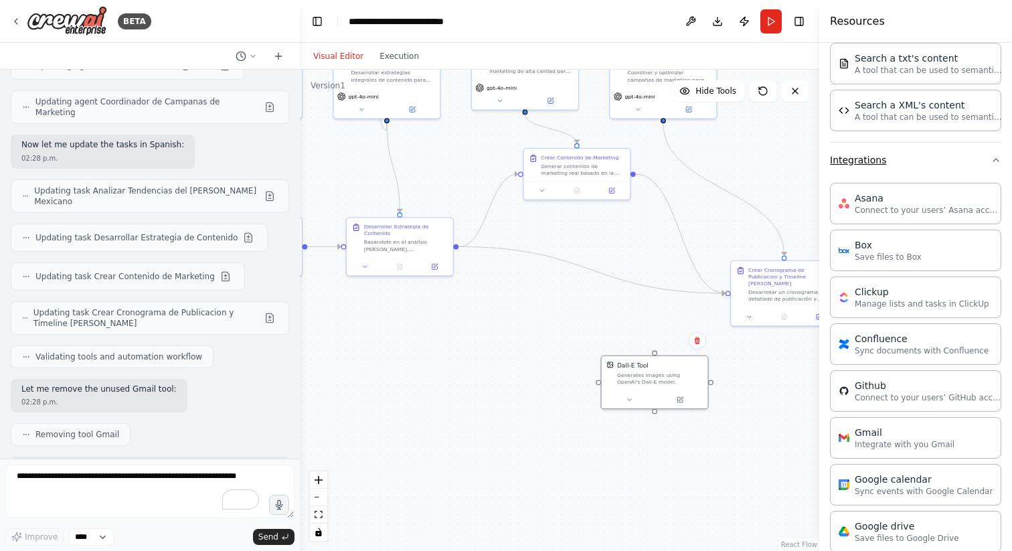
click at [934, 166] on button "Integrations" at bounding box center [915, 160] width 171 height 35
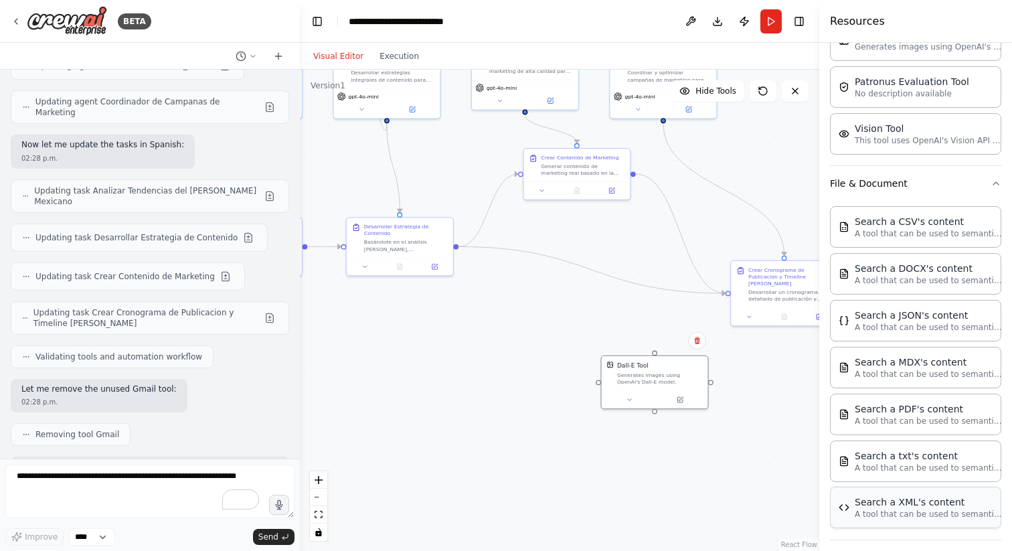
scroll to position [293, 0]
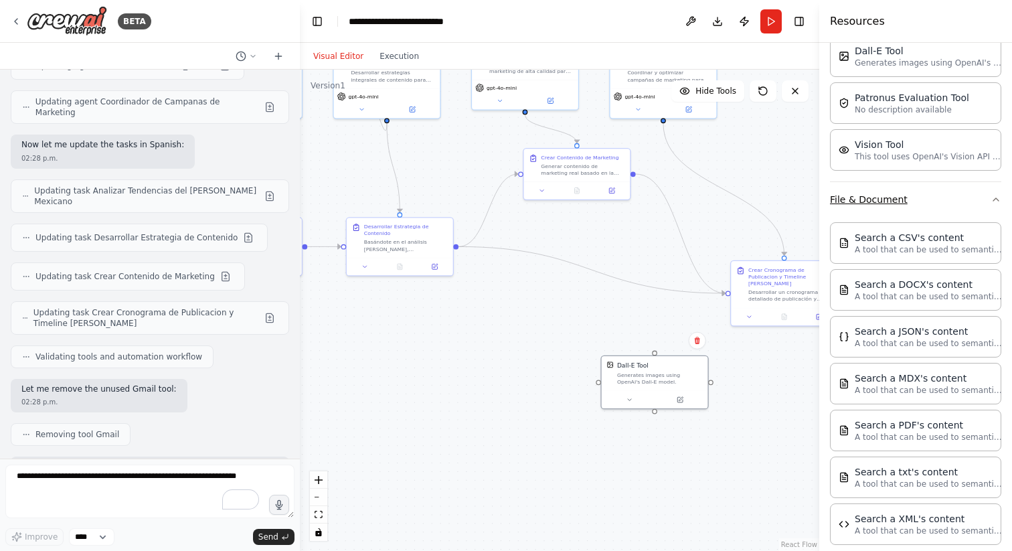
click at [956, 196] on button "File & Document" at bounding box center [915, 199] width 171 height 35
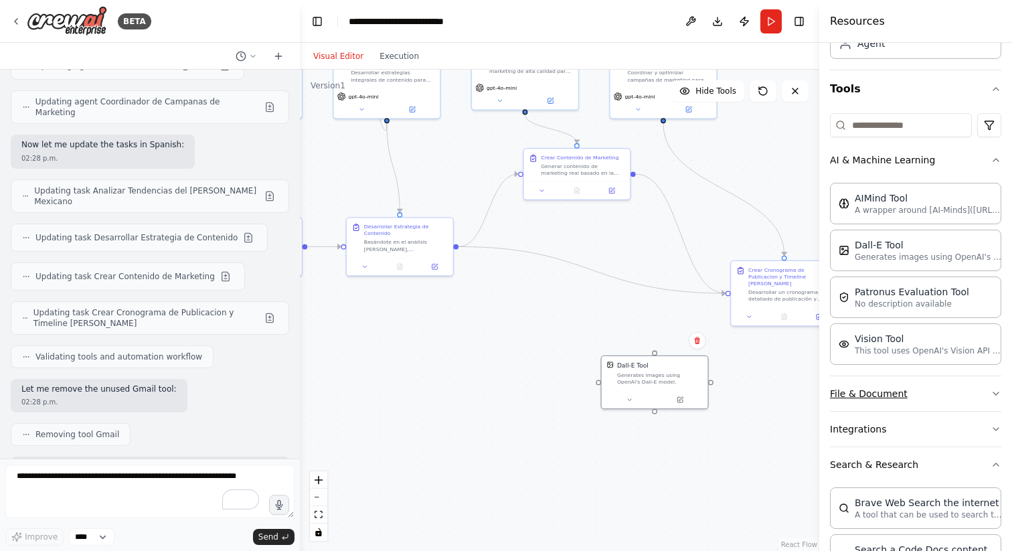
scroll to position [86, 0]
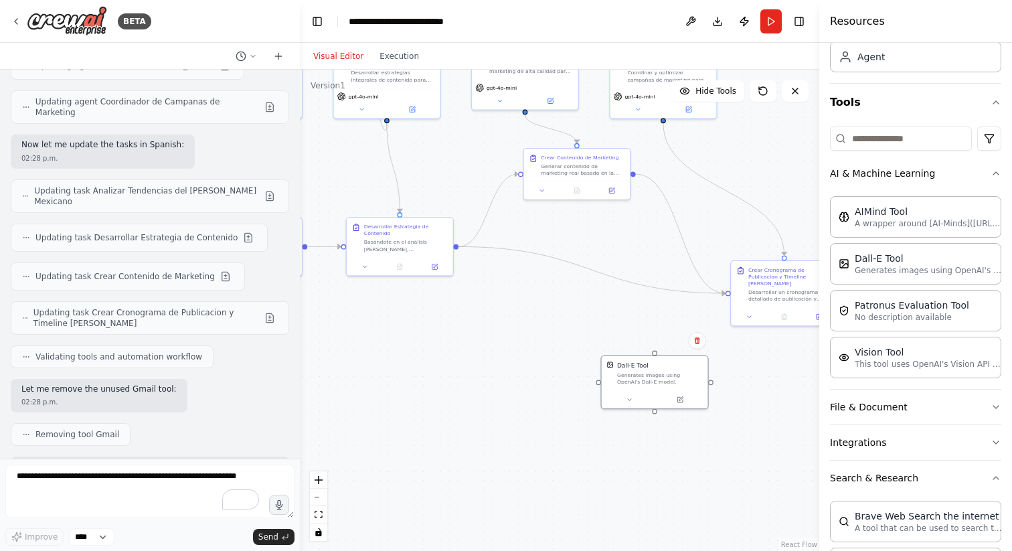
click at [599, 384] on div ".deletable-edge-delete-btn { width: 20px; height: 20px; border: 0px solid #ffff…" at bounding box center [559, 310] width 519 height 481
drag, startPoint x: 656, startPoint y: 351, endPoint x: 632, endPoint y: 172, distance: 180.9
click at [487, 172] on div "Analista de Investigacion de Mercado Analizar las tendencias actuales del merca…" at bounding box center [318, 156] width 335 height 311
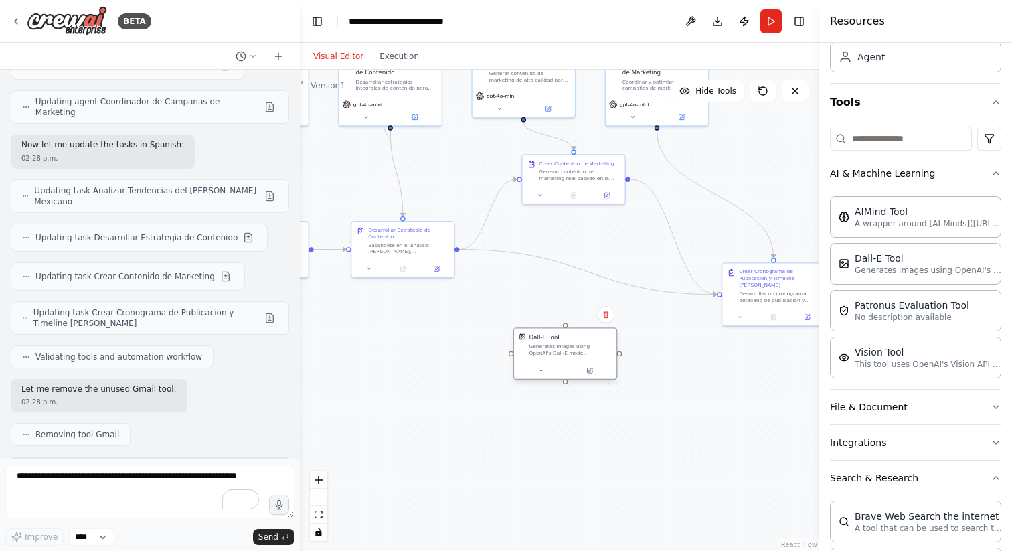
drag, startPoint x: 655, startPoint y: 377, endPoint x: 563, endPoint y: 349, distance: 95.7
click at [563, 349] on div "Generates images using OpenAI's Dall-E model." at bounding box center [570, 349] width 82 height 13
drag, startPoint x: 524, startPoint y: 123, endPoint x: 557, endPoint y: 327, distance: 206.2
click at [489, 313] on div "Analista de Investigacion de Mercado Analizar las tendencias actuales del merca…" at bounding box center [331, 166] width 315 height 291
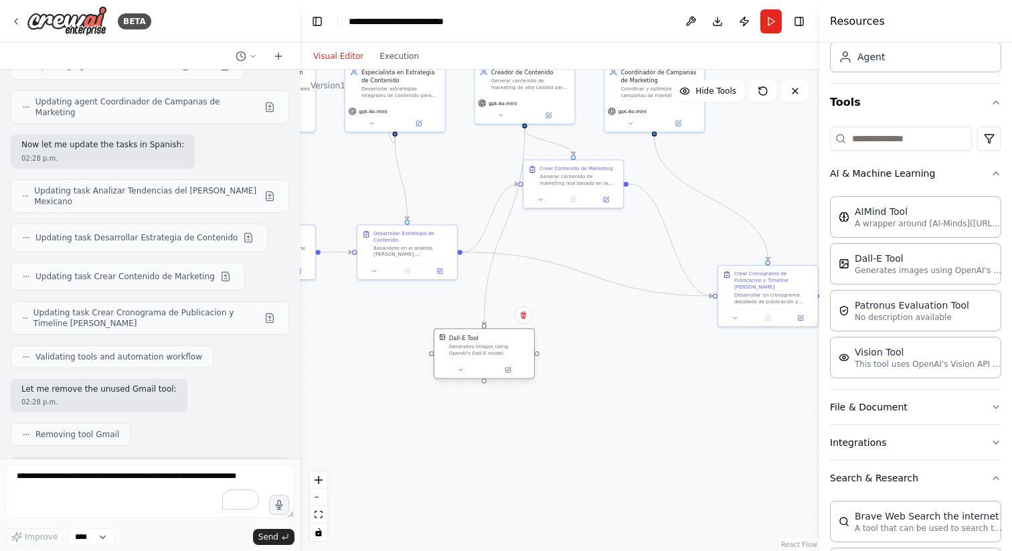
drag, startPoint x: 555, startPoint y: 350, endPoint x: 480, endPoint y: 350, distance: 75.6
click at [480, 350] on div "Generates images using OpenAI's Dall-E model." at bounding box center [489, 349] width 80 height 13
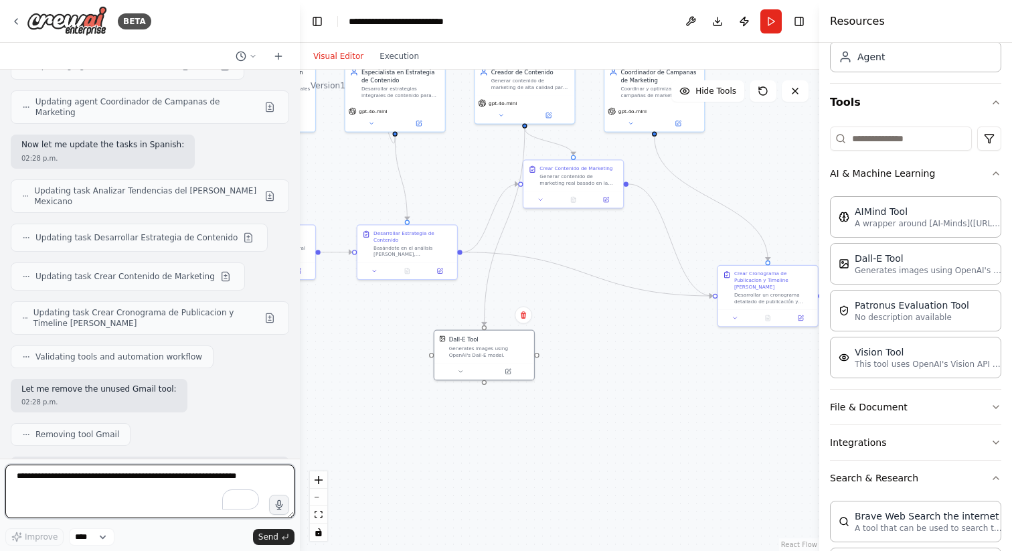
click at [79, 481] on textarea "To enrich screen reader interactions, please activate Accessibility in Grammarl…" at bounding box center [149, 491] width 289 height 54
type textarea "**********"
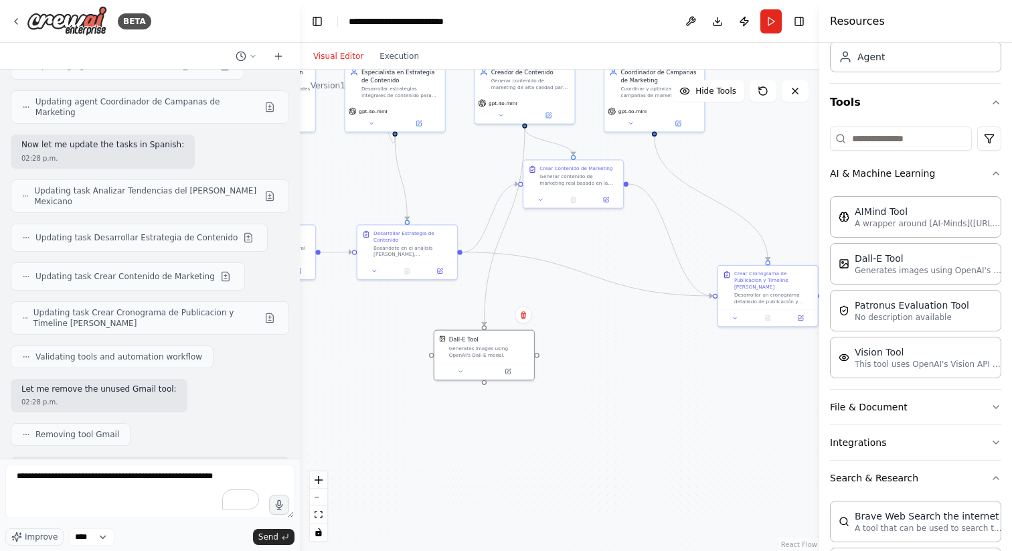
scroll to position [1961, 0]
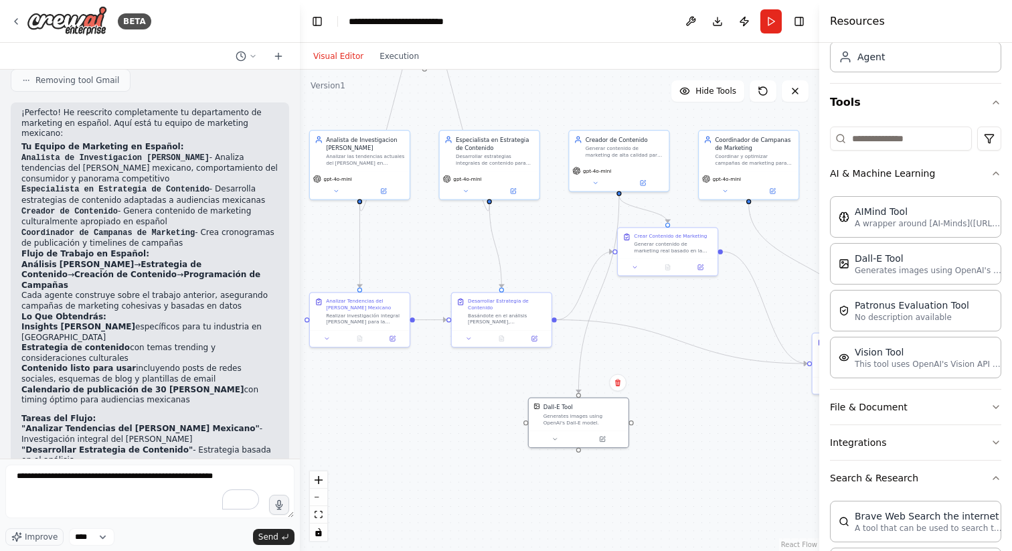
drag, startPoint x: 408, startPoint y: 324, endPoint x: 503, endPoint y: 392, distance: 116.1
click at [503, 392] on div ".deletable-edge-delete-btn { width: 20px; height: 20px; border: 0px solid #ffff…" at bounding box center [559, 310] width 519 height 481
